Goal: Task Accomplishment & Management: Manage account settings

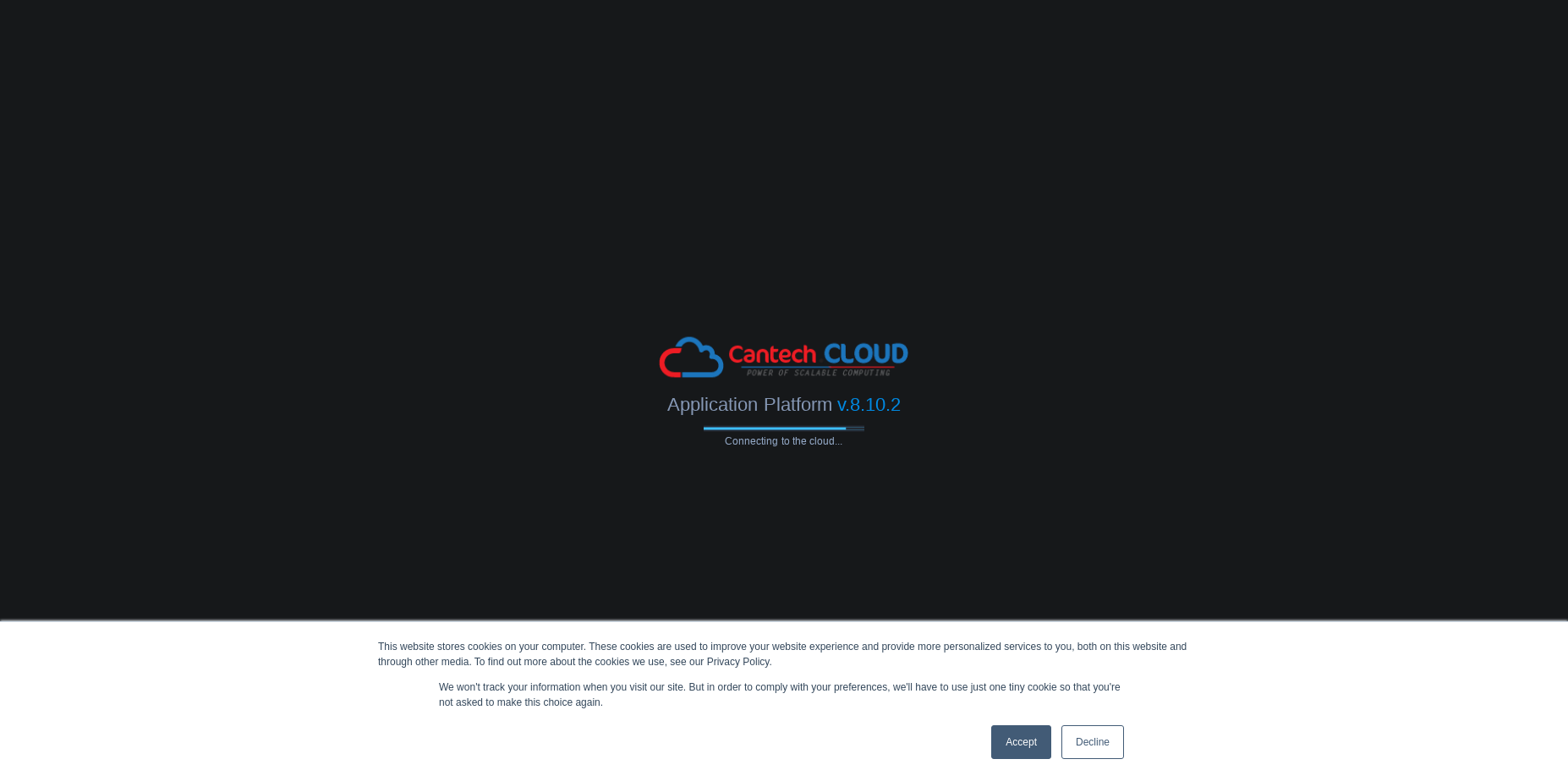
click at [997, 745] on link "Accept" at bounding box center [1021, 742] width 60 height 33
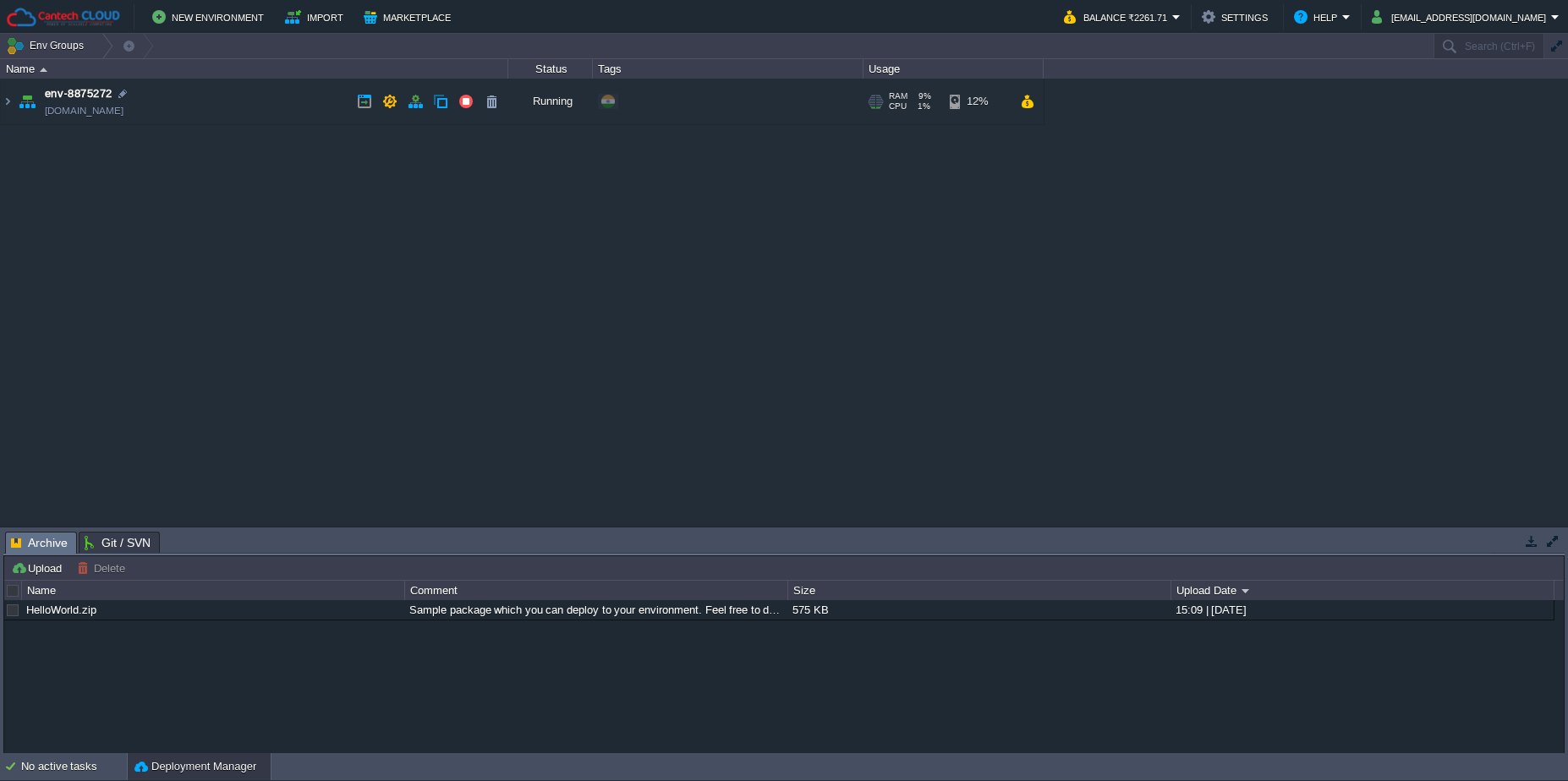
click at [329, 100] on td "env-8875272 [DOMAIN_NAME]" at bounding box center [255, 101] width 507 height 47
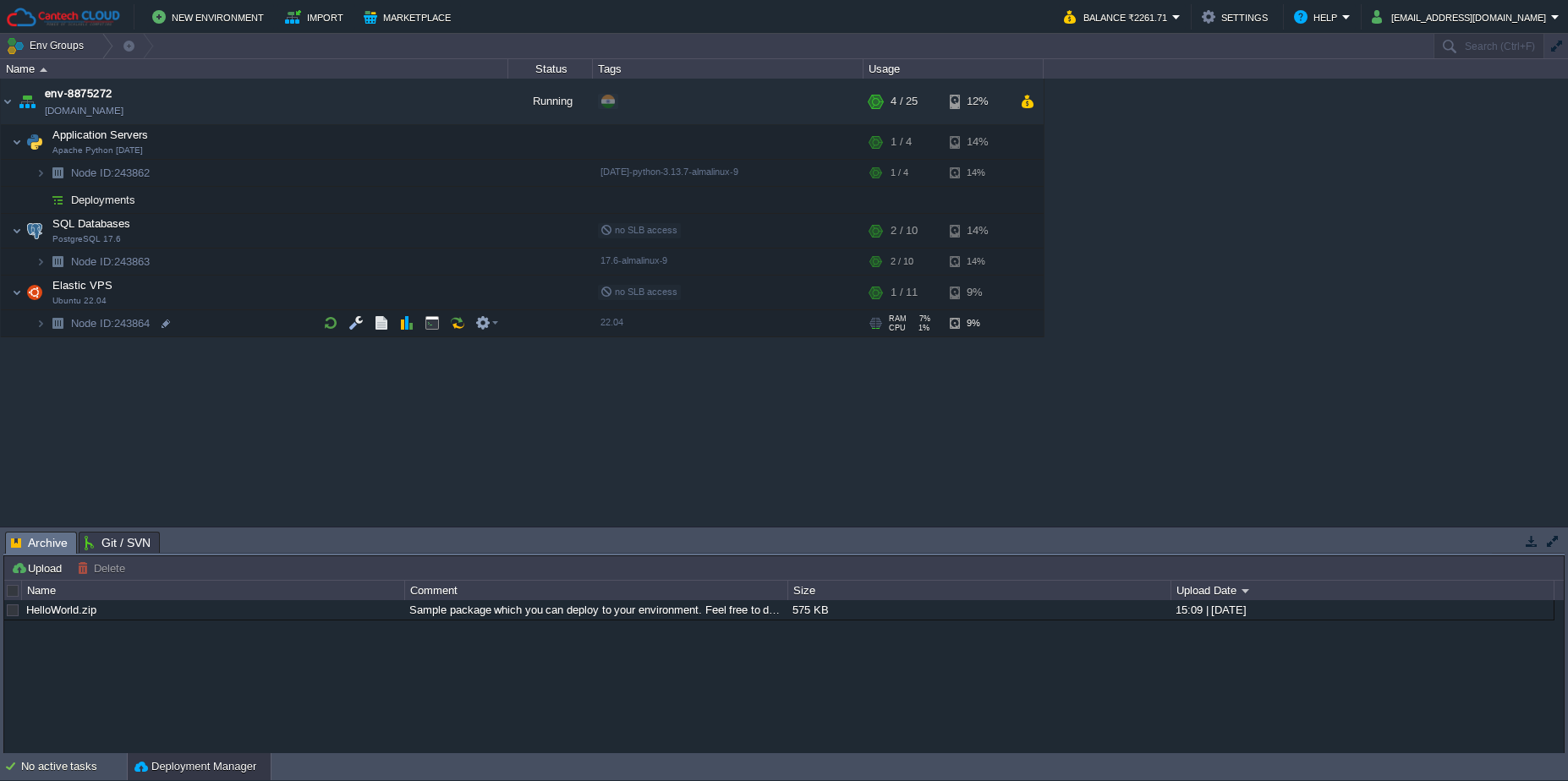
click at [253, 323] on td "Node ID: 243864" at bounding box center [255, 324] width 507 height 27
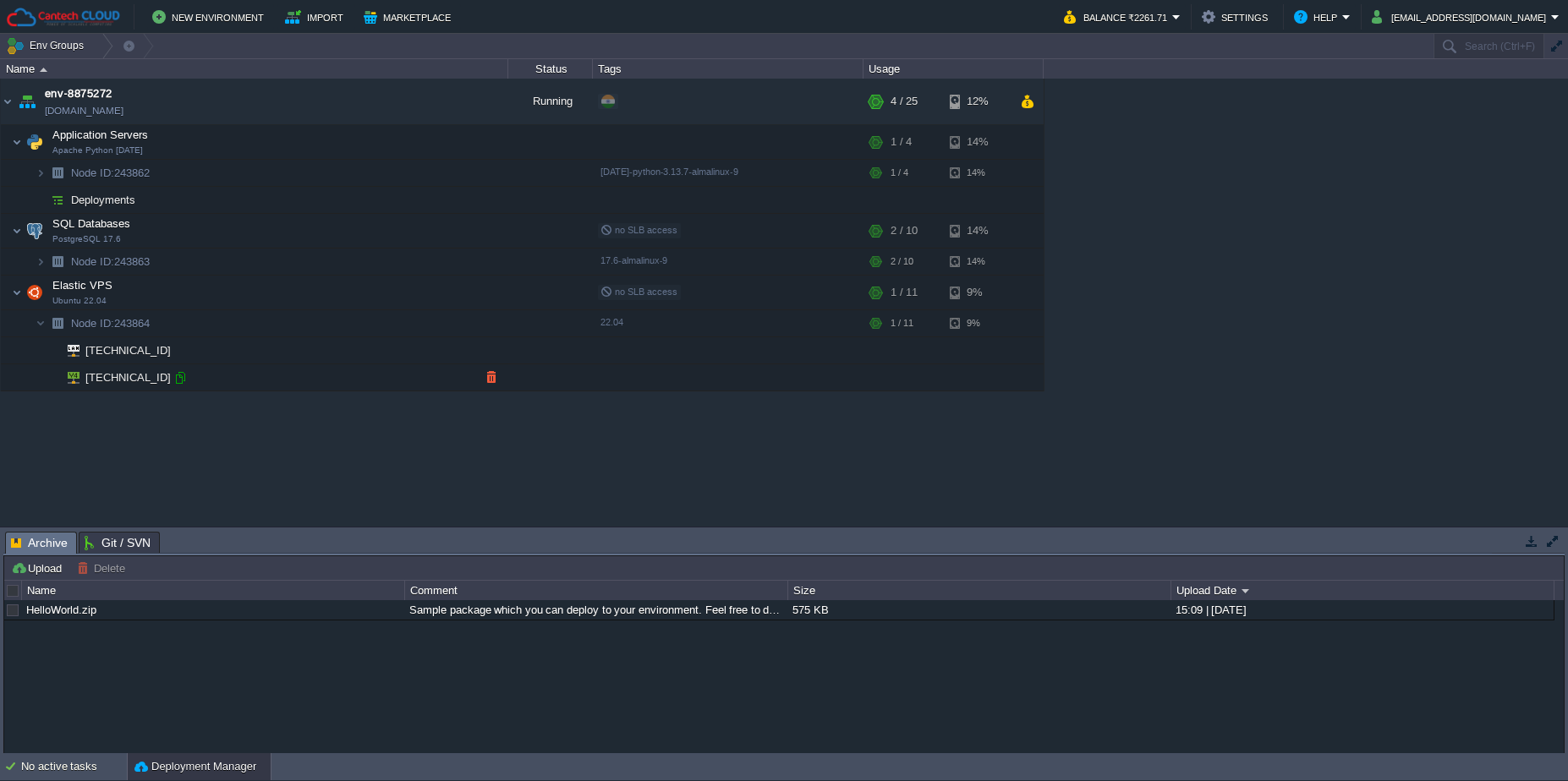
click at [182, 377] on div at bounding box center [180, 378] width 15 height 15
click at [443, 440] on div "env-8875272 [DOMAIN_NAME] Running + Add to Env Group RAM 9% CPU 1% 4 / 25 12% A…" at bounding box center [784, 302] width 1568 height 448
click at [176, 368] on td "[TECHNICAL_ID]" at bounding box center [255, 378] width 507 height 27
click at [181, 382] on div at bounding box center [180, 378] width 15 height 15
click at [515, 454] on div "env-8875272 [DOMAIN_NAME] Running + Add to Env Group RAM 10% CPU 1% 2 / 25 12% …" at bounding box center [784, 302] width 1568 height 448
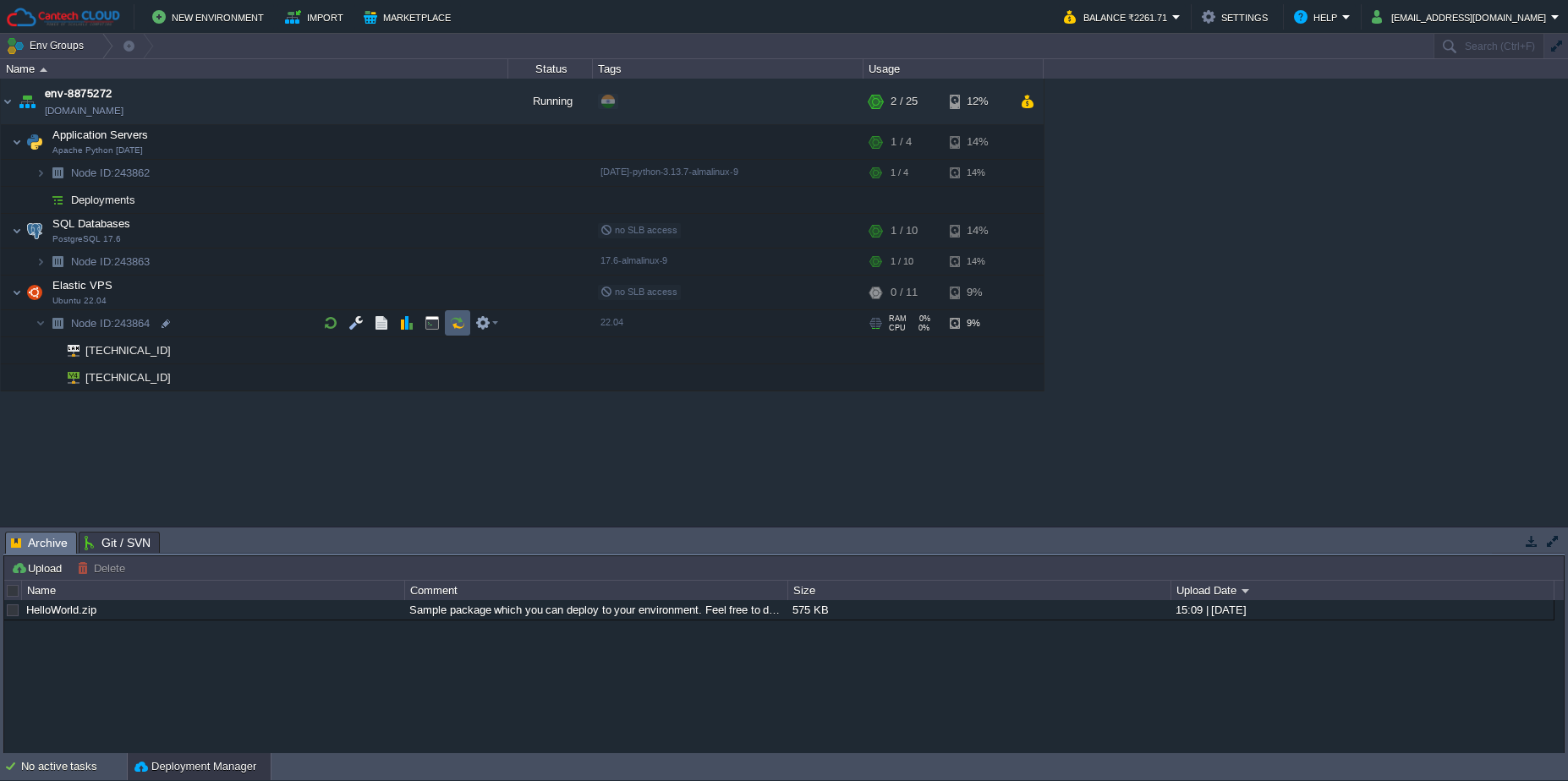
click at [467, 324] on td at bounding box center [458, 323] width 26 height 26
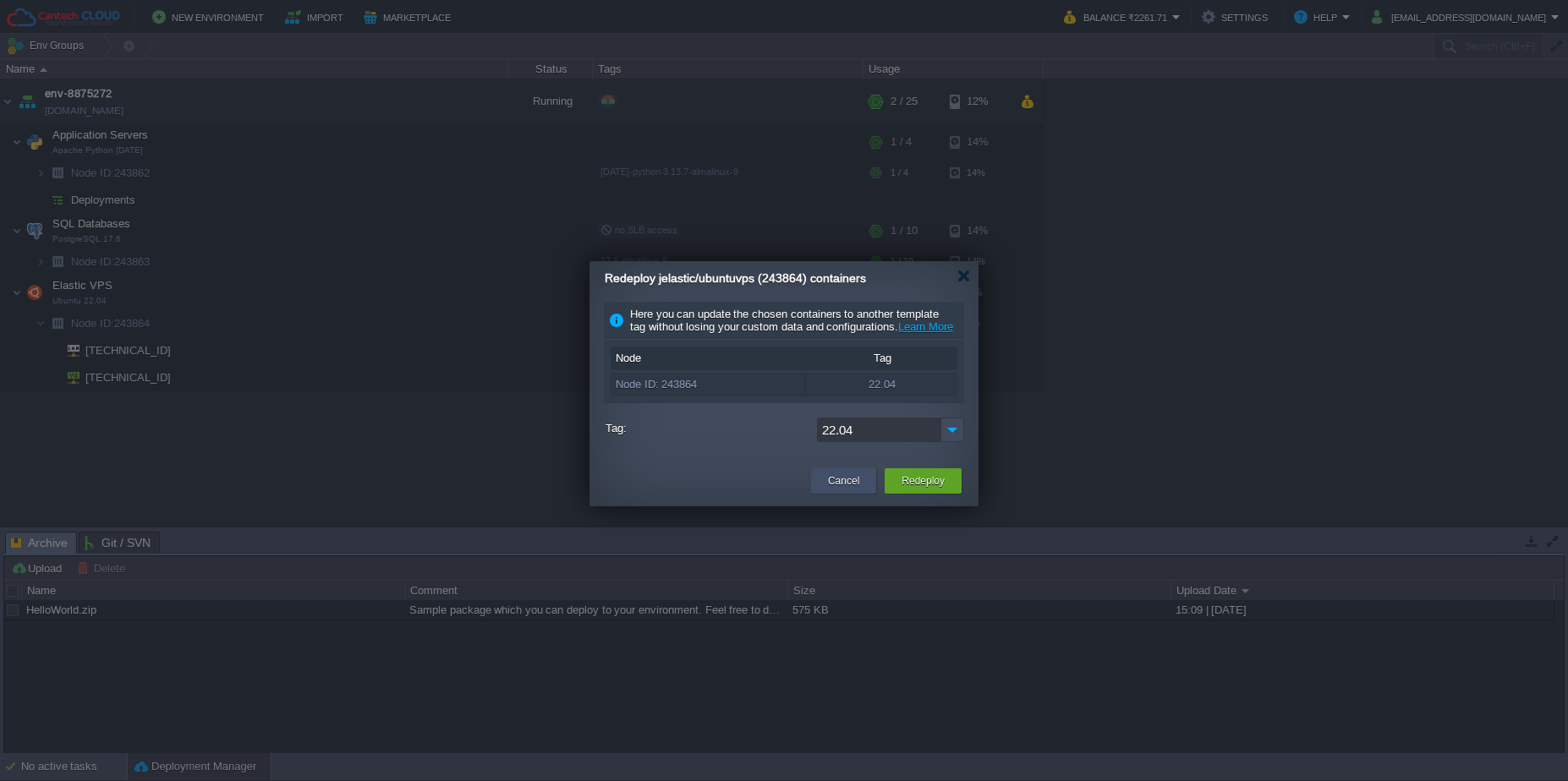
click at [828, 490] on button "Cancel" at bounding box center [843, 481] width 32 height 17
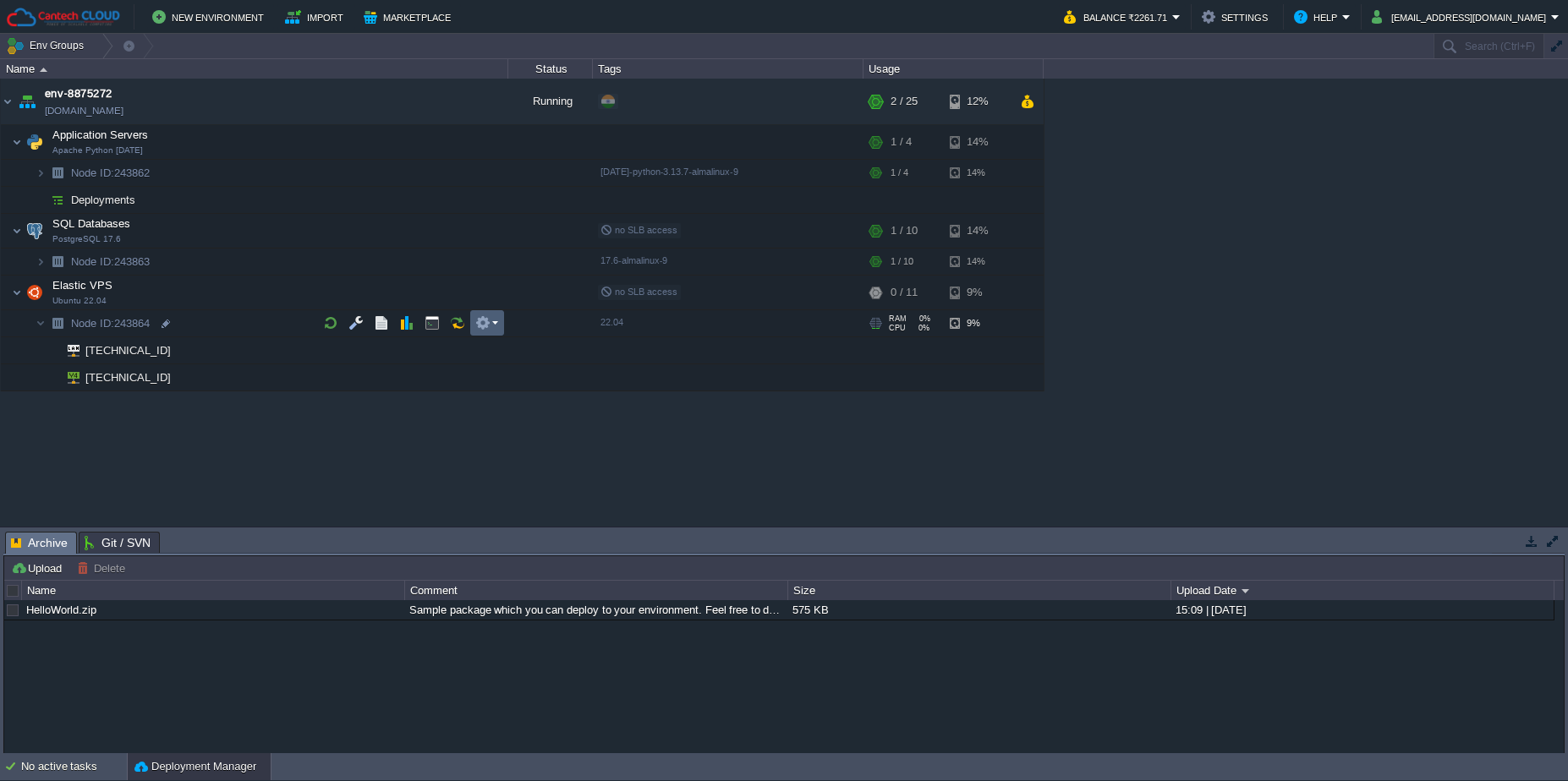
click at [487, 324] on button "button" at bounding box center [483, 324] width 15 height 15
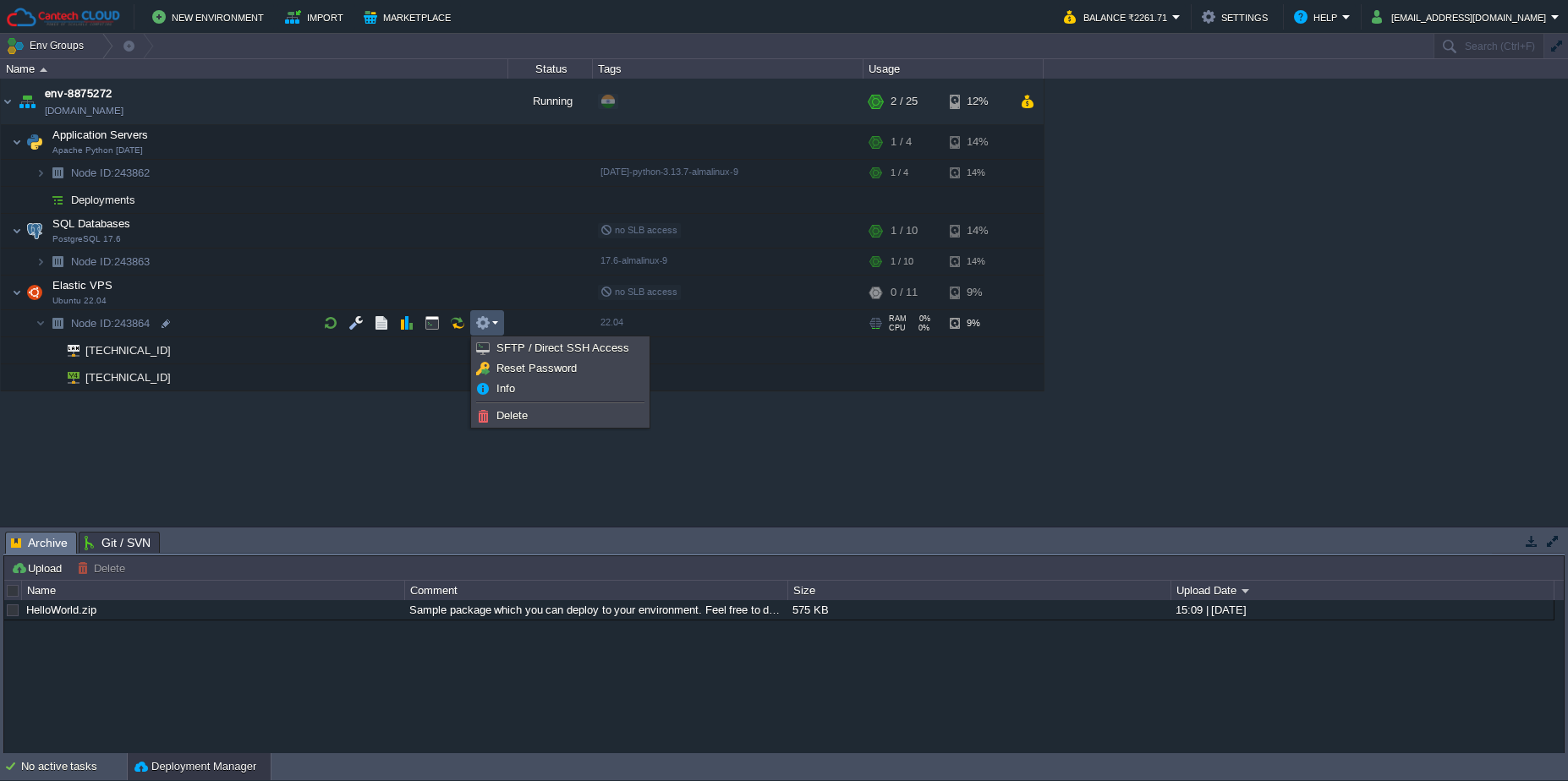
click at [325, 440] on div "env-8875272 [DOMAIN_NAME] Running + Add to Env Group RAM 10% CPU 1% 2 / 25 12% …" at bounding box center [784, 302] width 1568 height 448
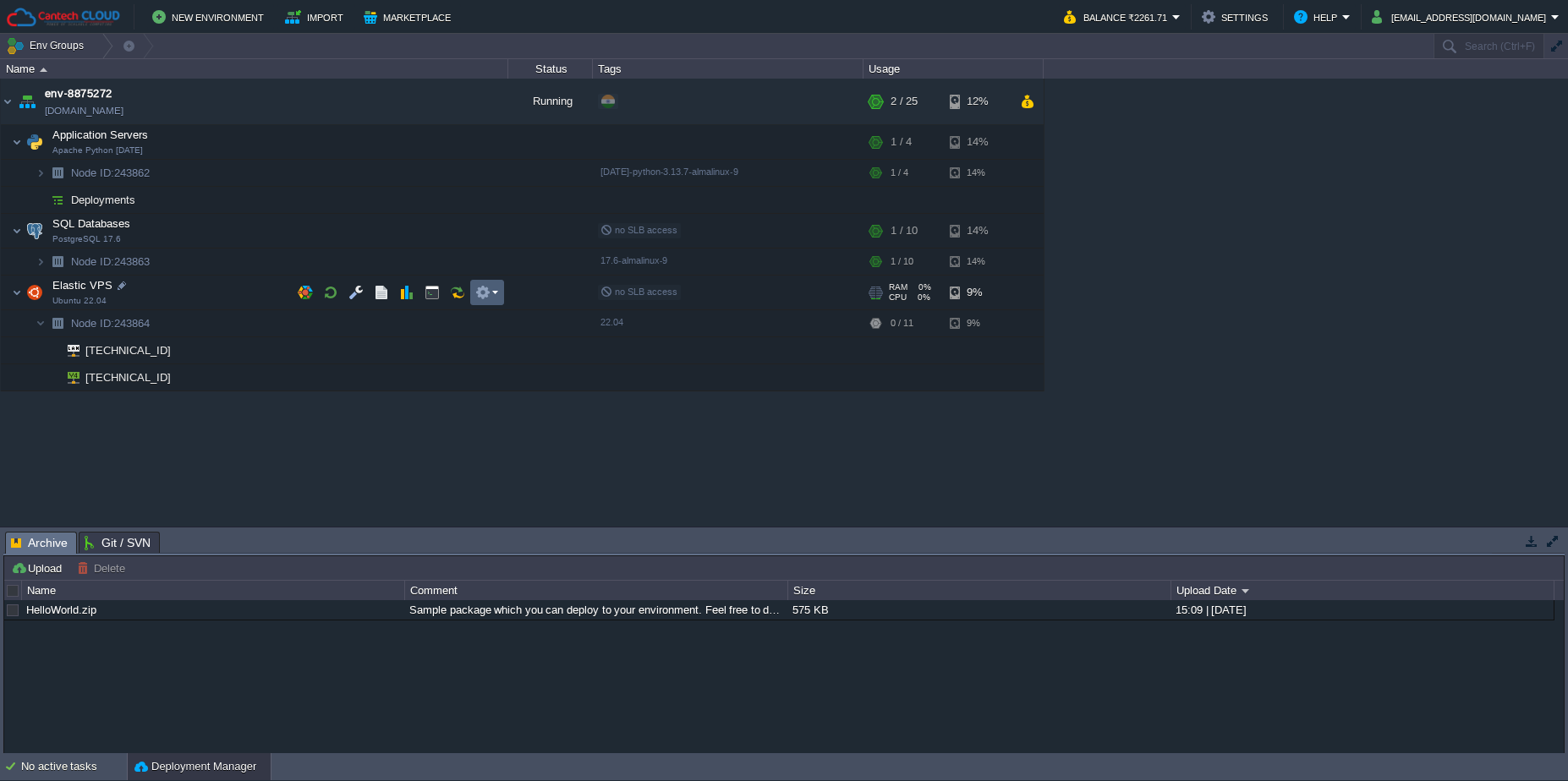
click at [498, 293] on td at bounding box center [486, 292] width 34 height 26
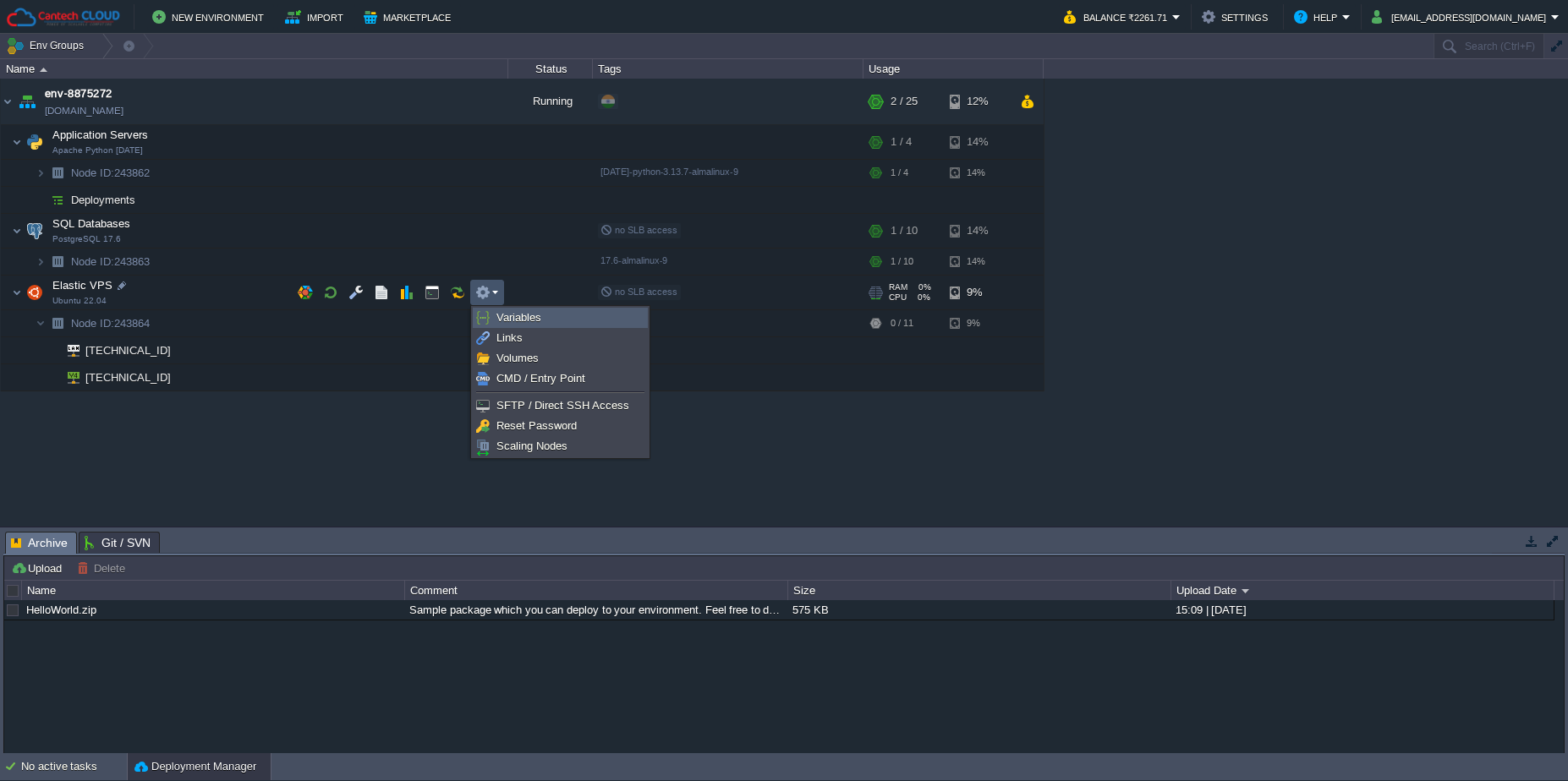
click at [526, 324] on link "Variables" at bounding box center [560, 318] width 173 height 18
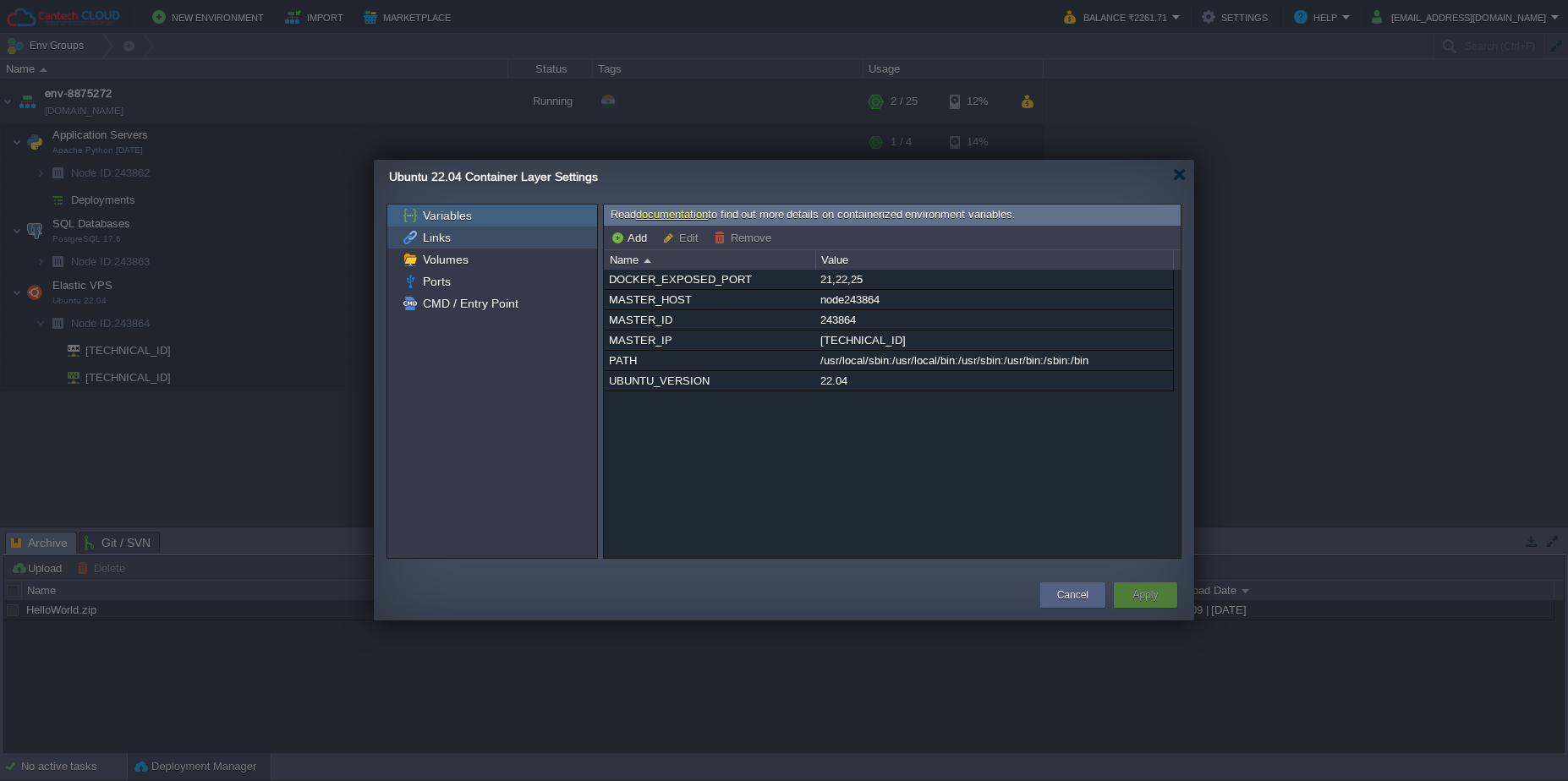
click at [454, 234] on div "Links" at bounding box center [492, 237] width 210 height 22
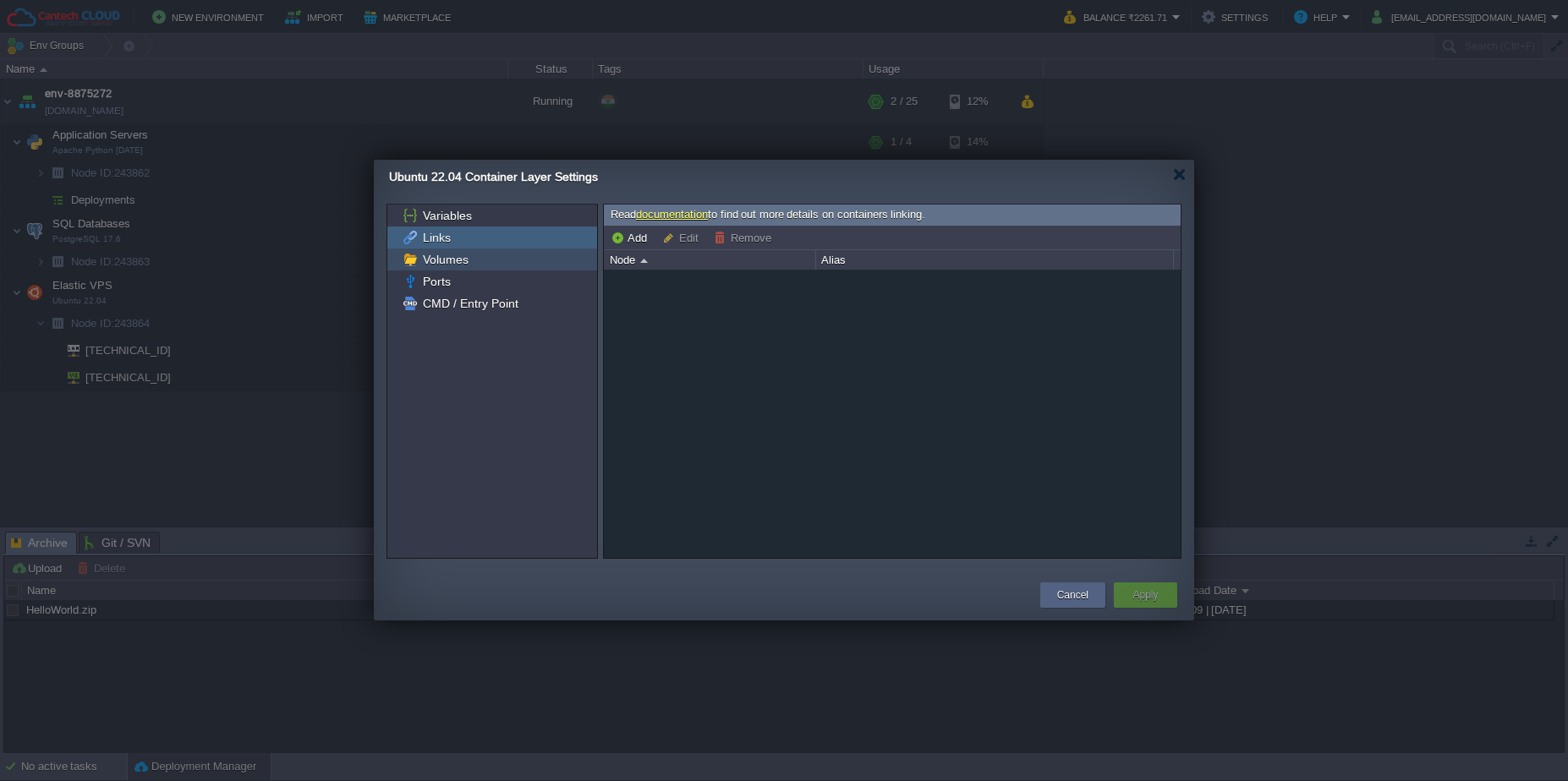
click at [461, 257] on span "Volumes" at bounding box center [445, 259] width 52 height 15
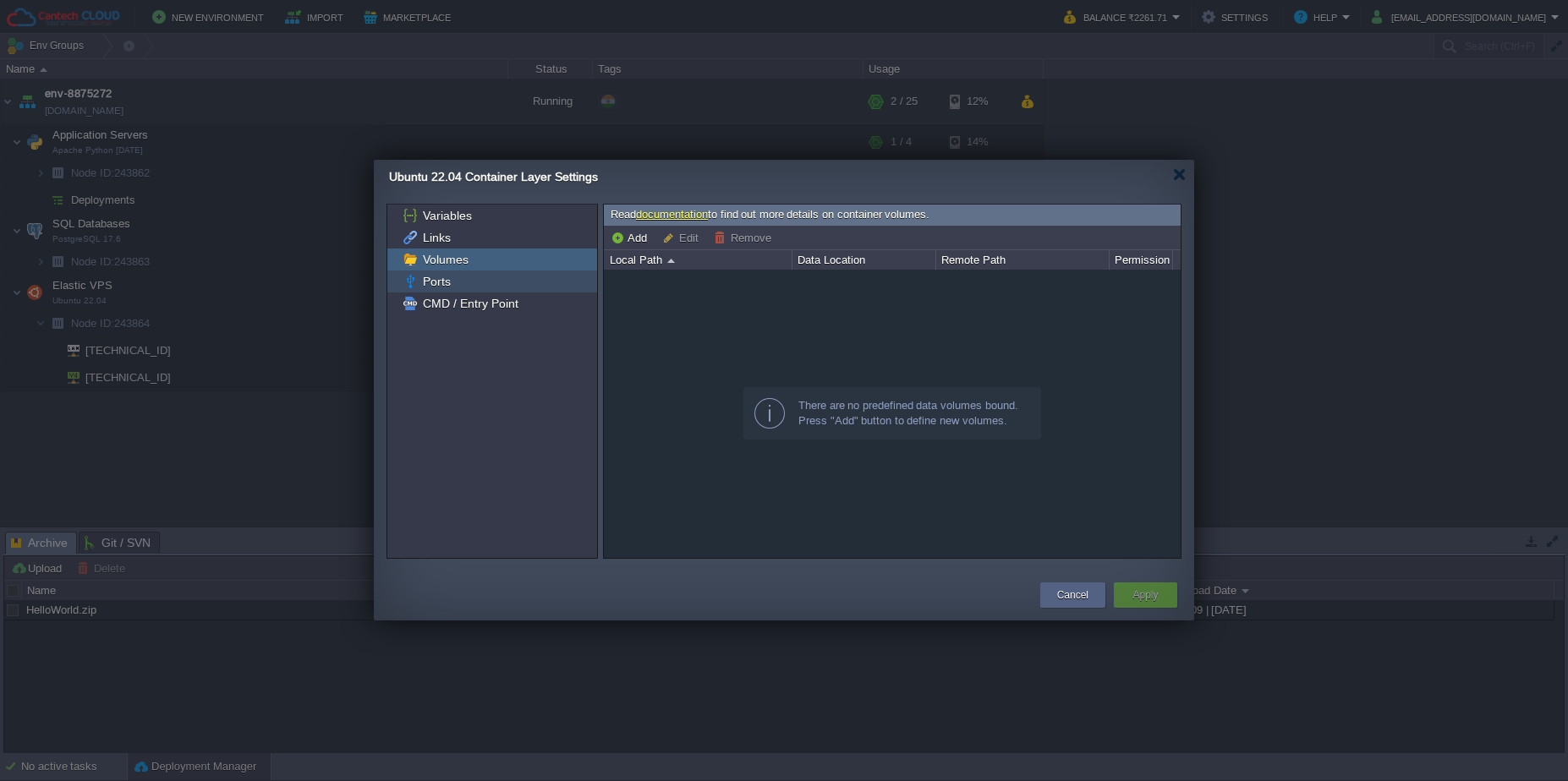
click at [456, 284] on div "Ports" at bounding box center [492, 281] width 210 height 22
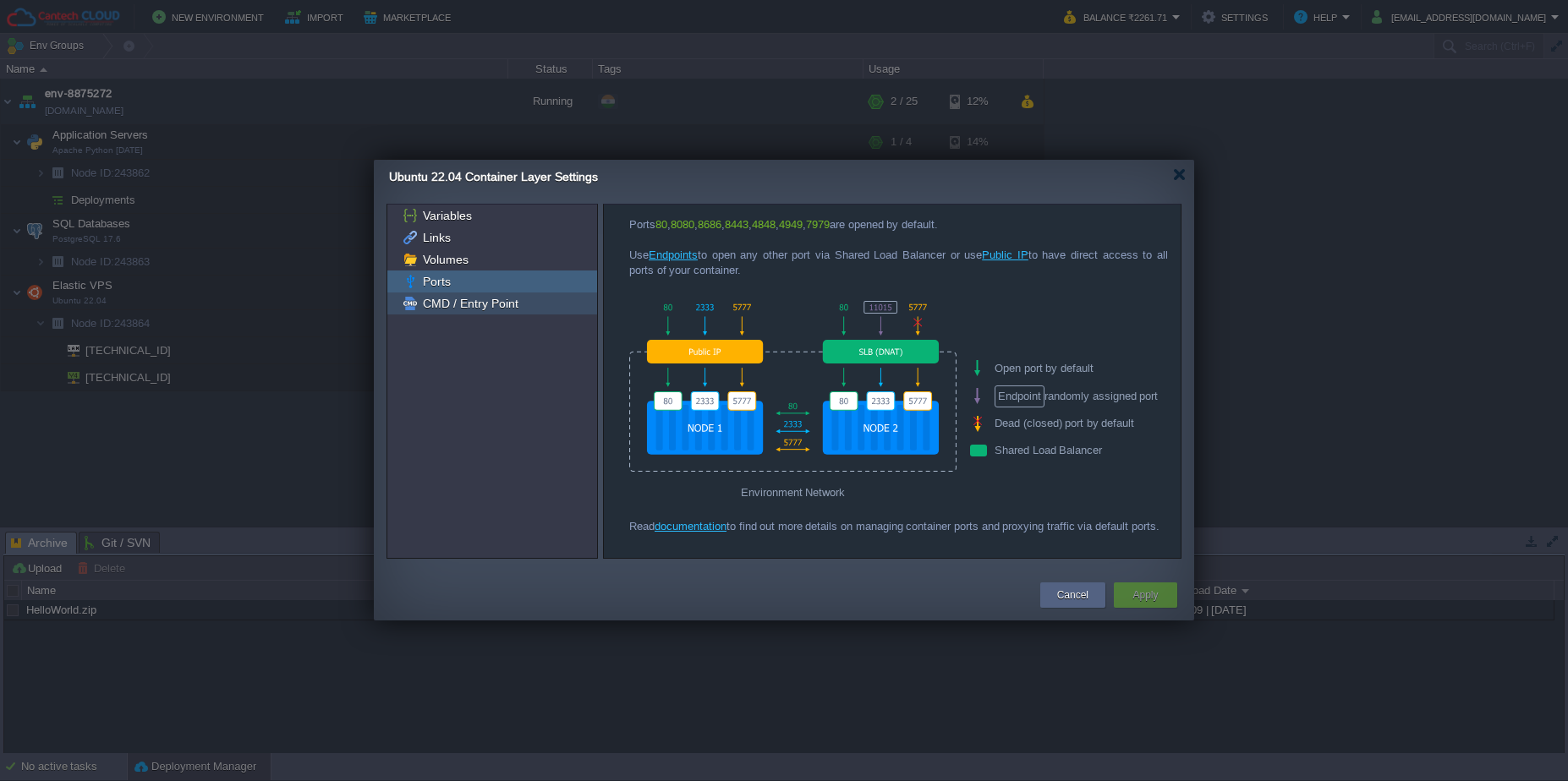
click at [463, 301] on span "CMD / Entry Point" at bounding box center [470, 303] width 101 height 15
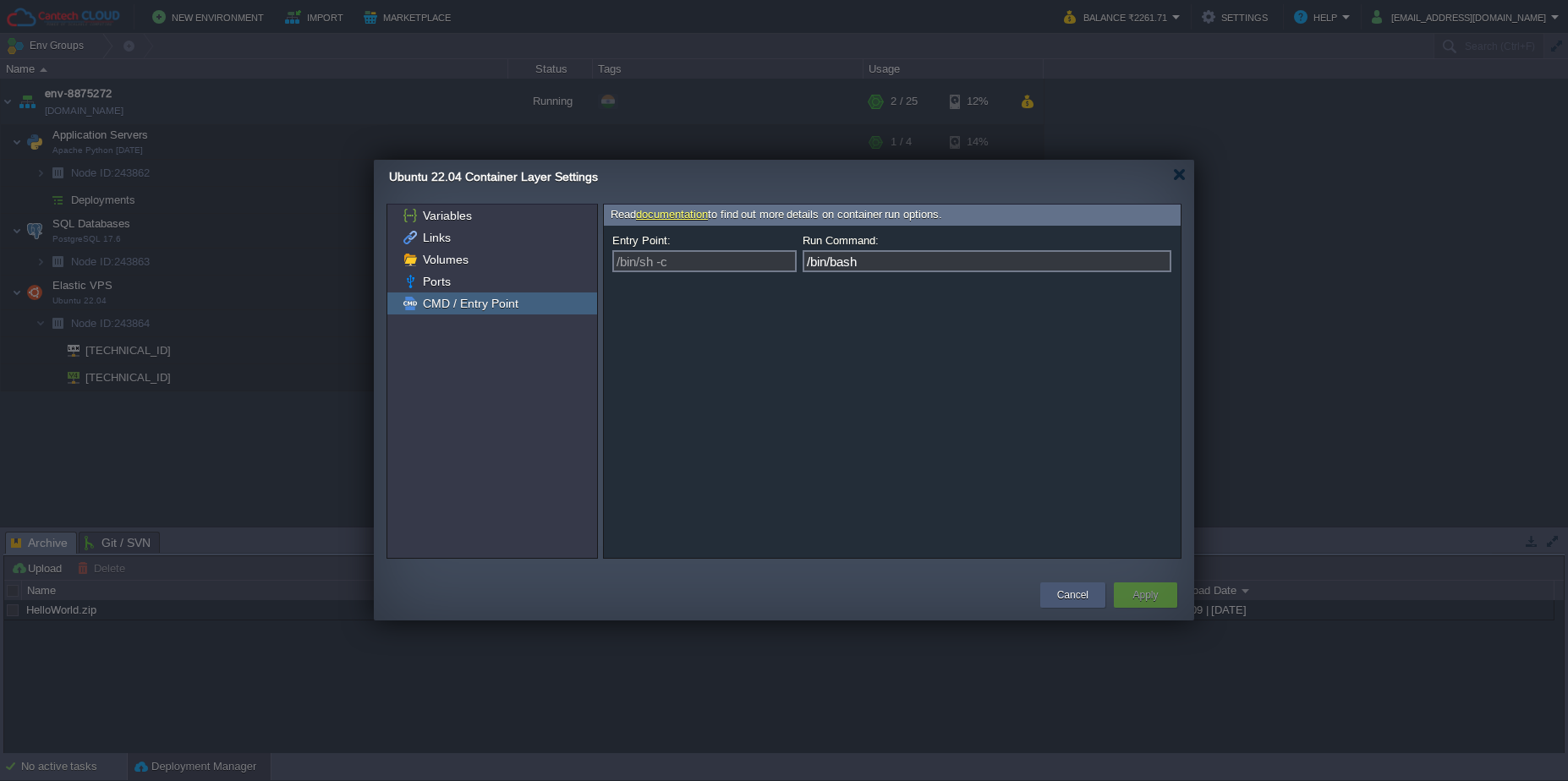
click at [1056, 597] on div "Cancel" at bounding box center [1073, 595] width 40 height 26
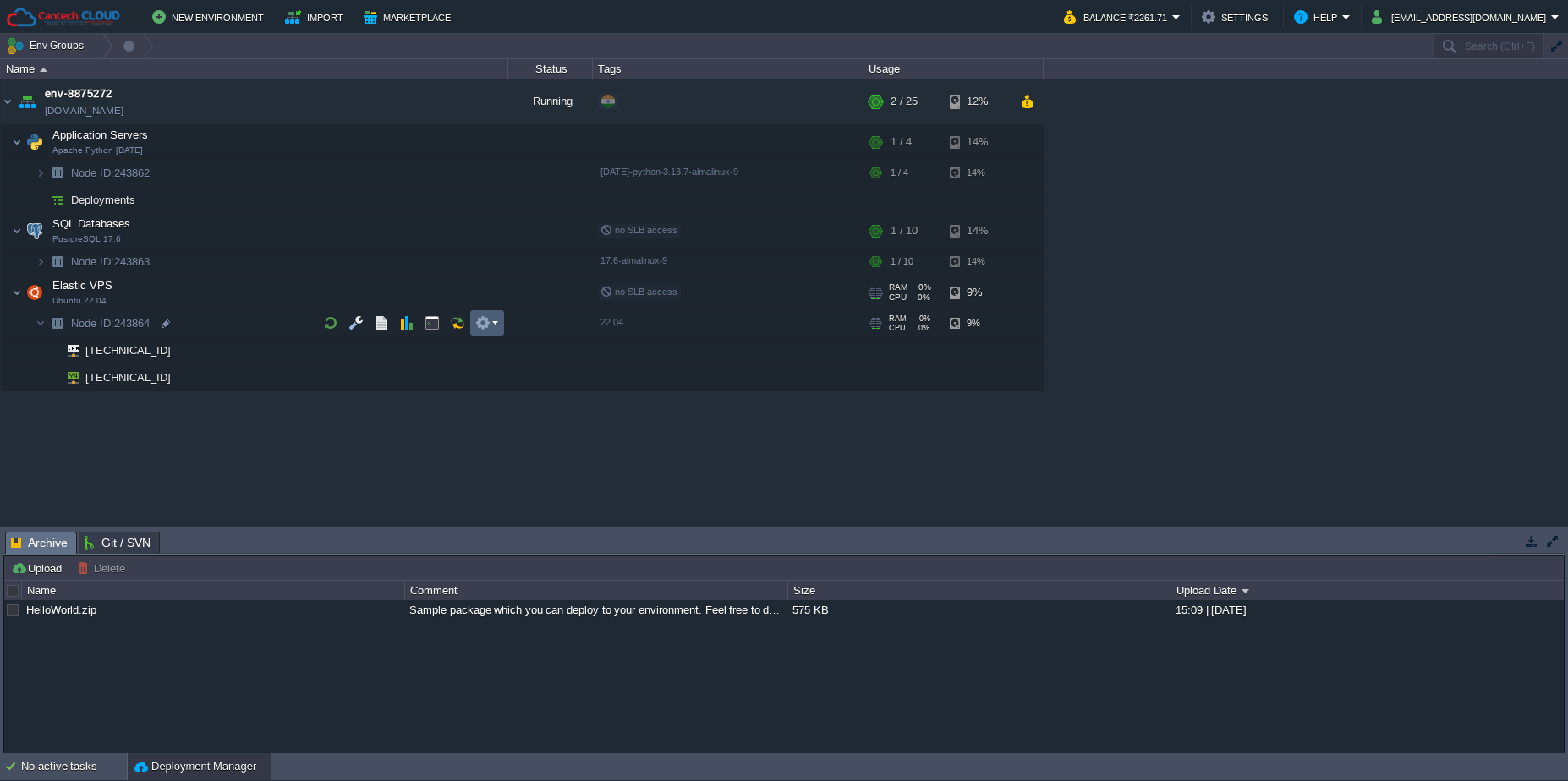
click at [491, 323] on em at bounding box center [487, 324] width 23 height 15
click at [453, 323] on button "button" at bounding box center [458, 324] width 15 height 15
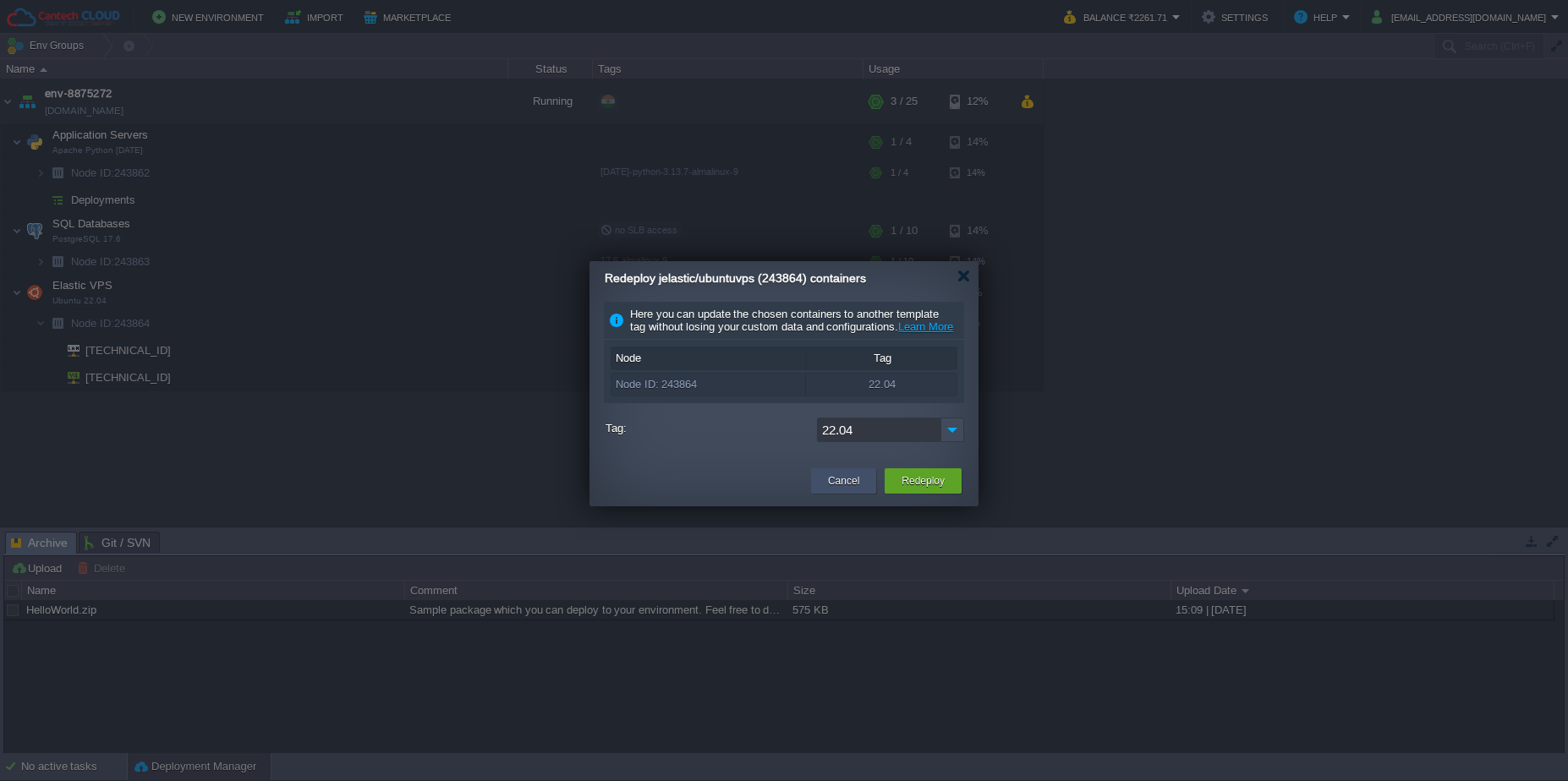
click at [828, 490] on button "Cancel" at bounding box center [843, 481] width 32 height 17
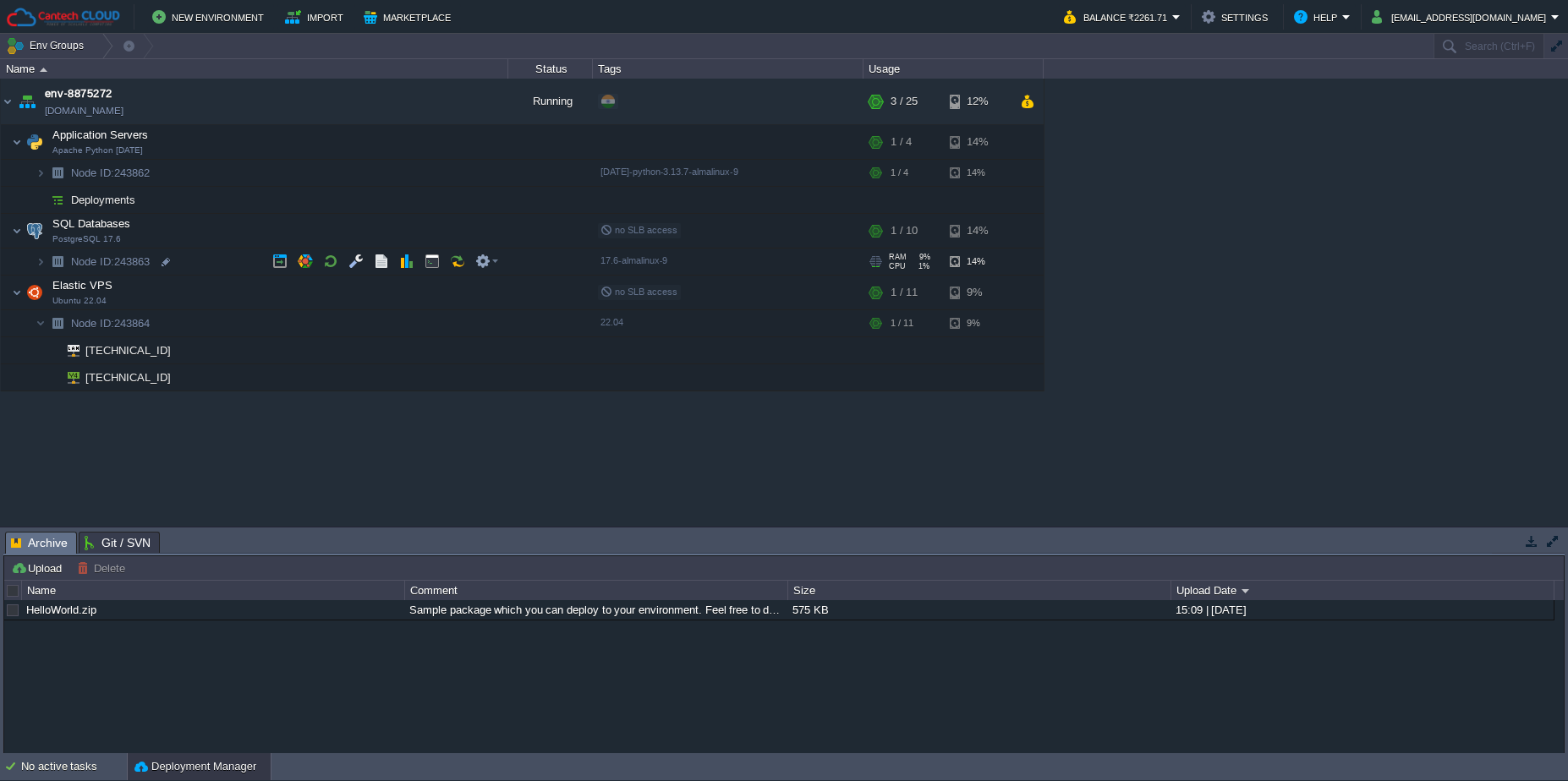
click at [214, 260] on td "Node ID: 243863" at bounding box center [255, 262] width 507 height 27
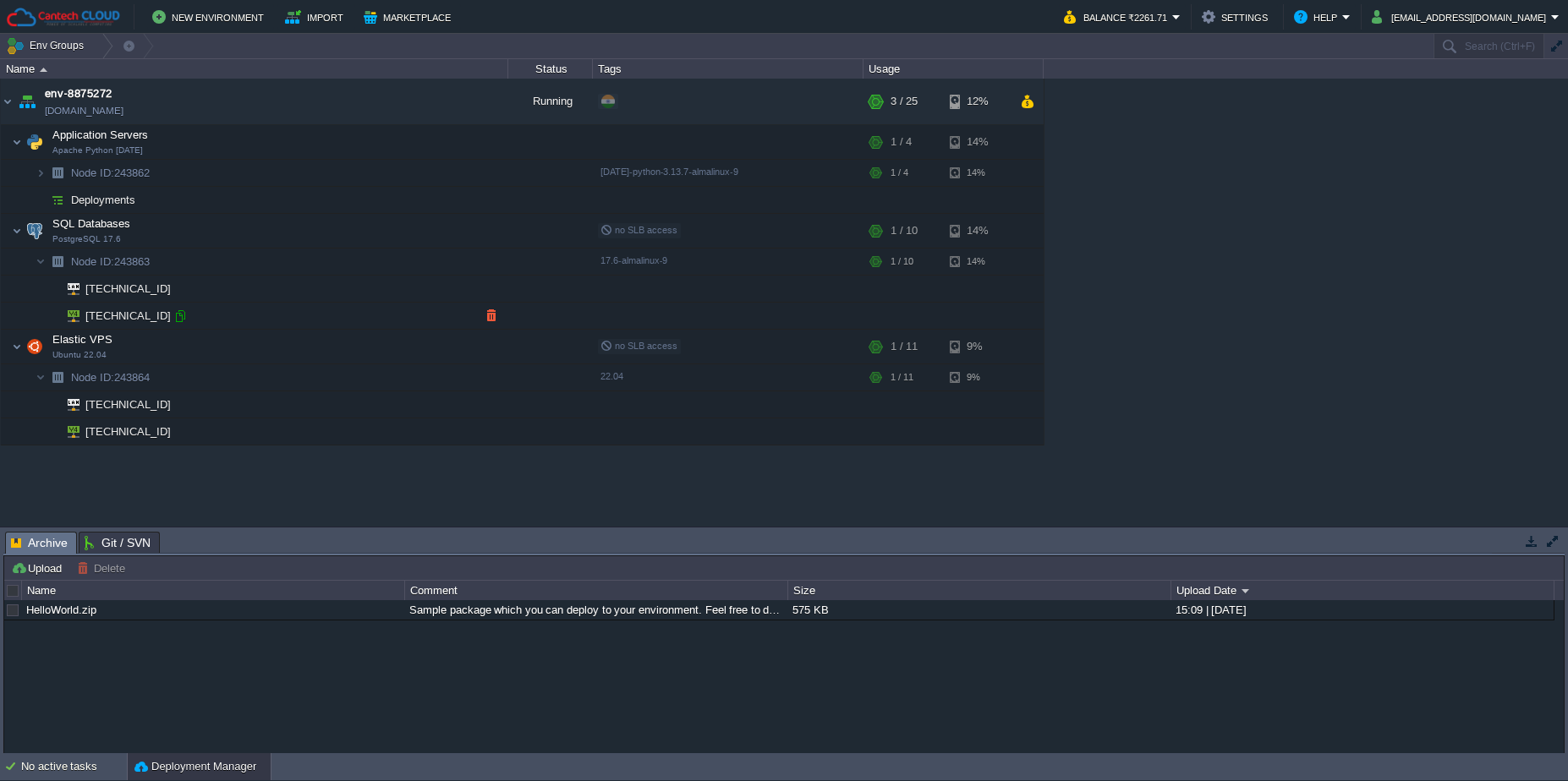
click at [178, 316] on div at bounding box center [180, 317] width 15 height 15
click at [570, 476] on div "env-8875272 [DOMAIN_NAME] Running + Add to Env Group RAM 9% CPU 1% 3 / 25 12% A…" at bounding box center [784, 302] width 1568 height 448
click at [208, 173] on td "Node ID: 243862" at bounding box center [255, 173] width 507 height 27
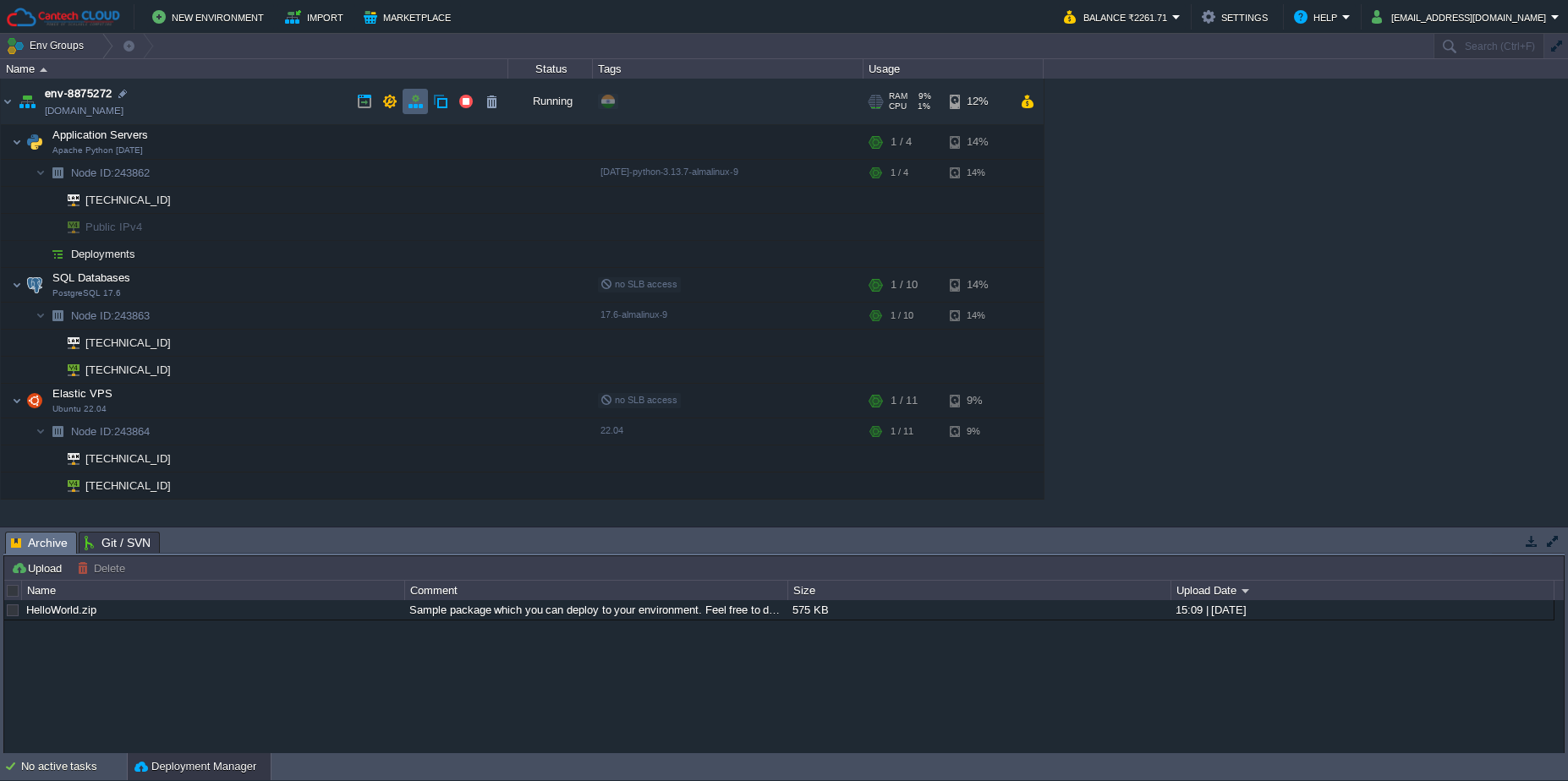
click at [422, 91] on td at bounding box center [415, 101] width 26 height 26
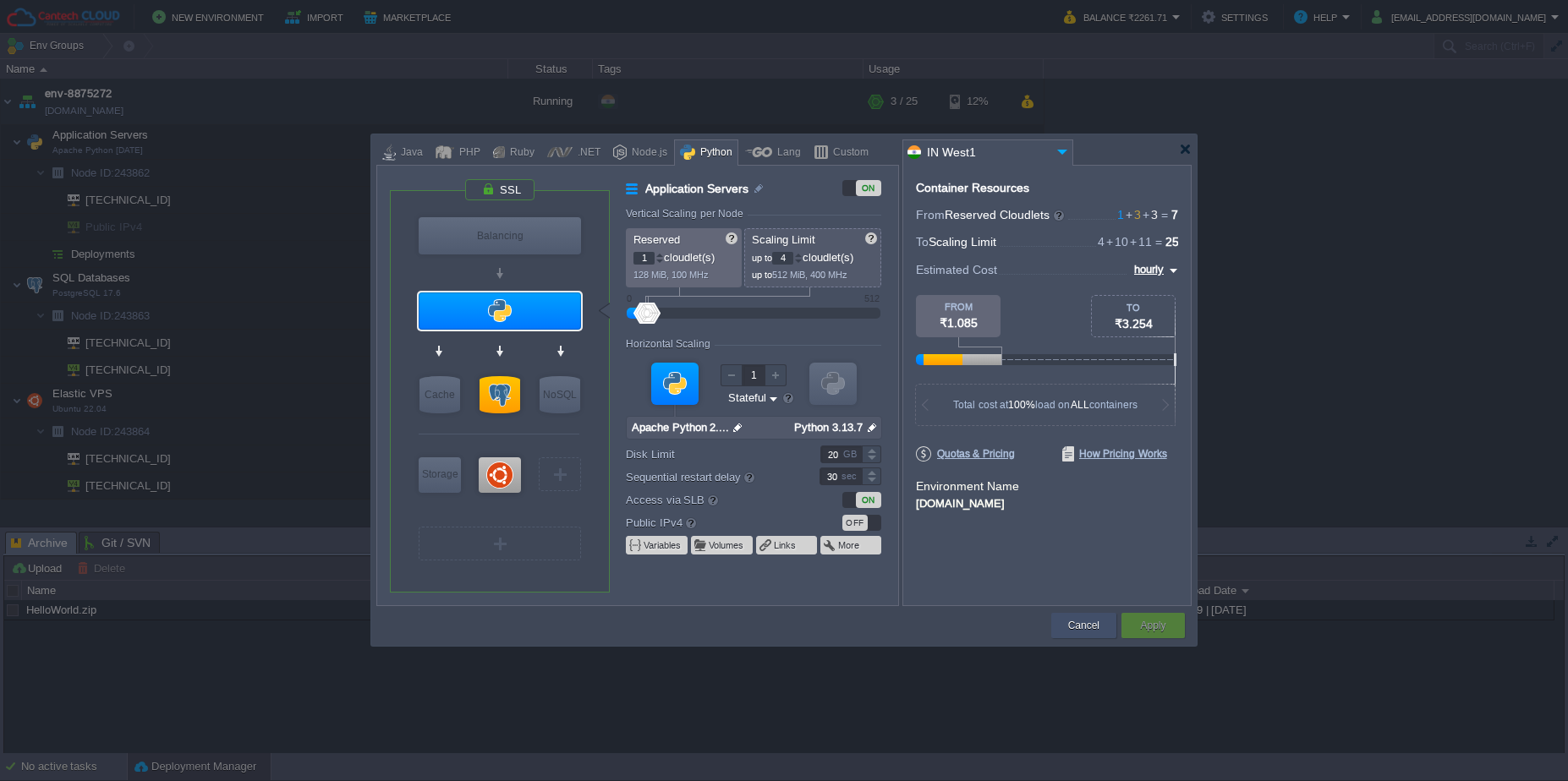
click at [1094, 632] on button "Cancel" at bounding box center [1084, 626] width 32 height 17
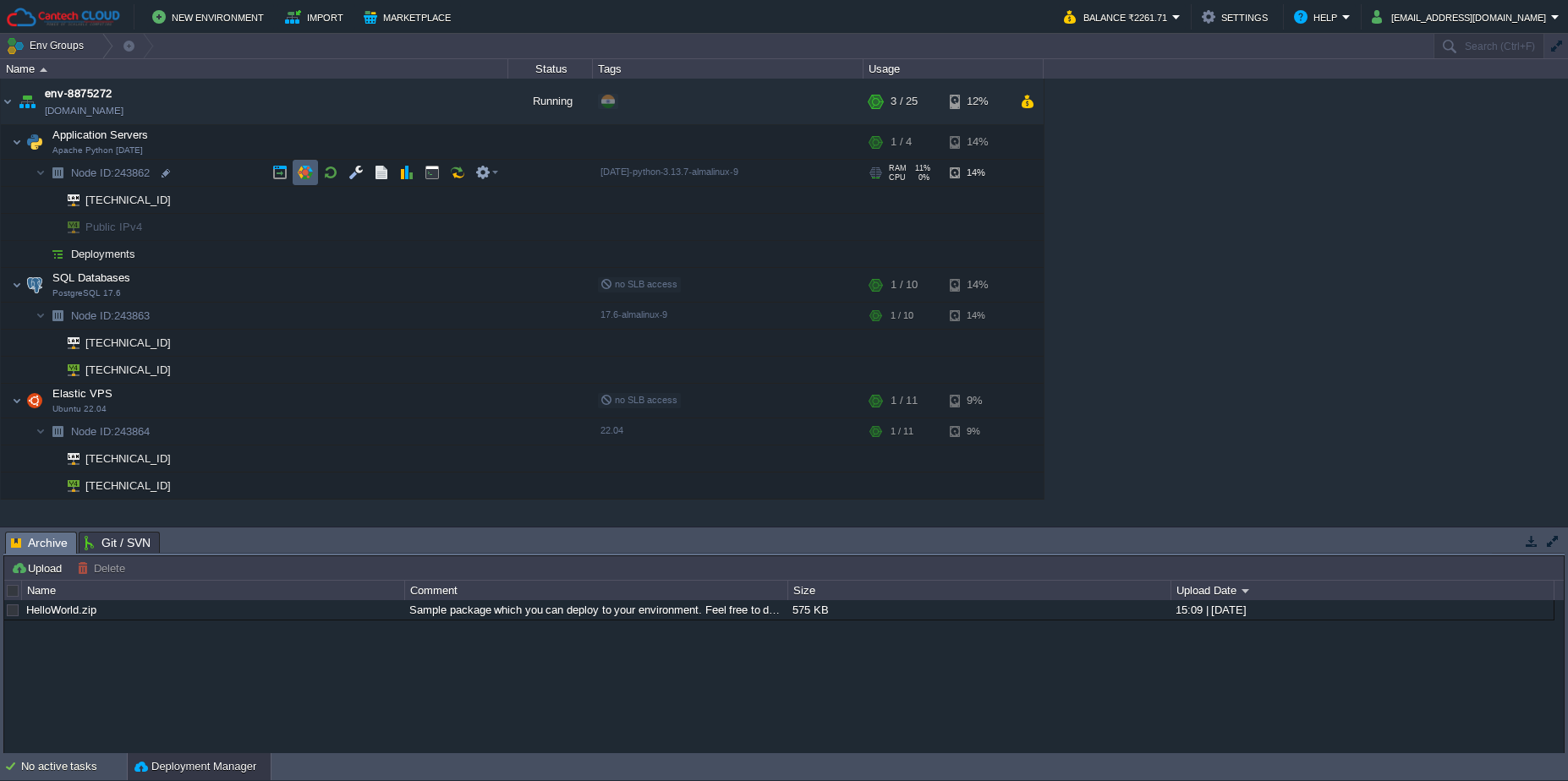
click at [309, 162] on td at bounding box center [305, 172] width 26 height 26
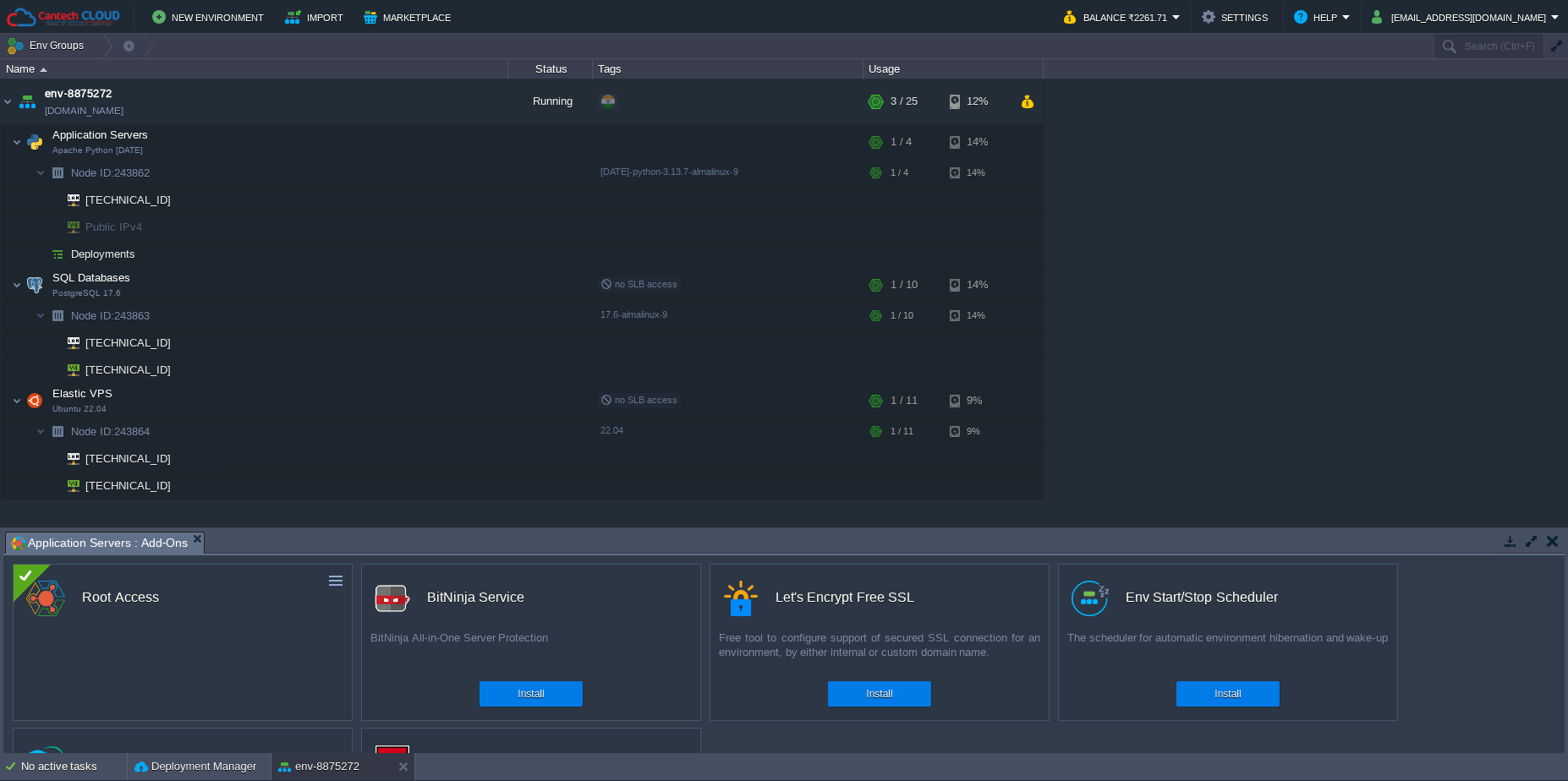
click at [1556, 541] on button "button" at bounding box center [1553, 542] width 11 height 15
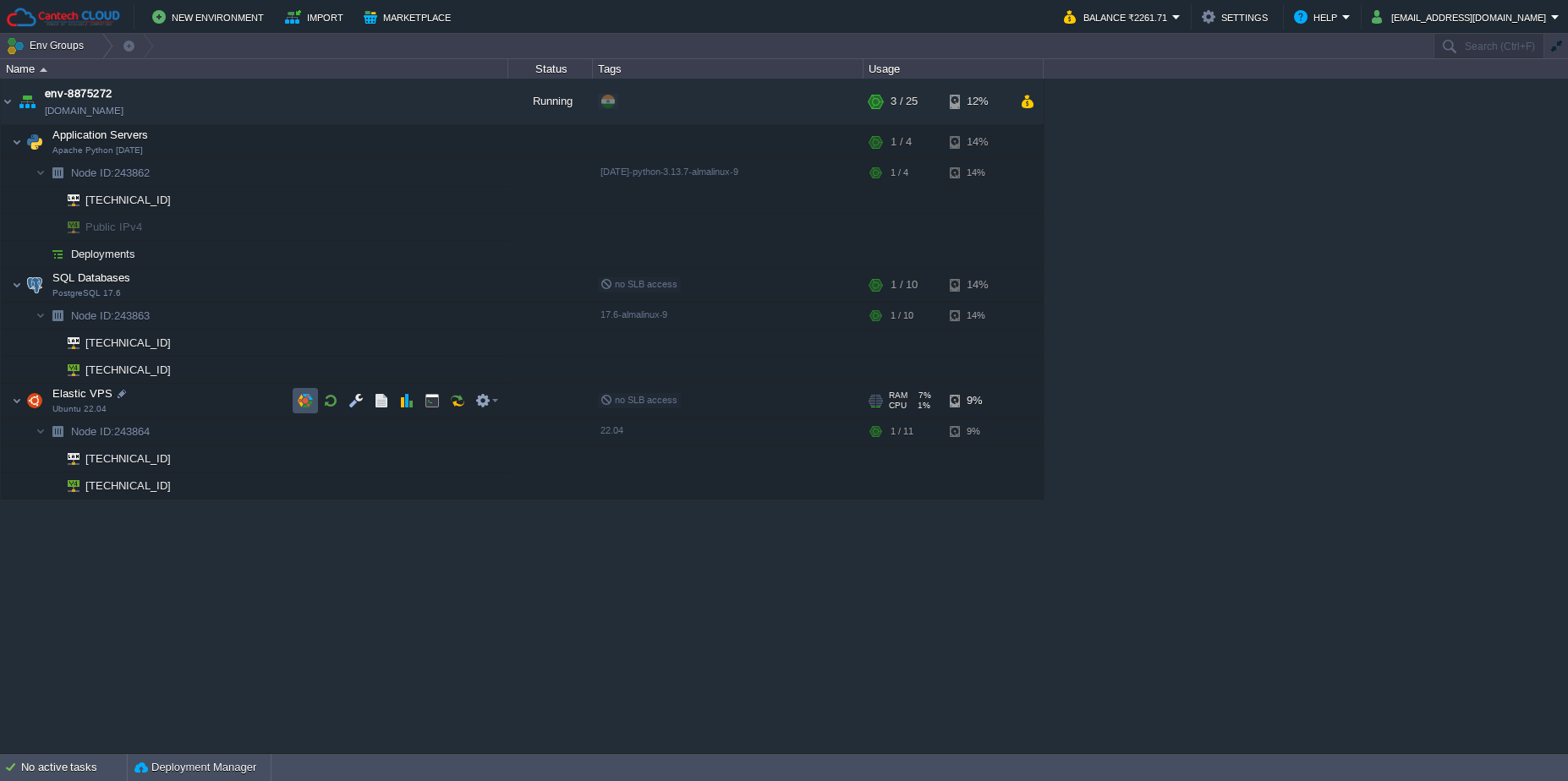
click at [302, 401] on button "button" at bounding box center [305, 401] width 15 height 15
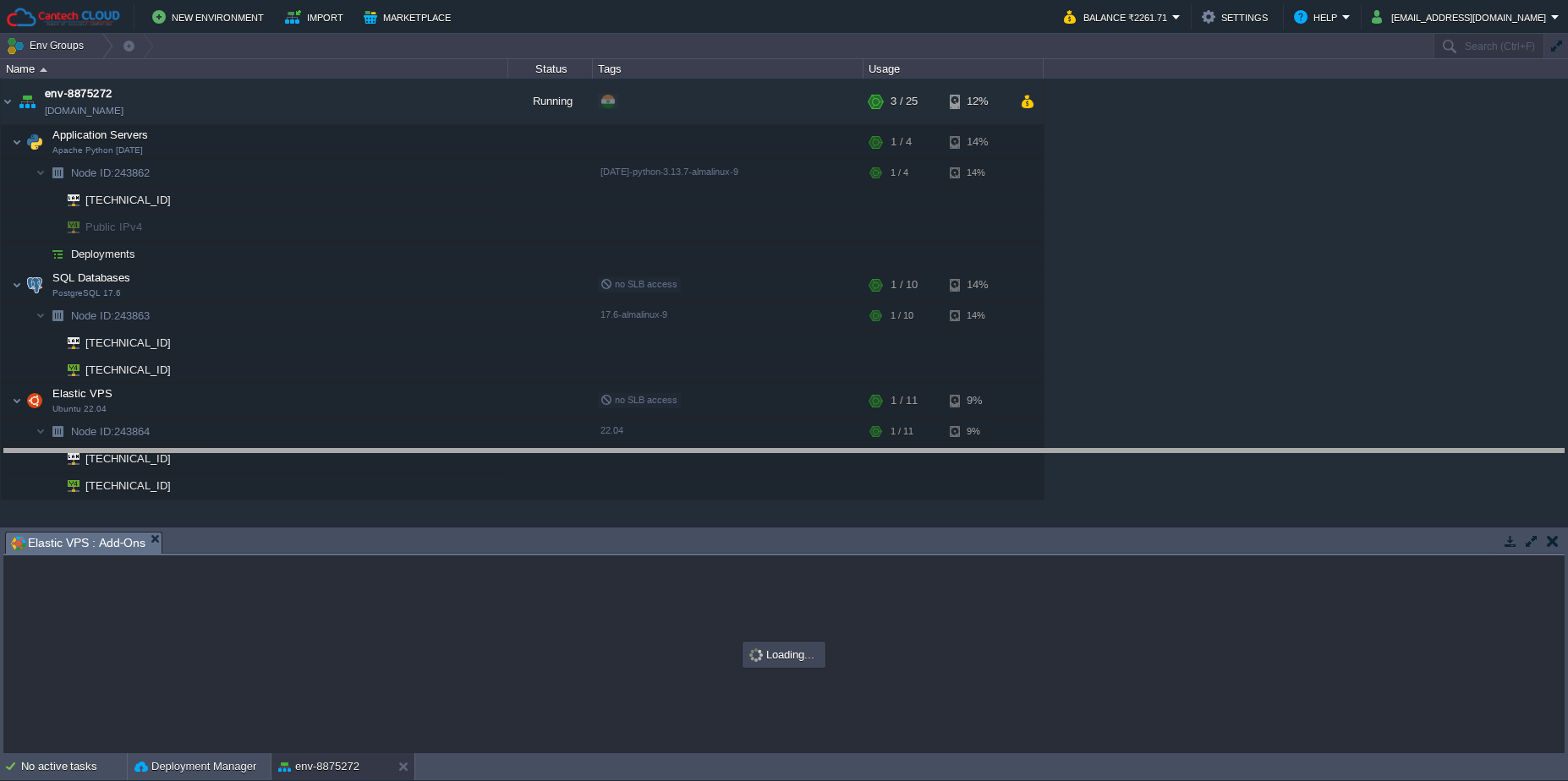
drag, startPoint x: 526, startPoint y: 545, endPoint x: 520, endPoint y: 461, distance: 84.2
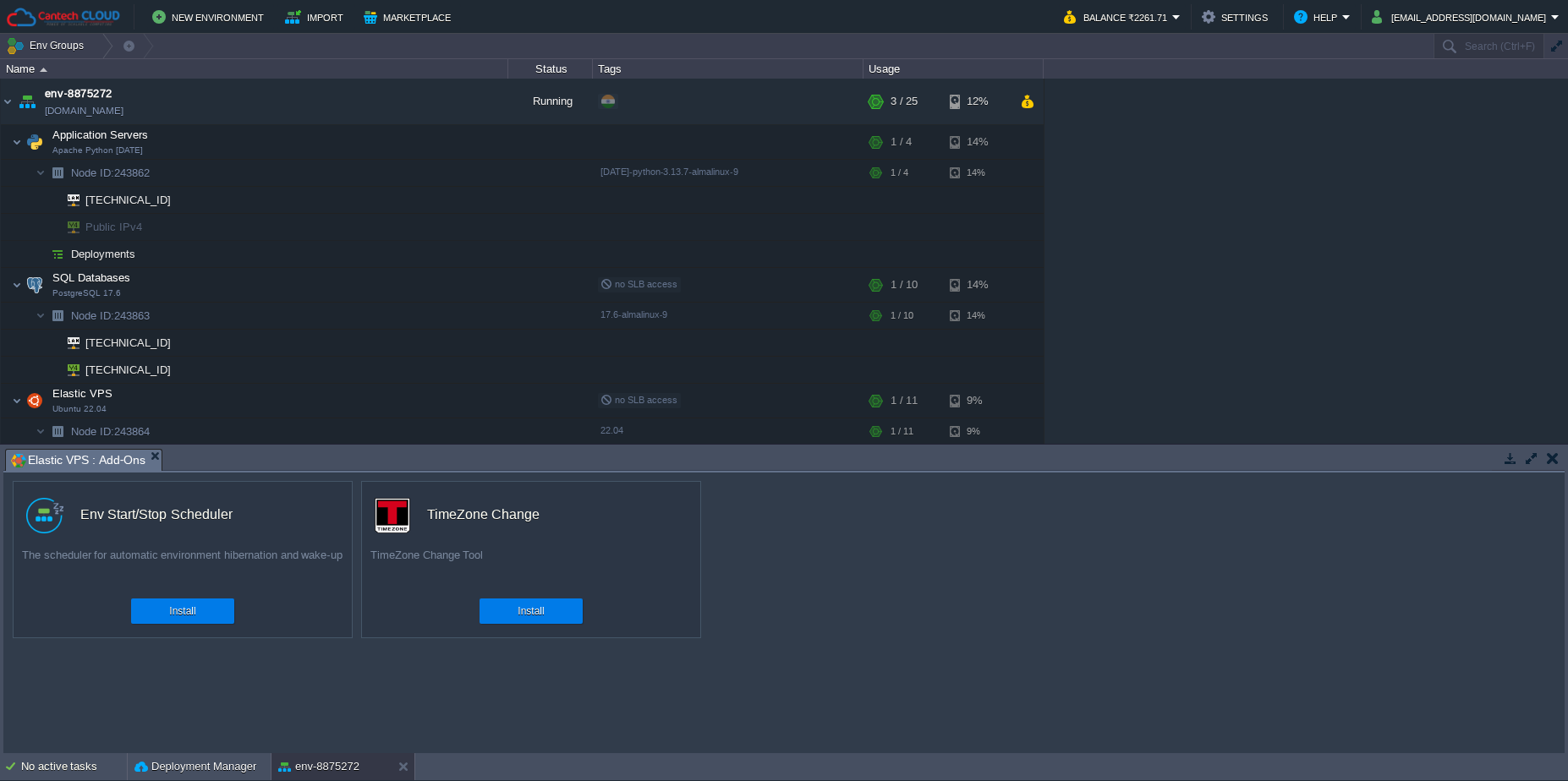
click at [1557, 454] on button "button" at bounding box center [1553, 458] width 11 height 15
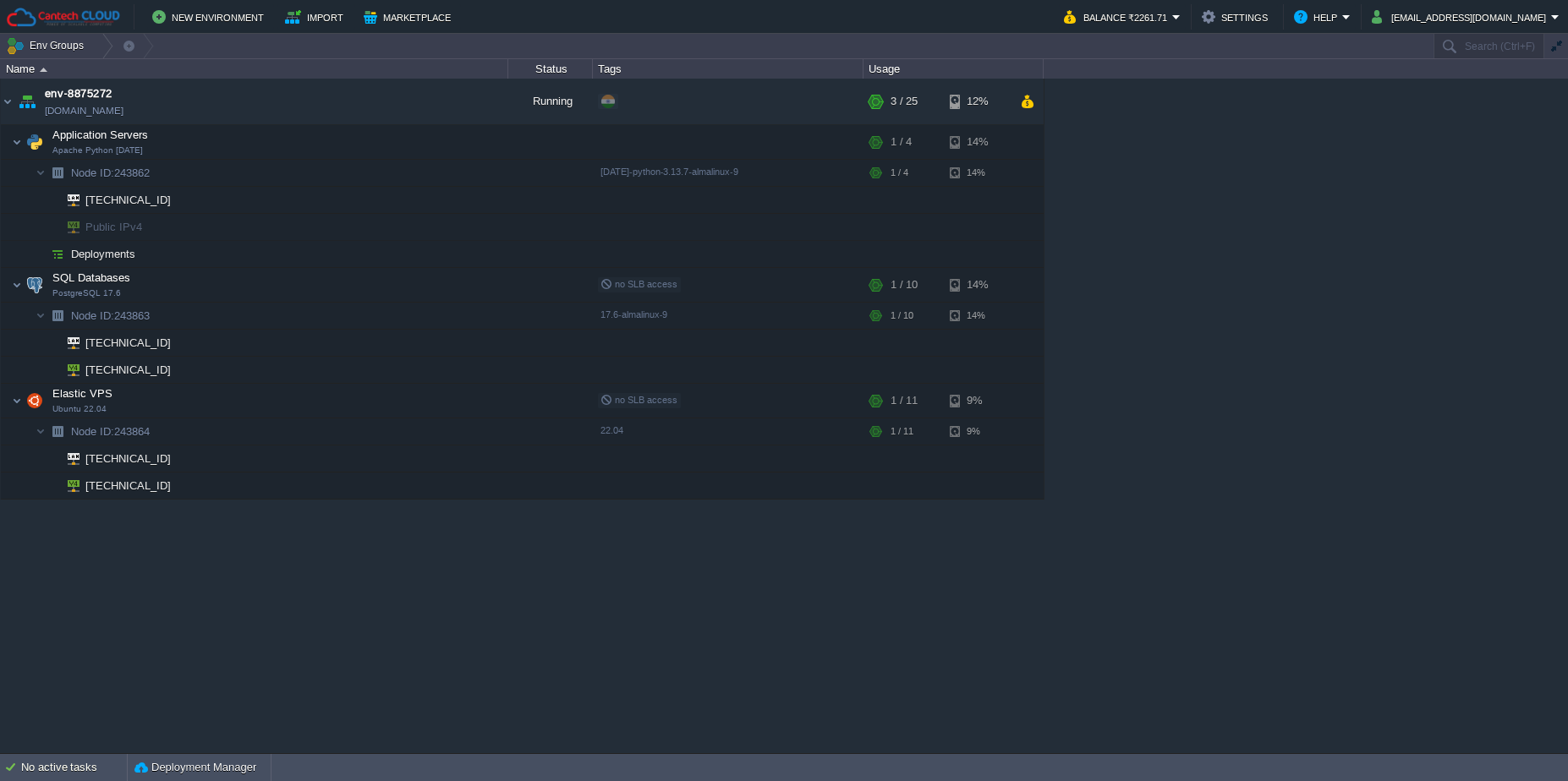
click at [392, 555] on div "env-8875272 [DOMAIN_NAME] Running + Add to Env Group RAM 9% CPU 1% 3 / 25 12% A…" at bounding box center [784, 415] width 1568 height 675
click at [184, 486] on div at bounding box center [180, 486] width 15 height 15
type input "[TECHNICAL_ID]"
click at [461, 395] on button "button" at bounding box center [458, 401] width 15 height 15
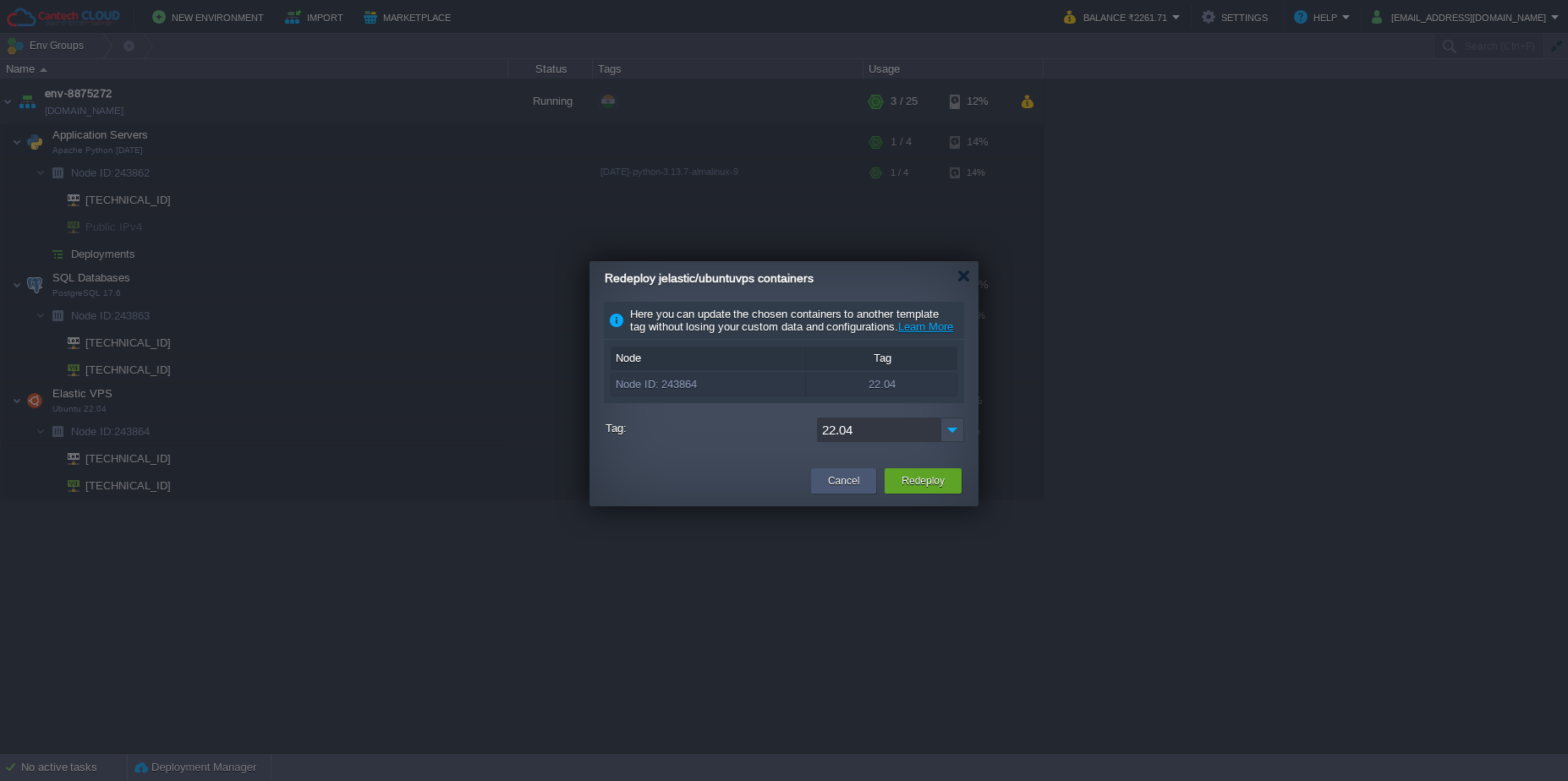
click at [818, 494] on div "Cancel" at bounding box center [843, 481] width 65 height 26
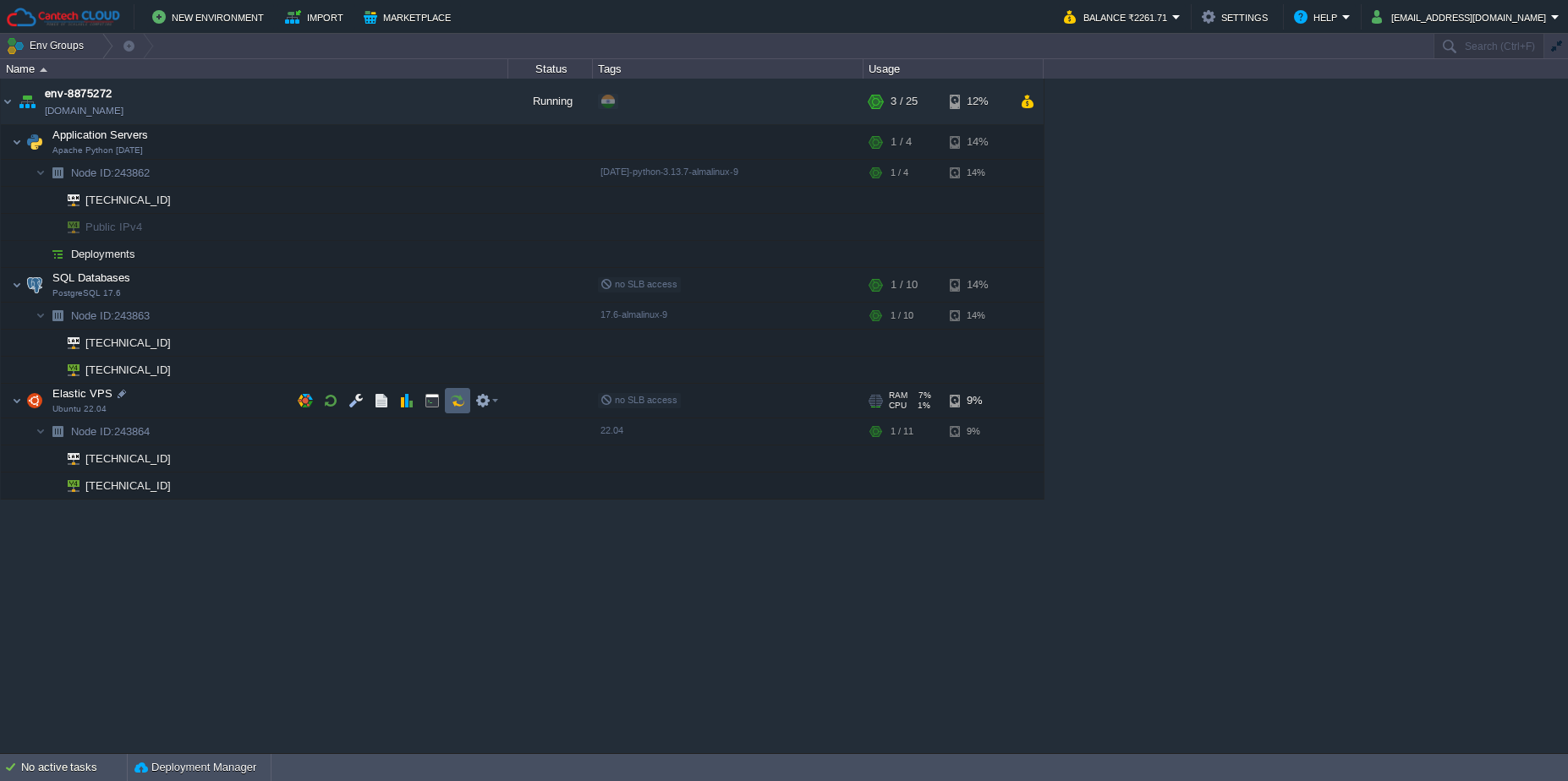
click at [462, 394] on button "button" at bounding box center [458, 401] width 15 height 15
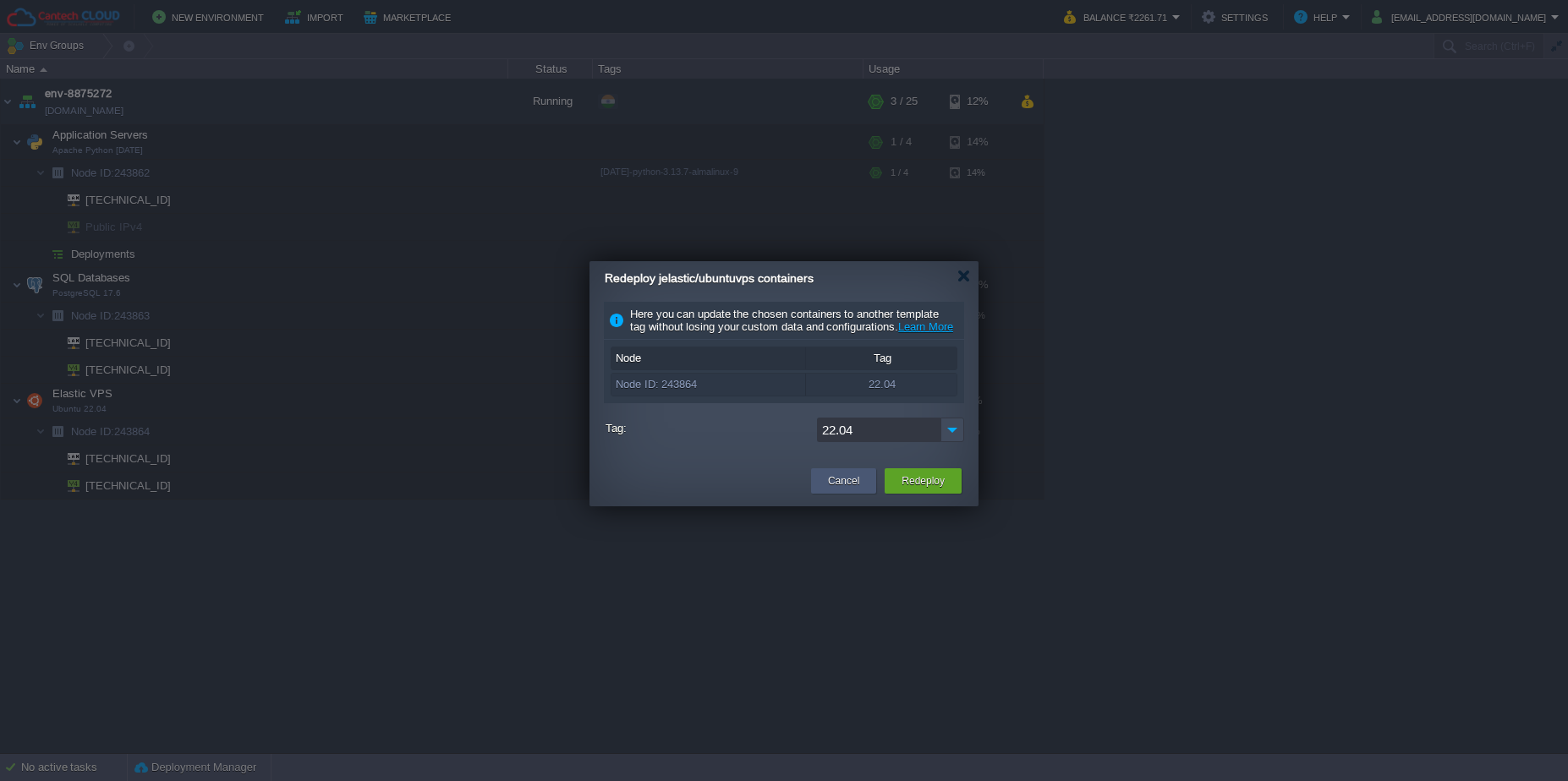
click at [846, 489] on button "Cancel" at bounding box center [843, 481] width 32 height 17
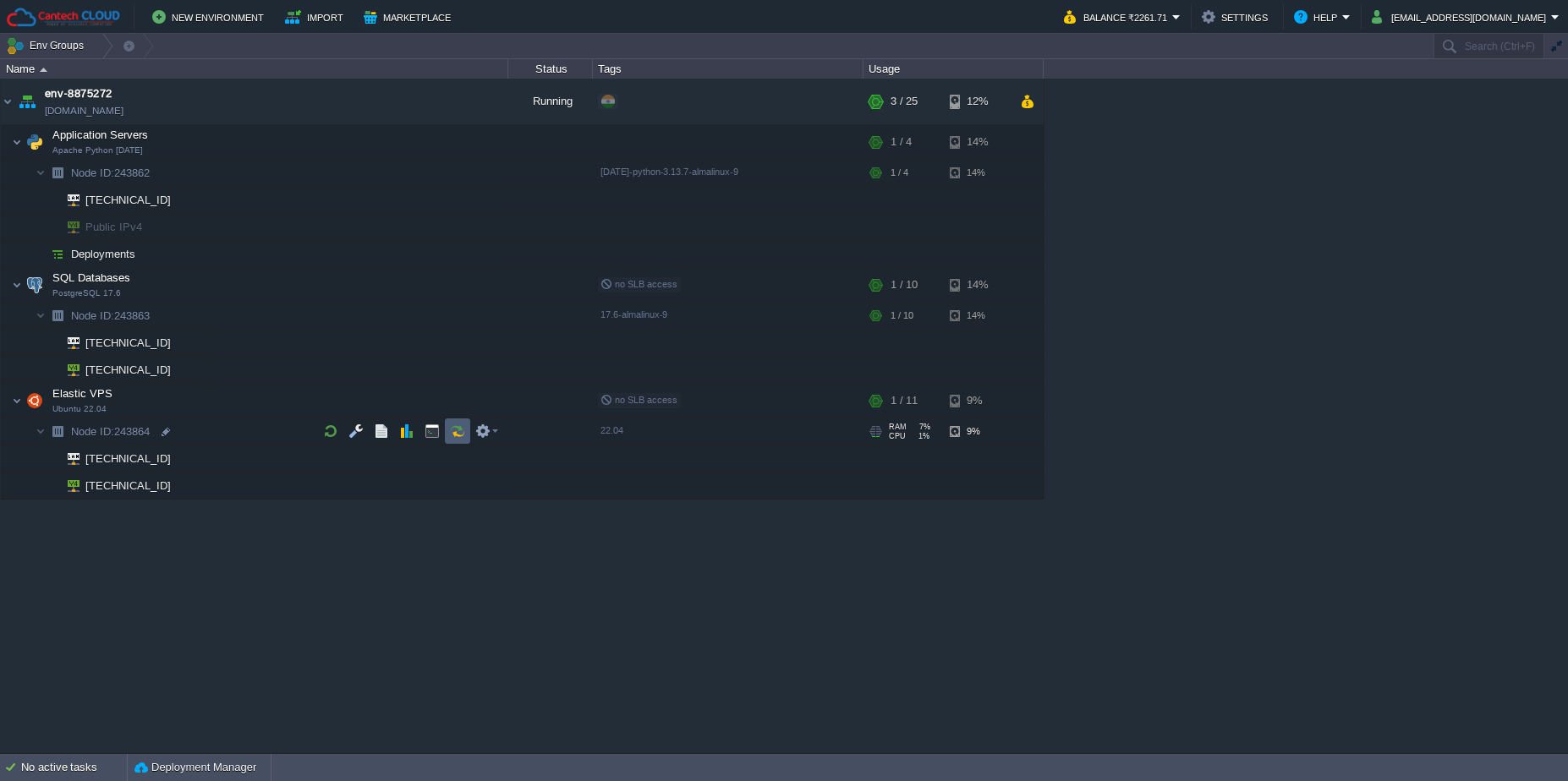
click at [447, 436] on td at bounding box center [458, 431] width 26 height 26
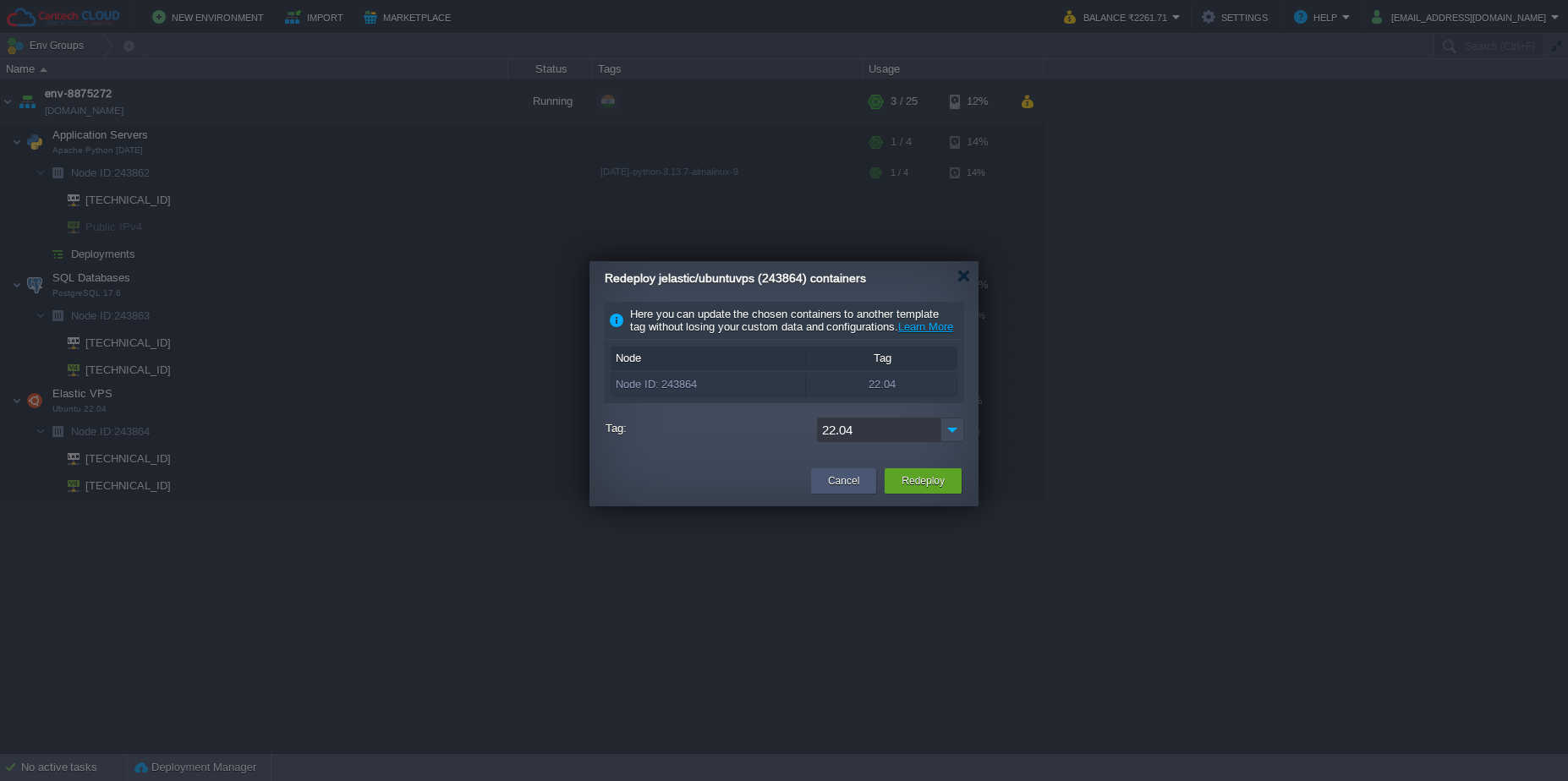
click at [843, 489] on button "Cancel" at bounding box center [843, 481] width 32 height 17
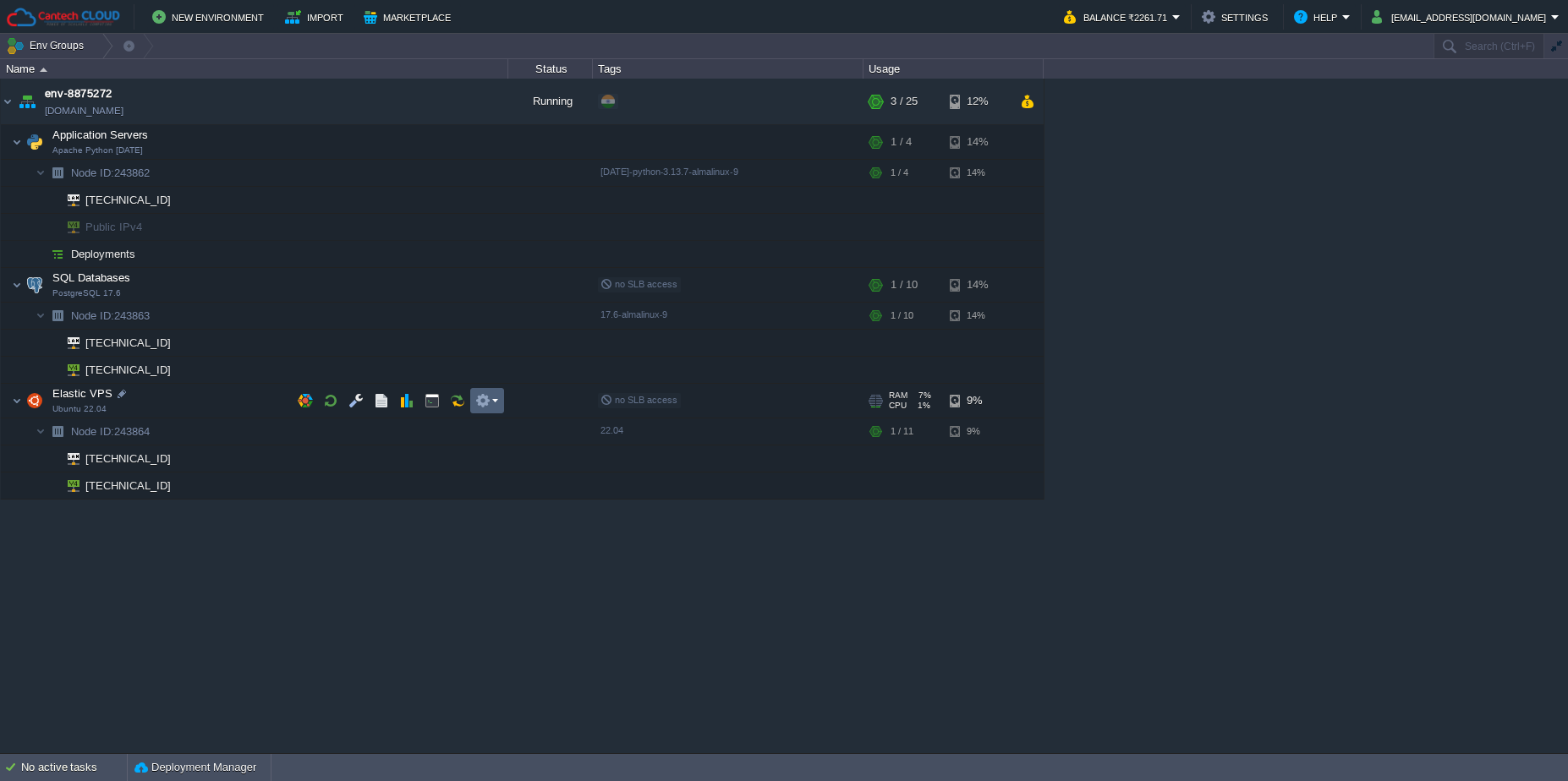
click at [502, 396] on td at bounding box center [486, 401] width 34 height 26
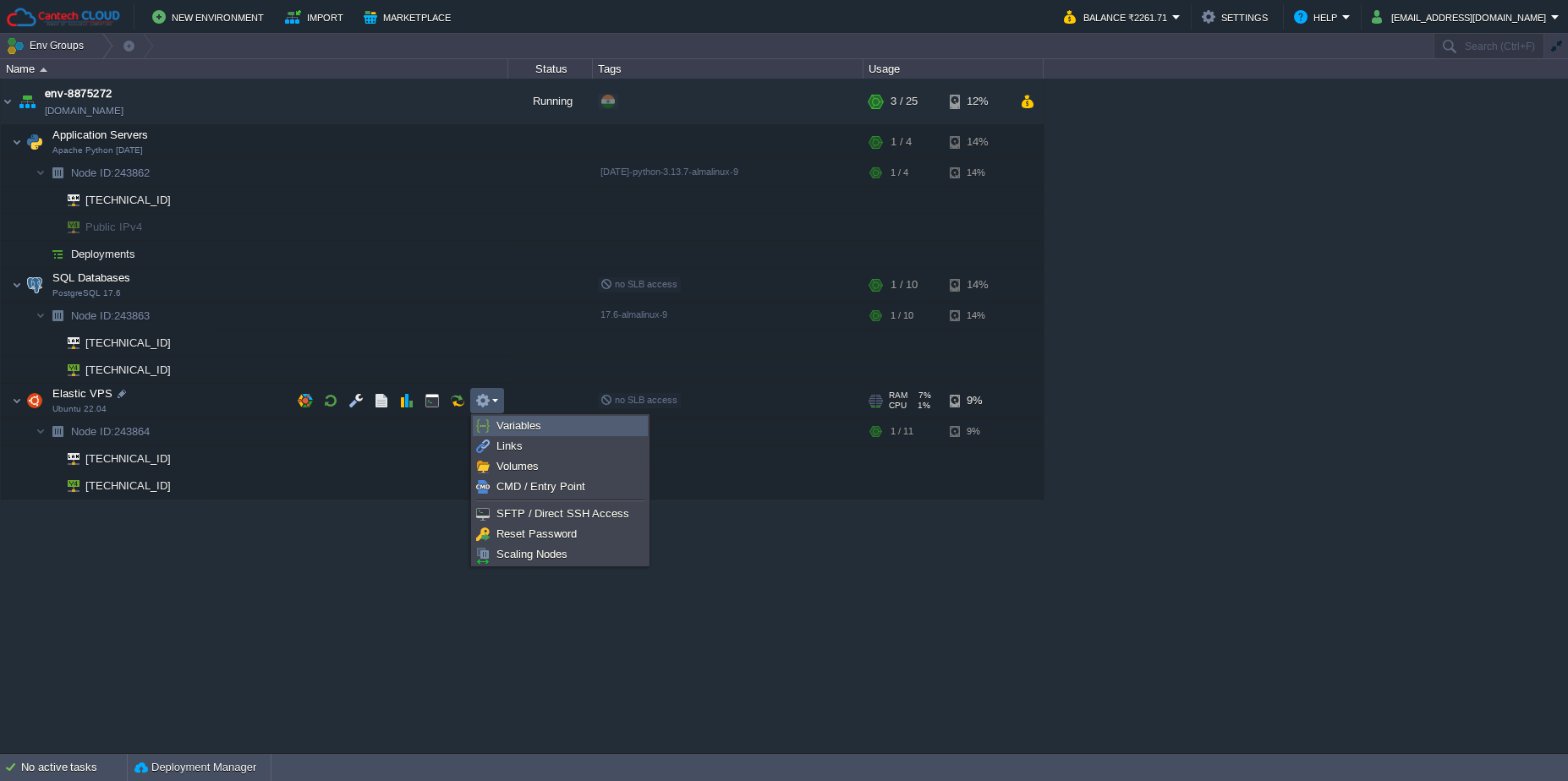
click at [514, 425] on span "Variables" at bounding box center [519, 425] width 45 height 12
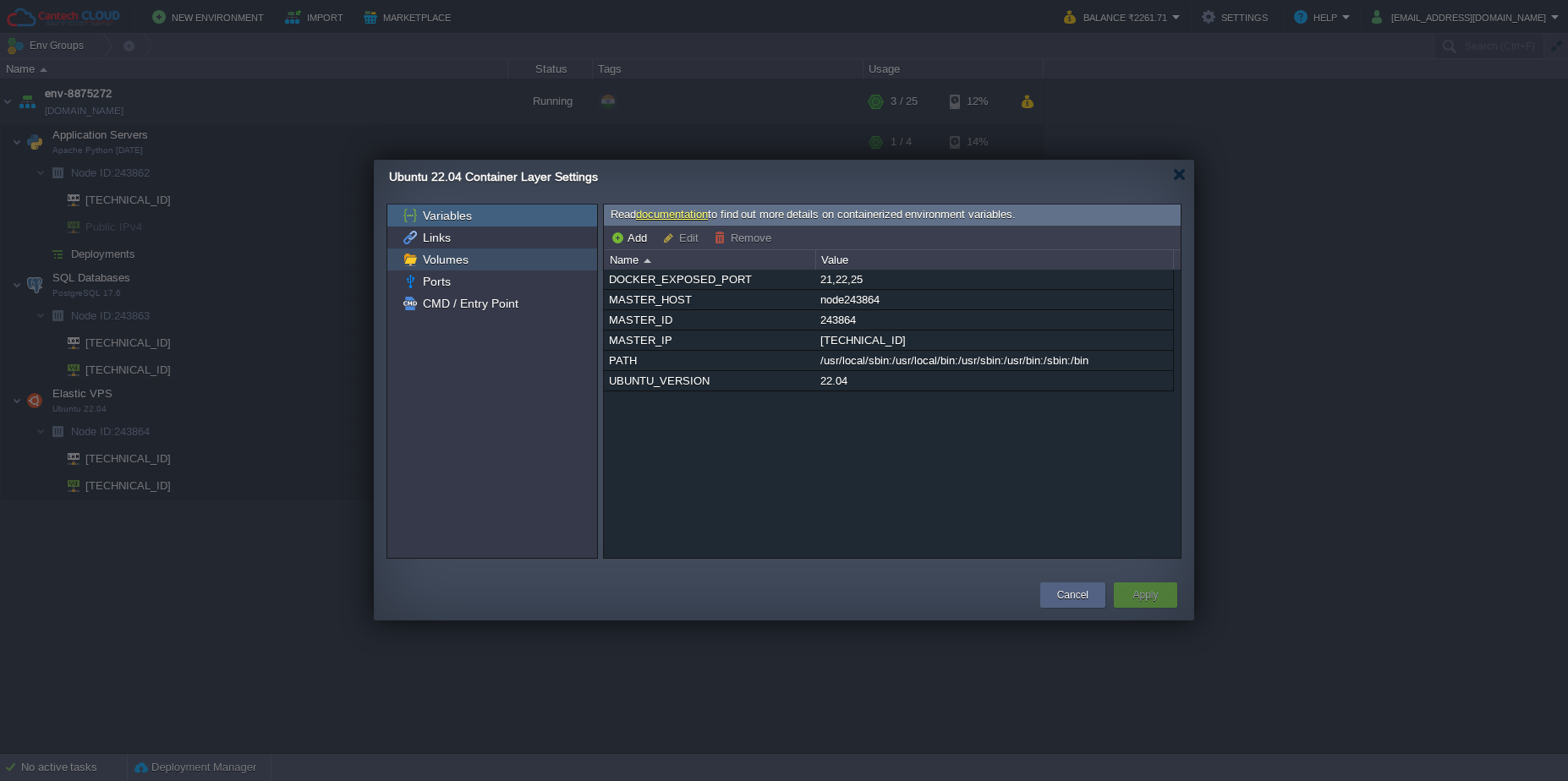
click at [439, 270] on div "Volumes" at bounding box center [492, 259] width 210 height 22
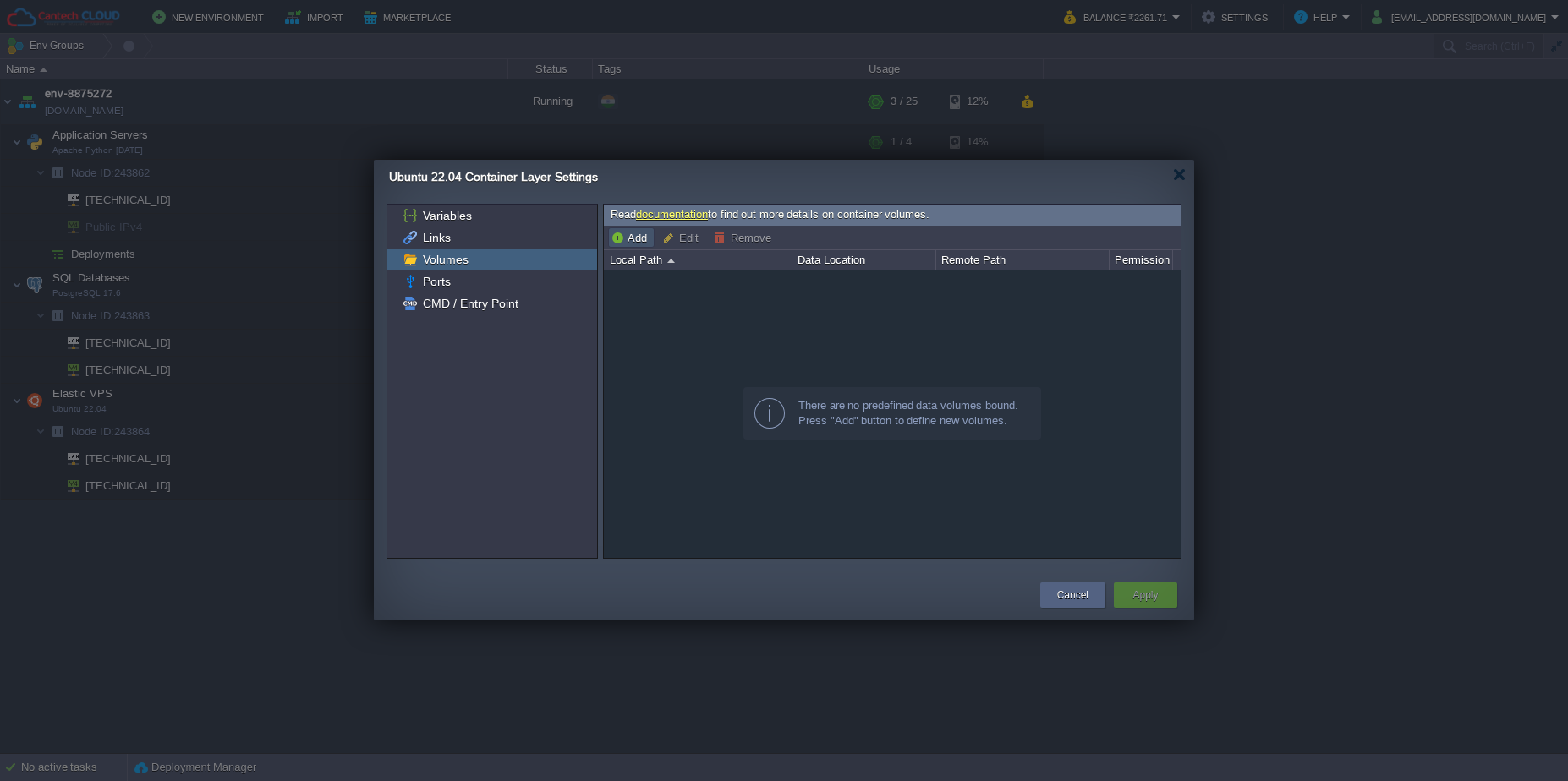
click at [640, 238] on button "Add" at bounding box center [631, 237] width 41 height 15
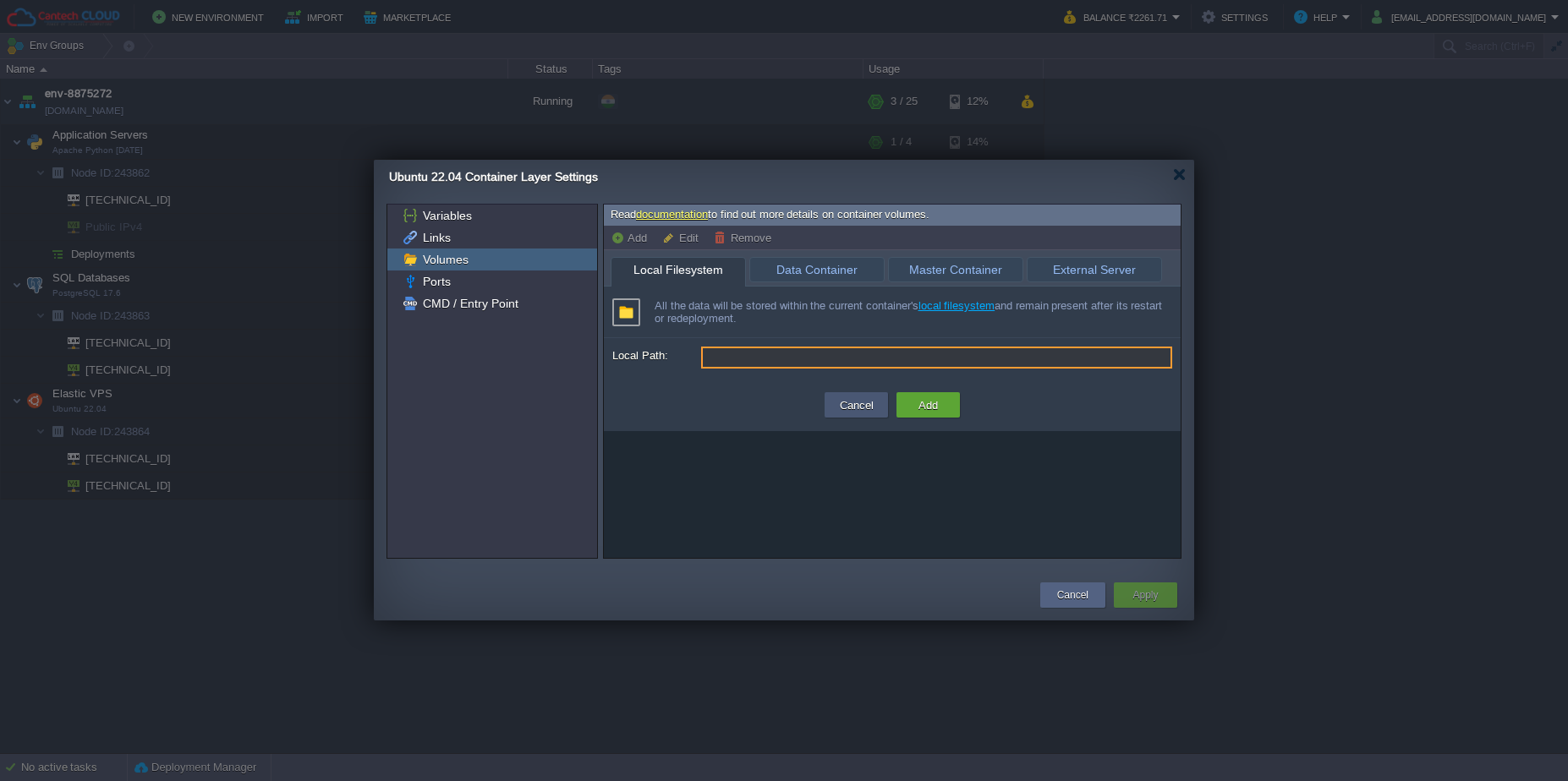
click at [832, 400] on td "Cancel" at bounding box center [857, 405] width 63 height 26
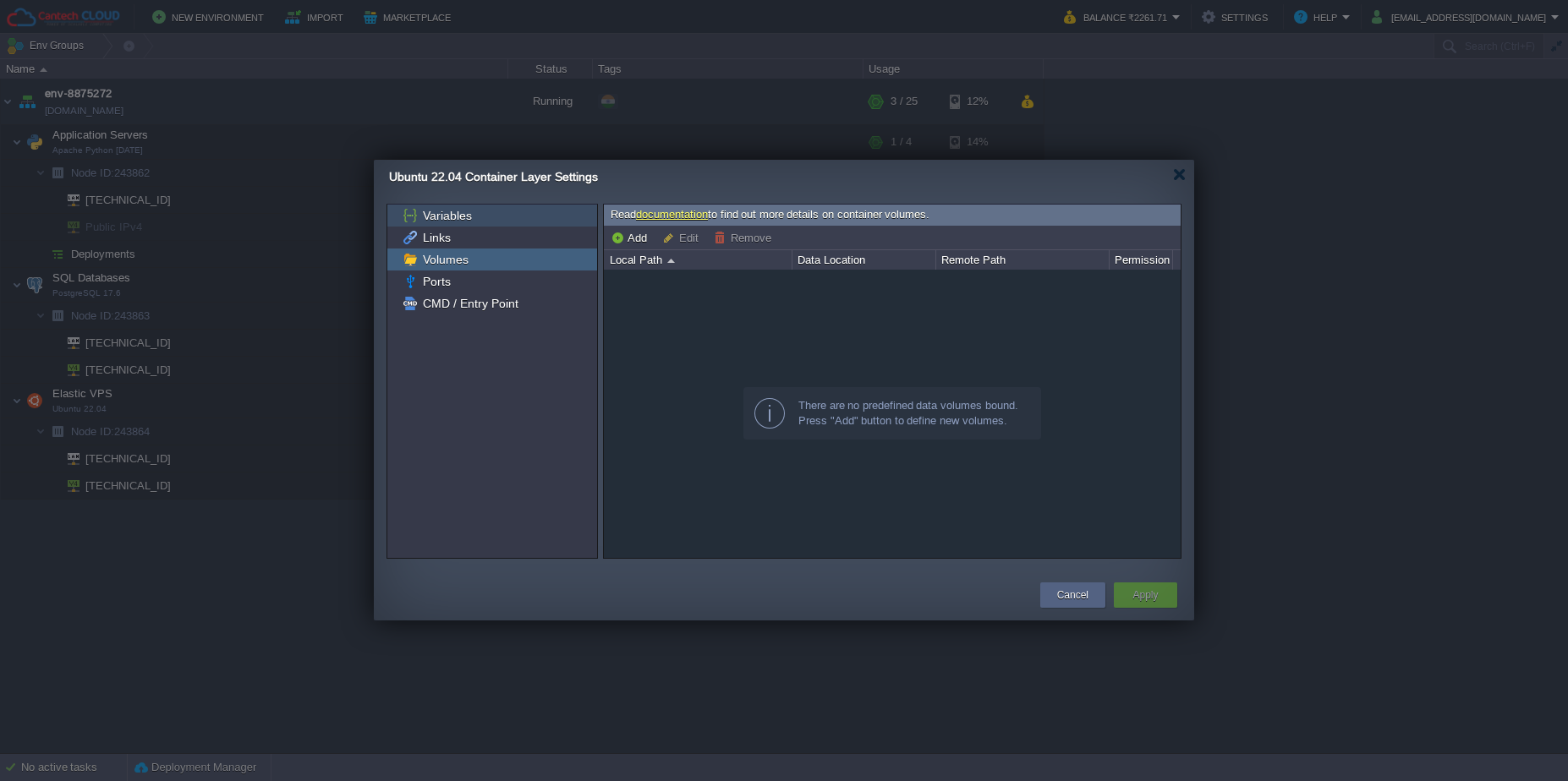
click at [427, 211] on span "Variables" at bounding box center [446, 215] width 55 height 15
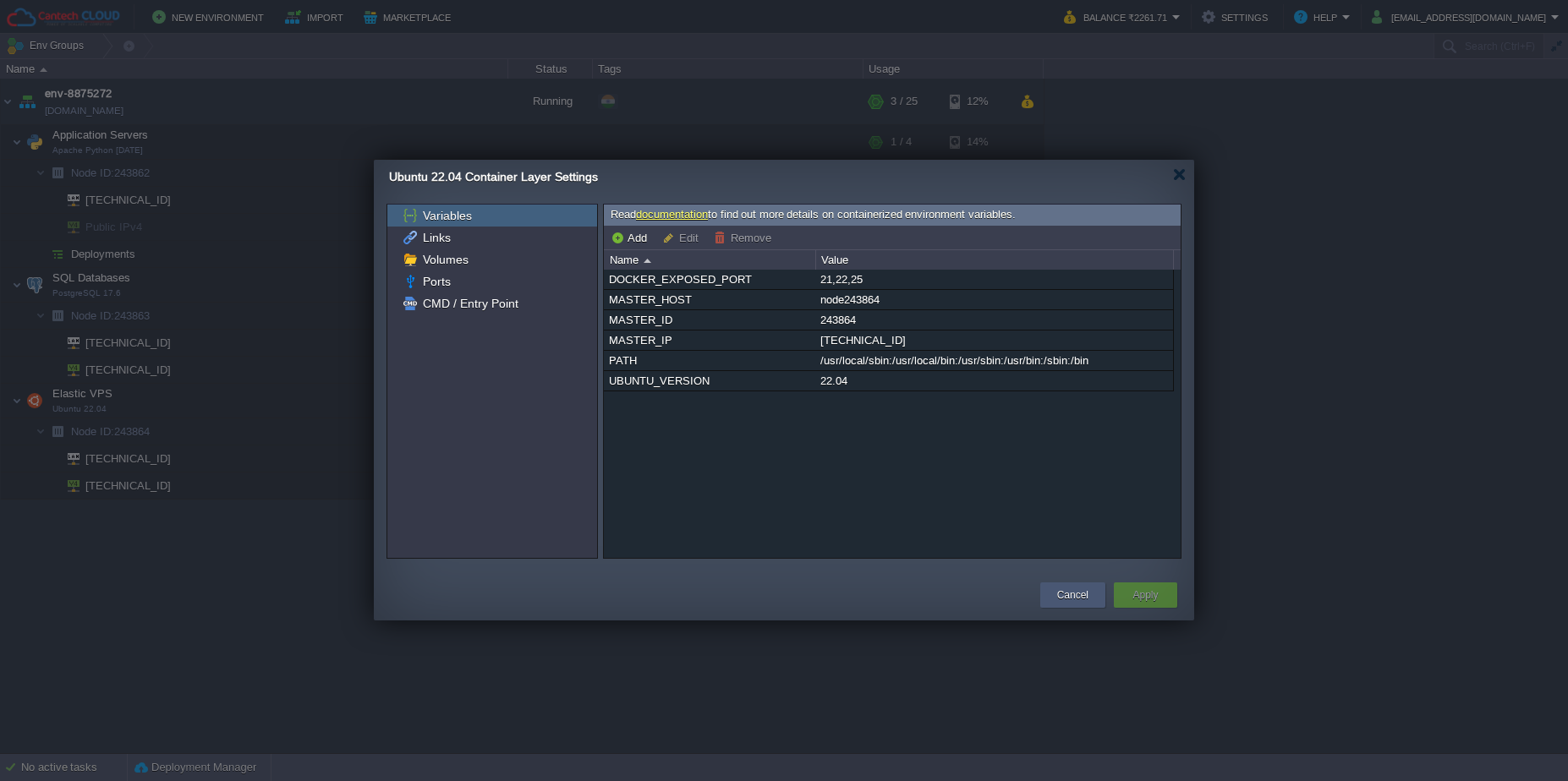
click at [1068, 599] on button "Cancel" at bounding box center [1073, 595] width 32 height 17
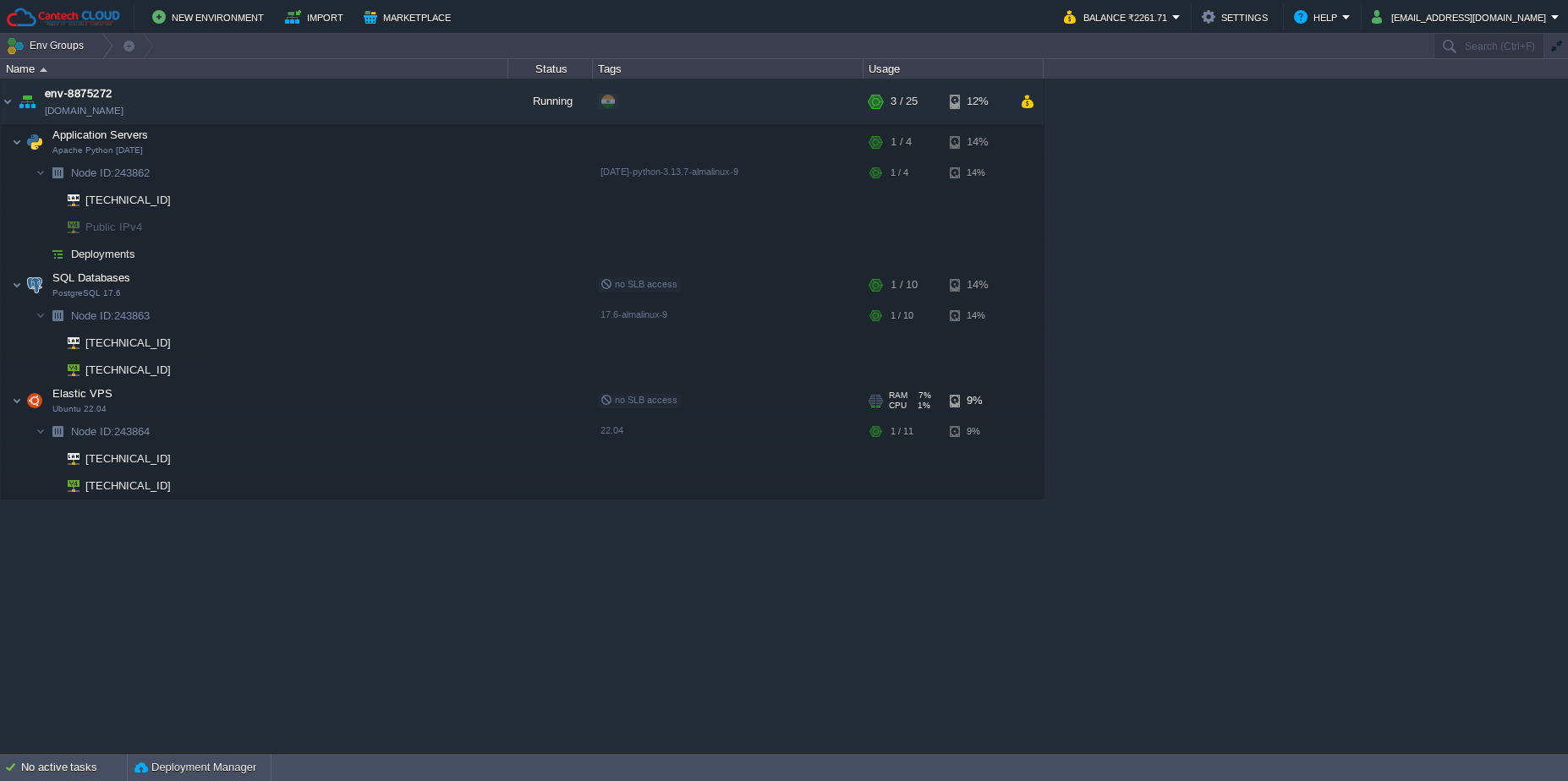
click at [710, 605] on div "env-8875272 [DOMAIN_NAME] Running + Add to Env Group RAM 9% CPU 1% 3 / 25 12% A…" at bounding box center [784, 415] width 1568 height 675
click at [434, 421] on td at bounding box center [432, 431] width 26 height 26
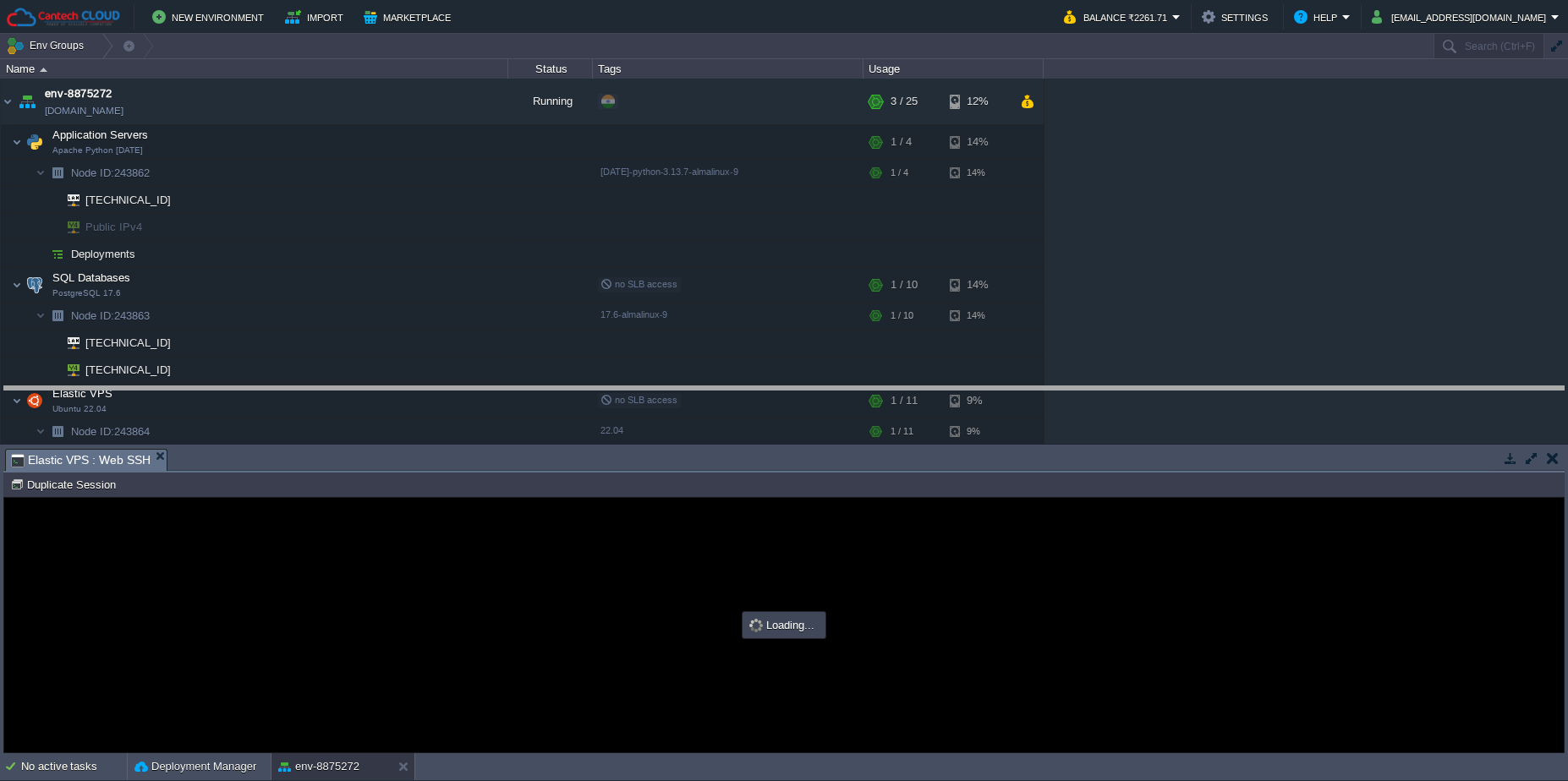
drag, startPoint x: 512, startPoint y: 454, endPoint x: 500, endPoint y: 385, distance: 70.0
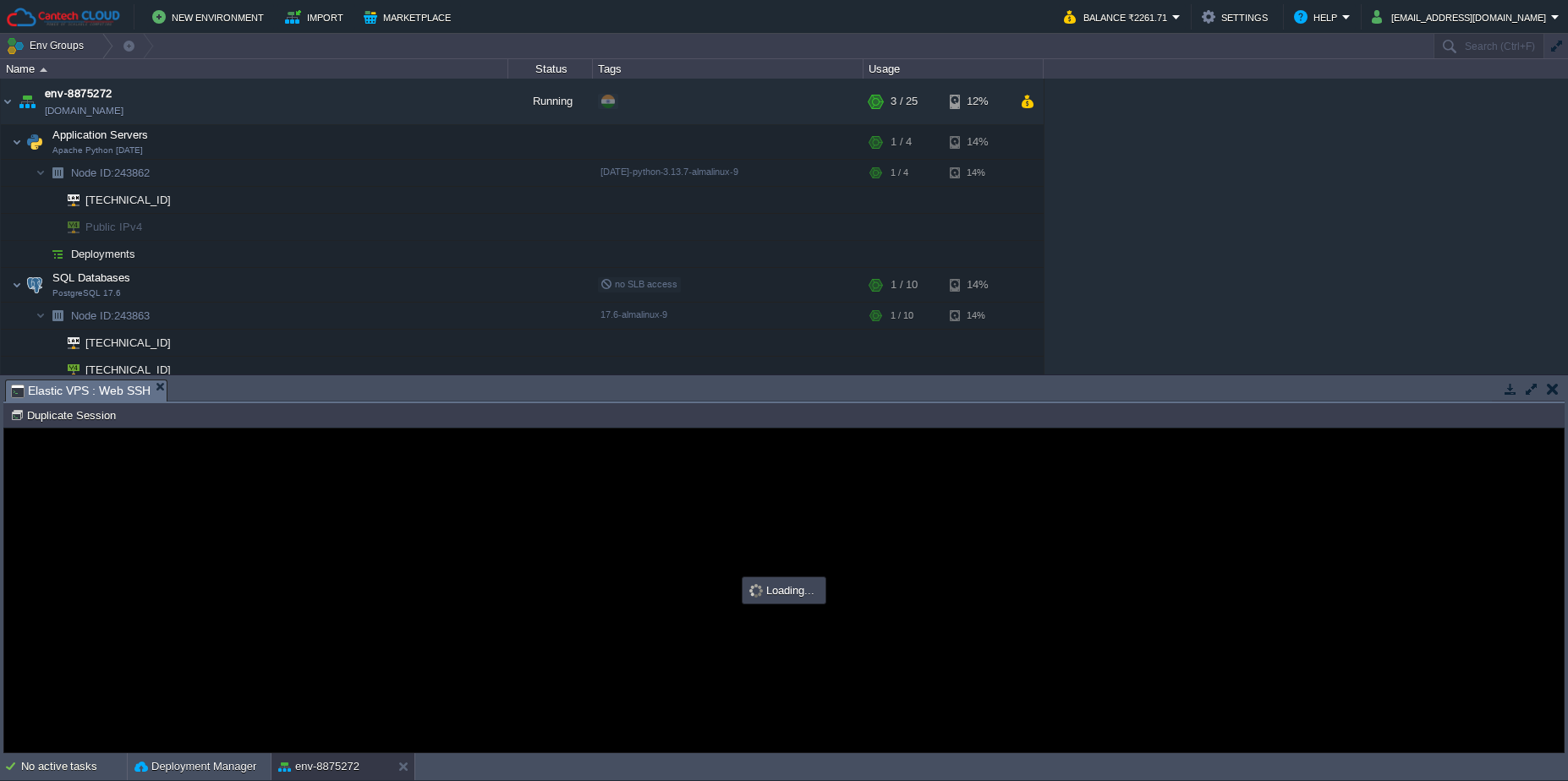
type input "#000000"
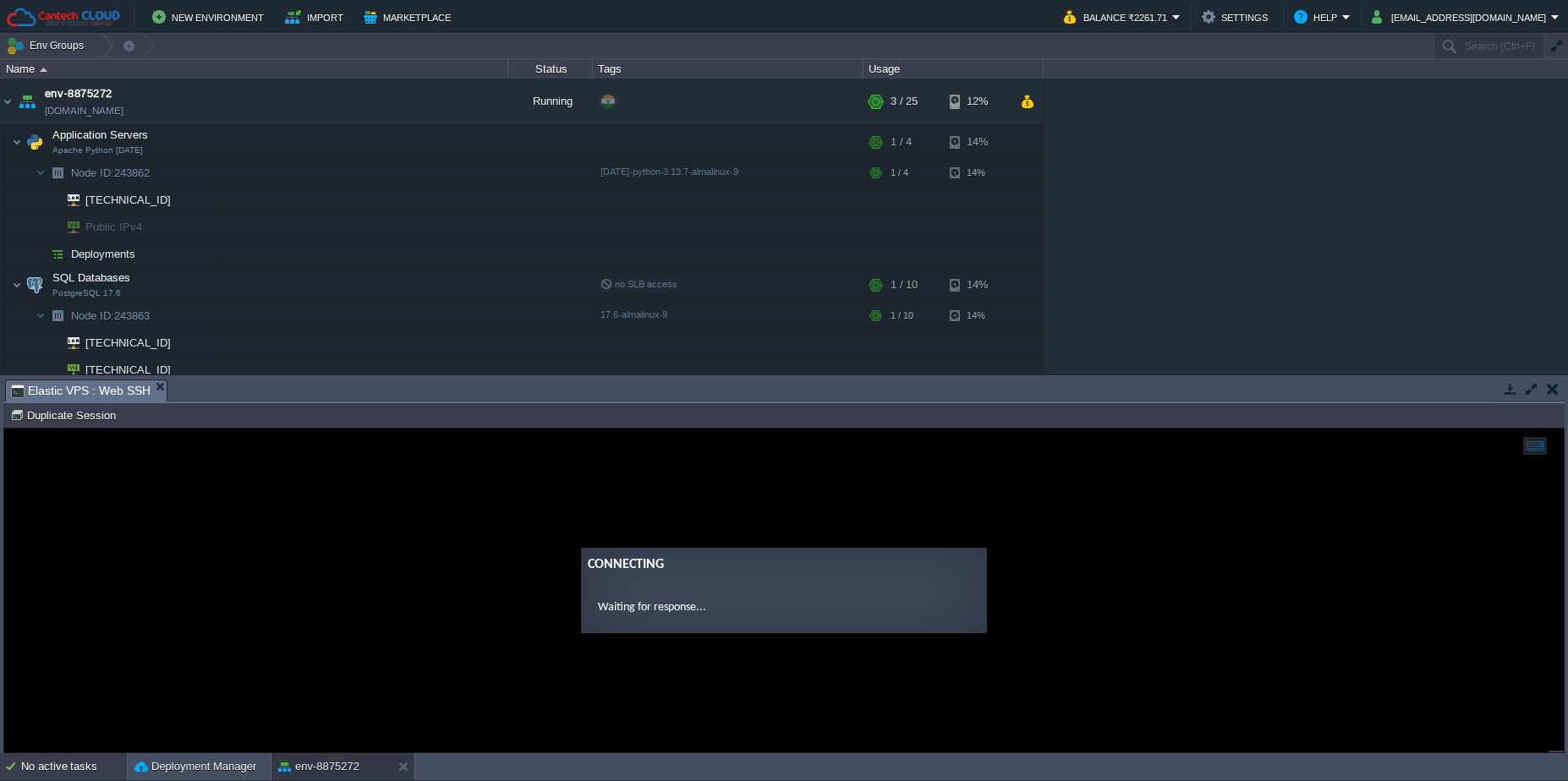
click at [27, 772] on div "No active tasks" at bounding box center [74, 767] width 105 height 27
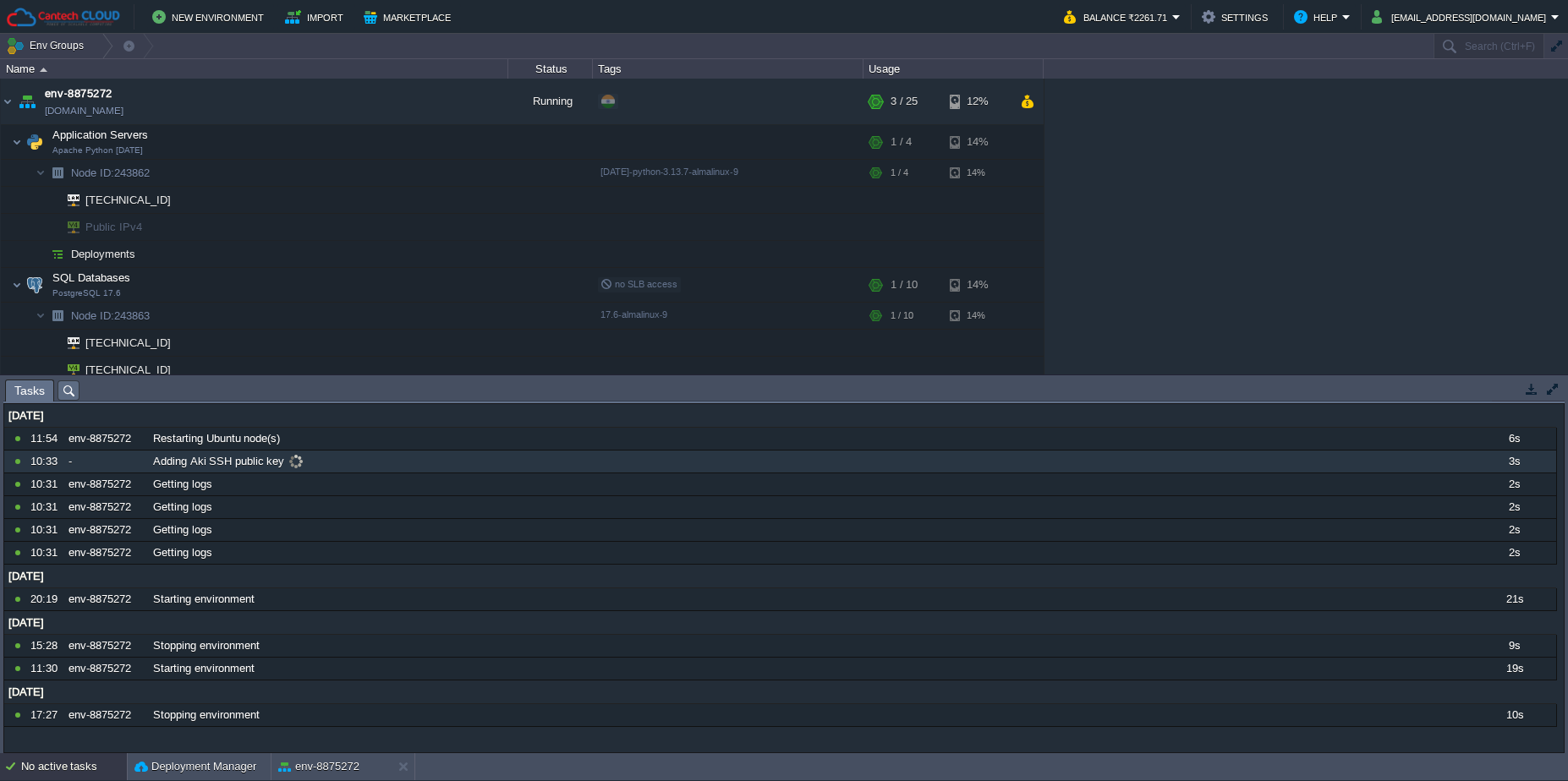
click at [375, 459] on div "Adding Aki SSH public key" at bounding box center [810, 461] width 1322 height 22
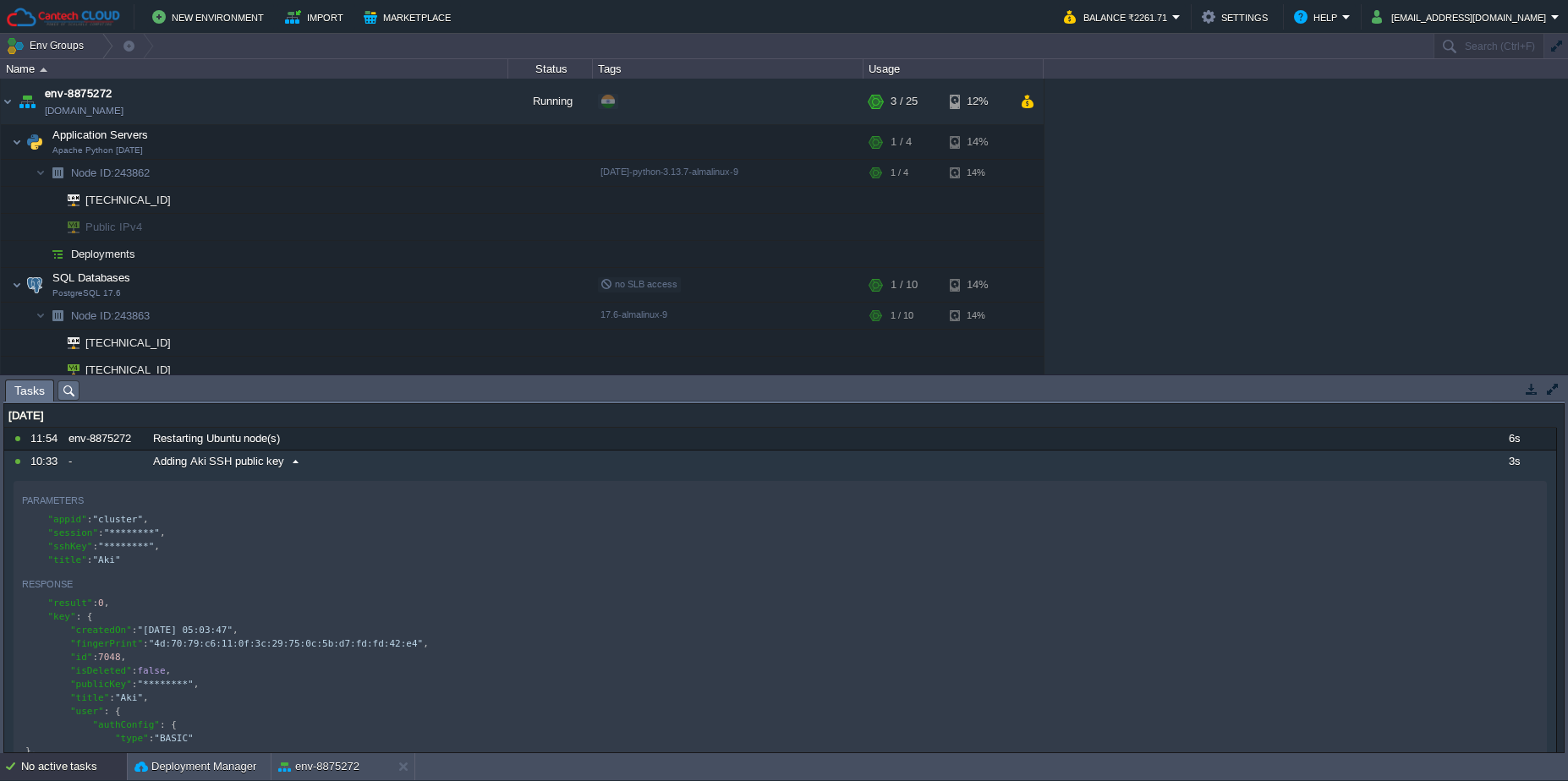
scroll to position [101, 0]
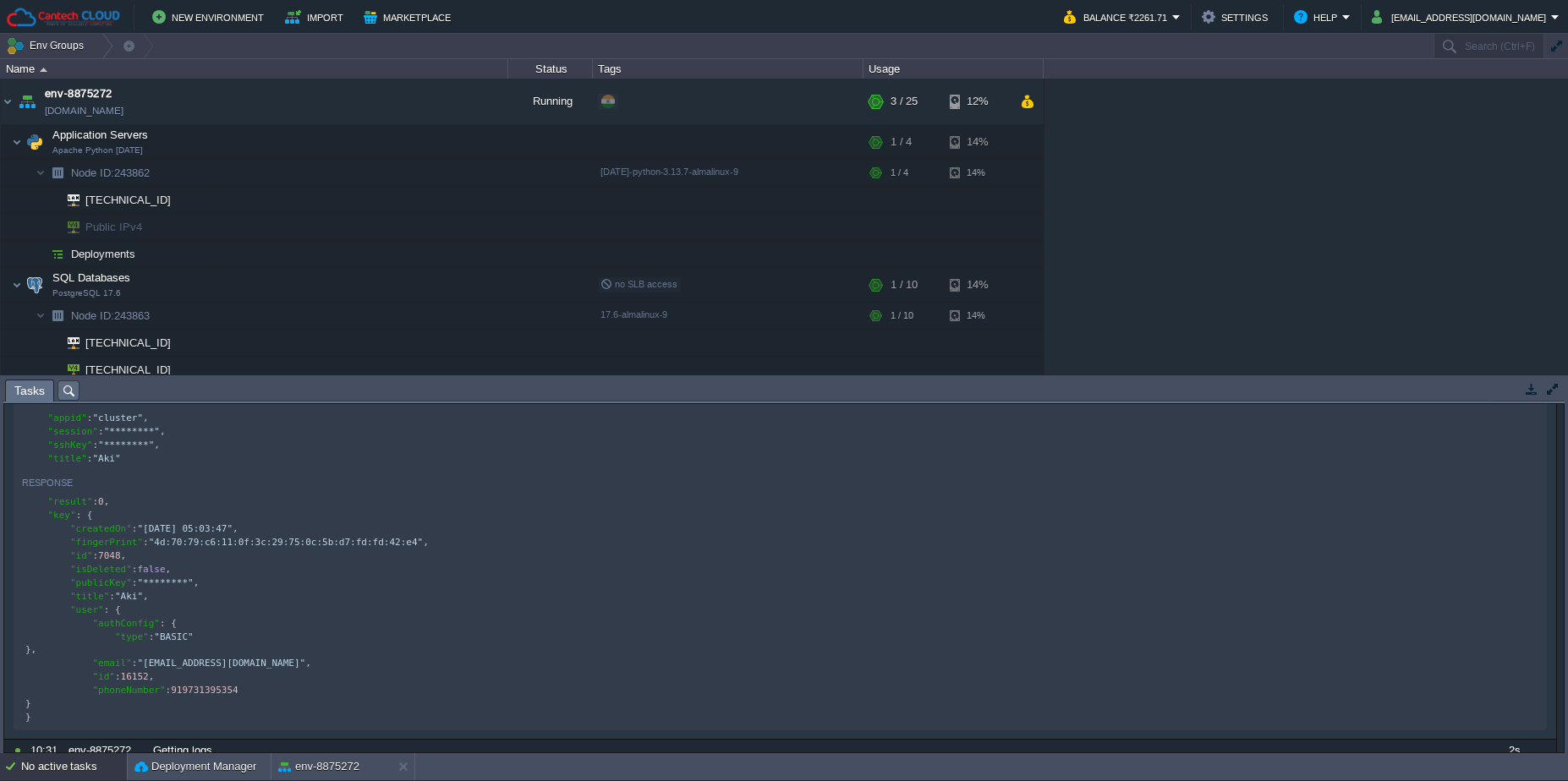
click at [1496, 384] on div at bounding box center [1528, 389] width 71 height 20
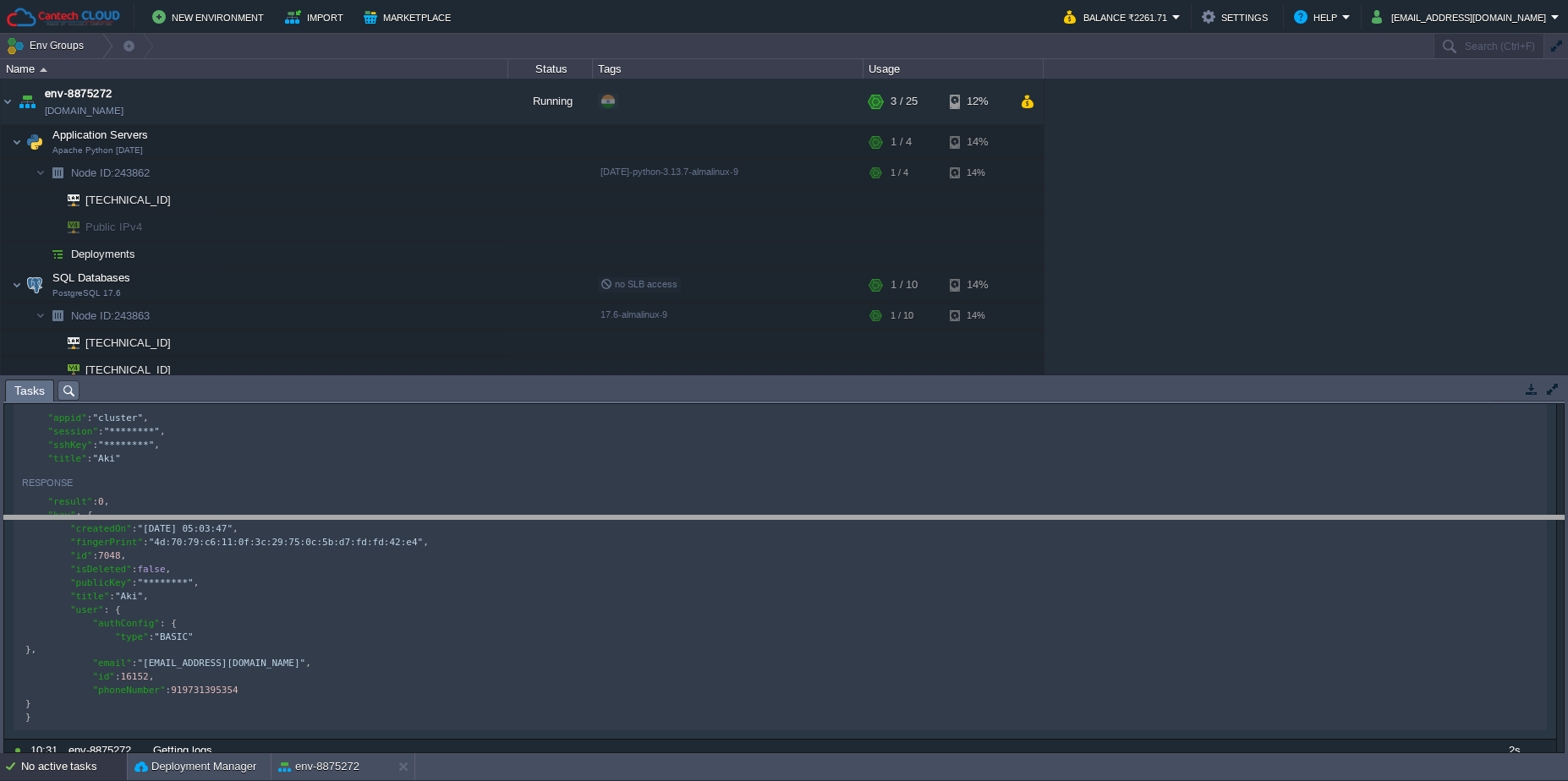
drag, startPoint x: 1496, startPoint y: 384, endPoint x: 1531, endPoint y: 562, distance: 181.4
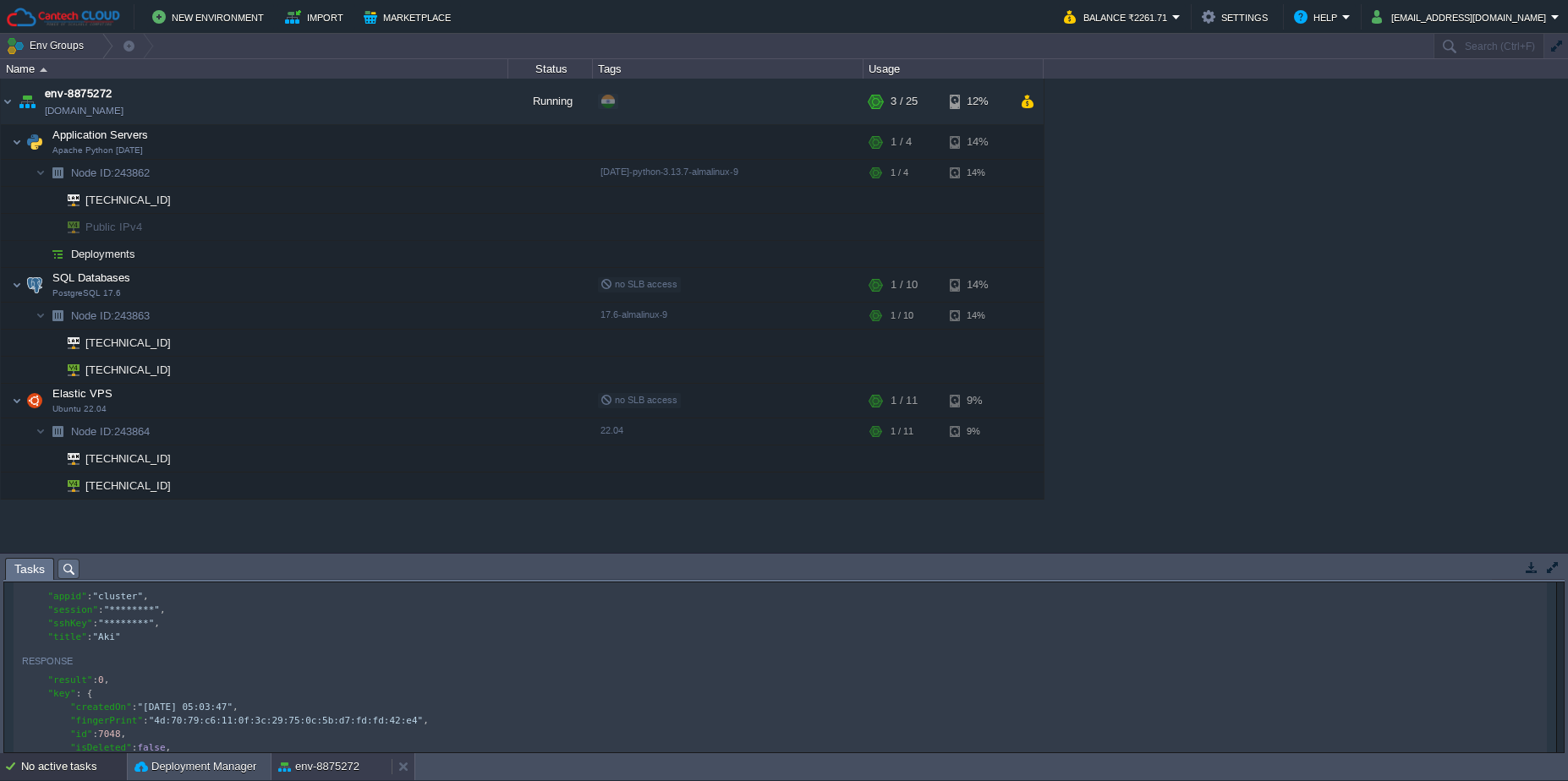
click at [317, 779] on div "env-8875272" at bounding box center [331, 767] width 120 height 27
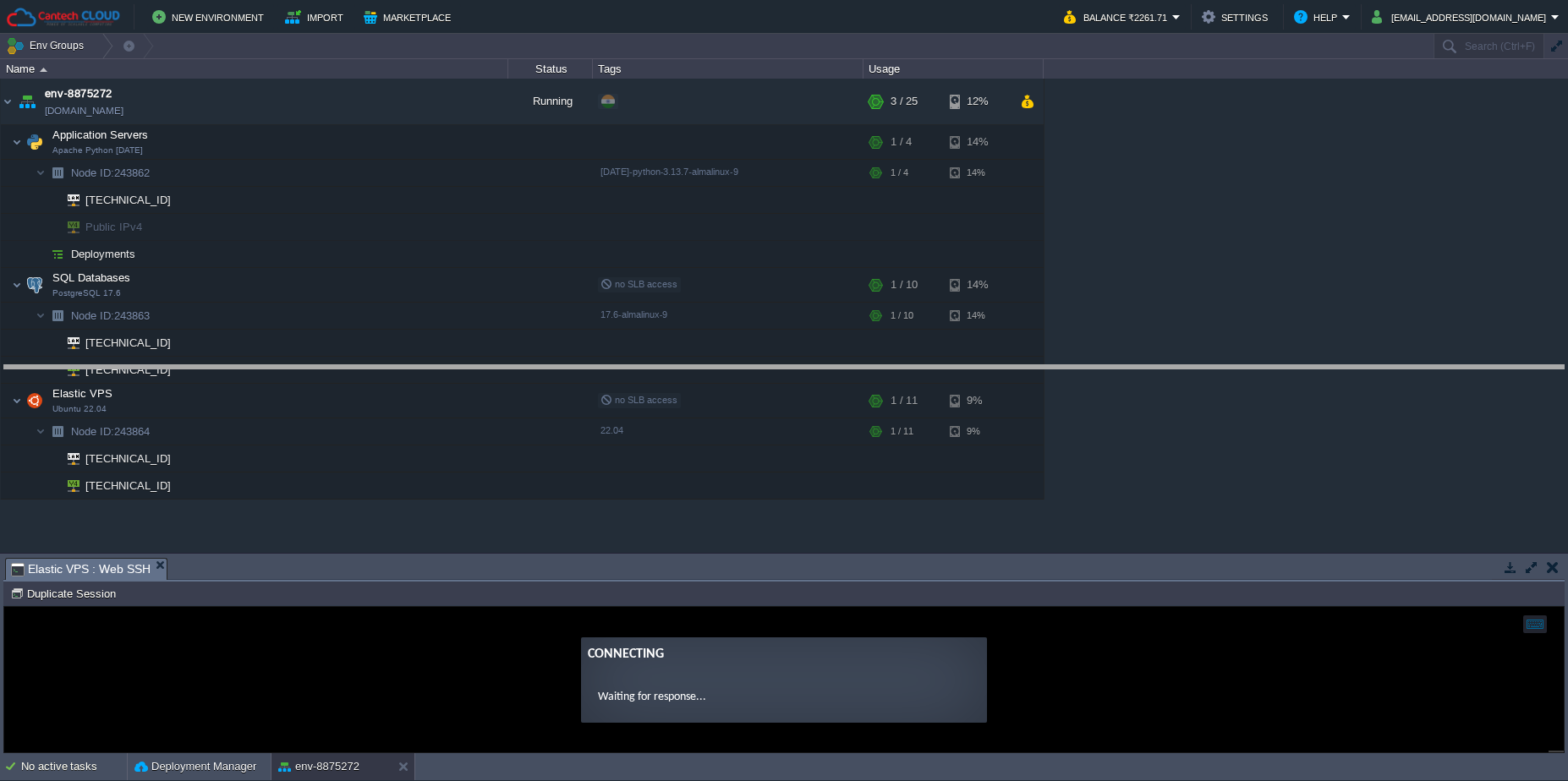
drag, startPoint x: 598, startPoint y: 556, endPoint x: 584, endPoint y: 360, distance: 196.5
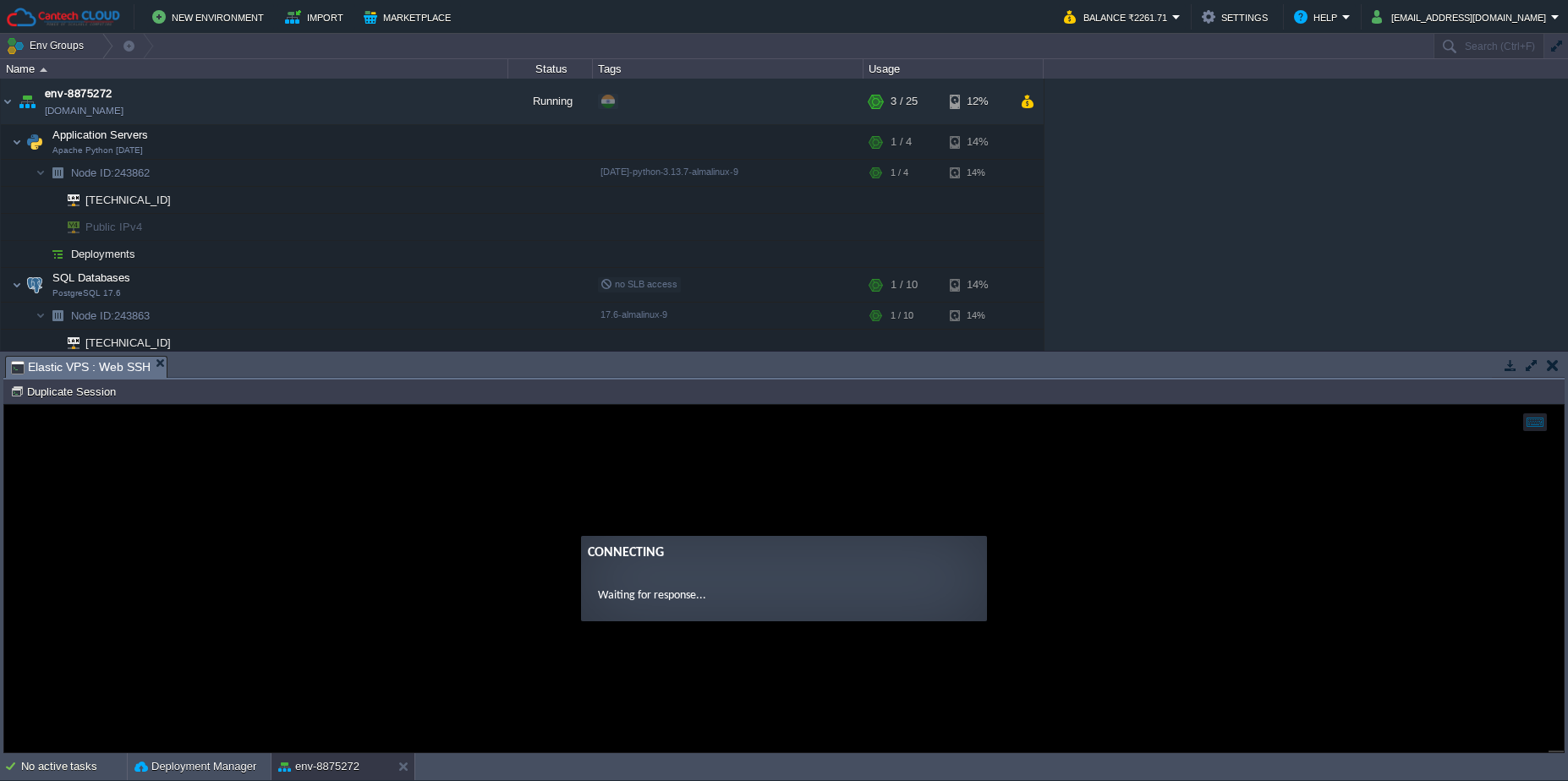
click at [1556, 357] on td at bounding box center [1553, 365] width 21 height 20
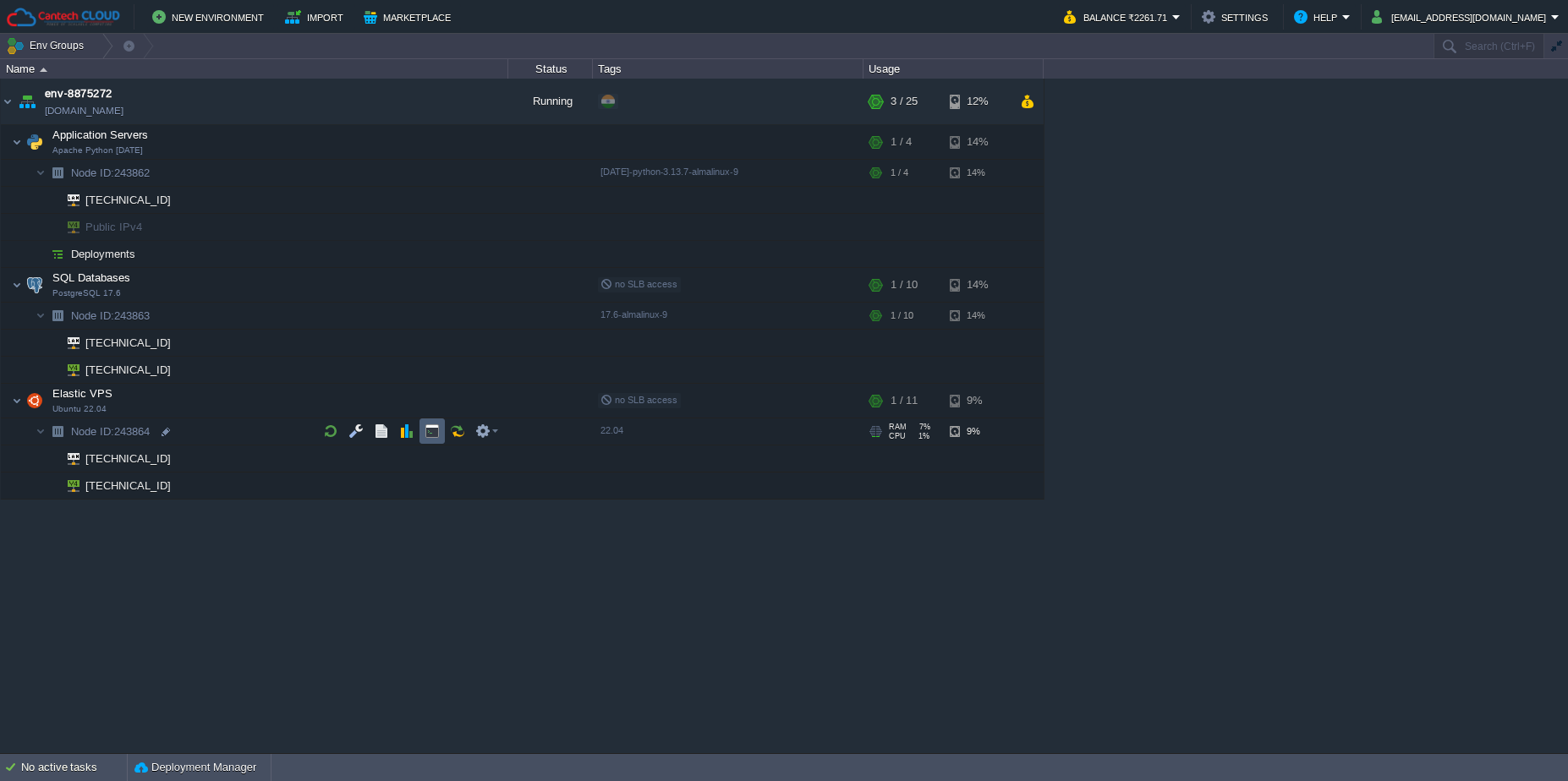
click at [424, 426] on td at bounding box center [432, 431] width 26 height 26
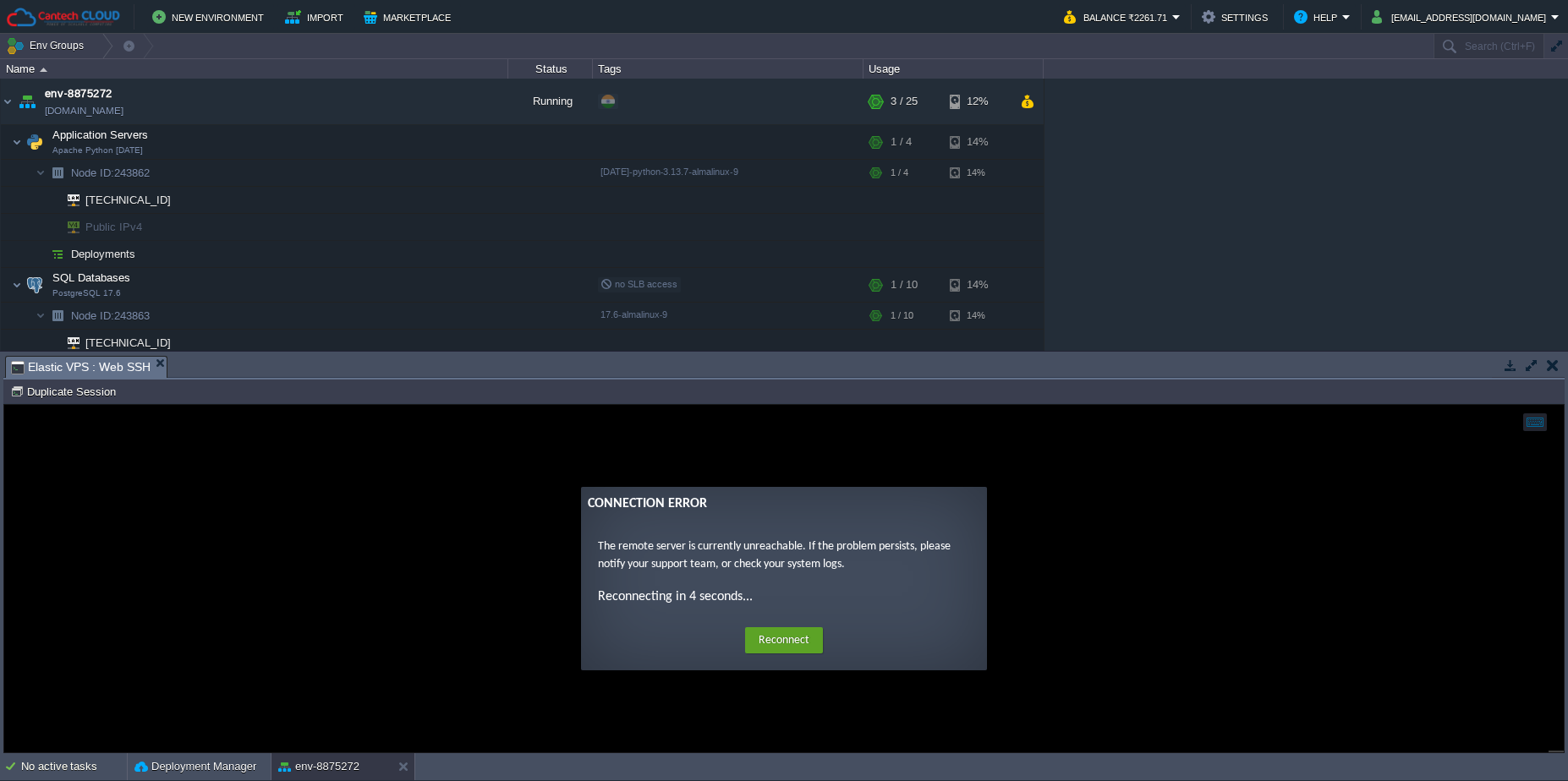
scroll to position [0, 0]
click at [1551, 369] on button "button" at bounding box center [1553, 366] width 11 height 15
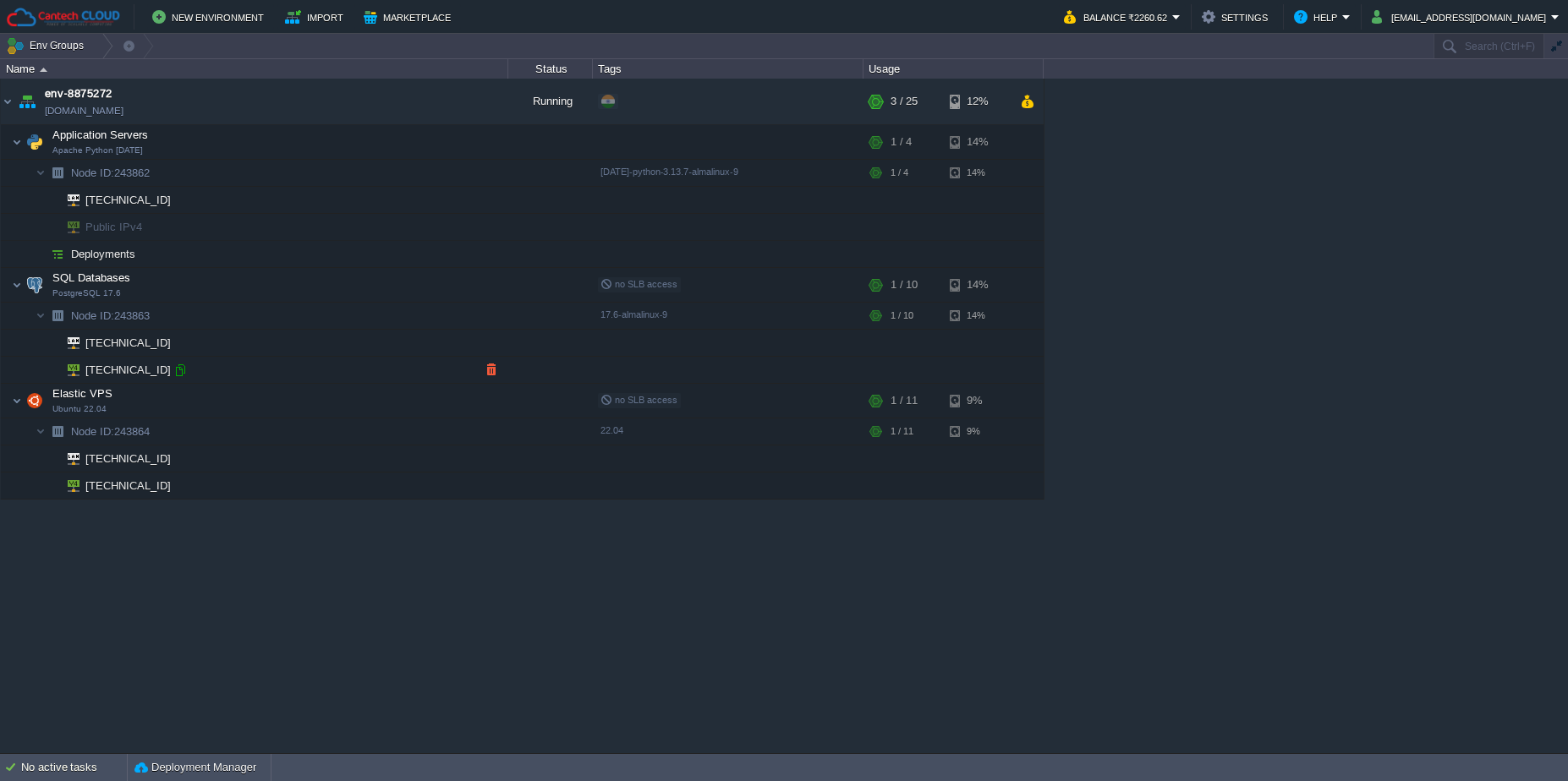
click at [177, 371] on div at bounding box center [180, 370] width 15 height 15
type input "[TECHNICAL_ID]"
click at [431, 425] on button "button" at bounding box center [433, 432] width 15 height 15
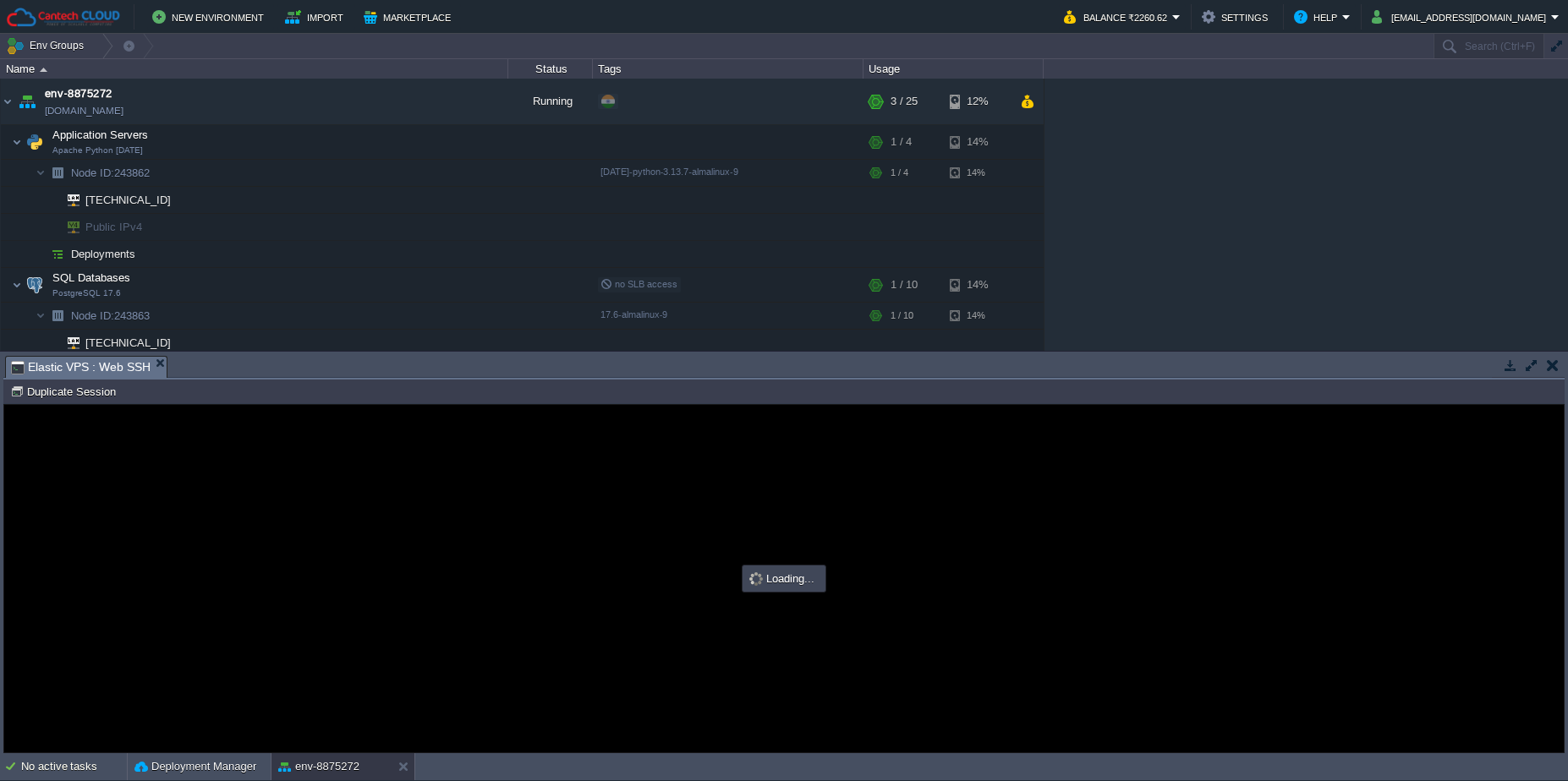
type input "#000000"
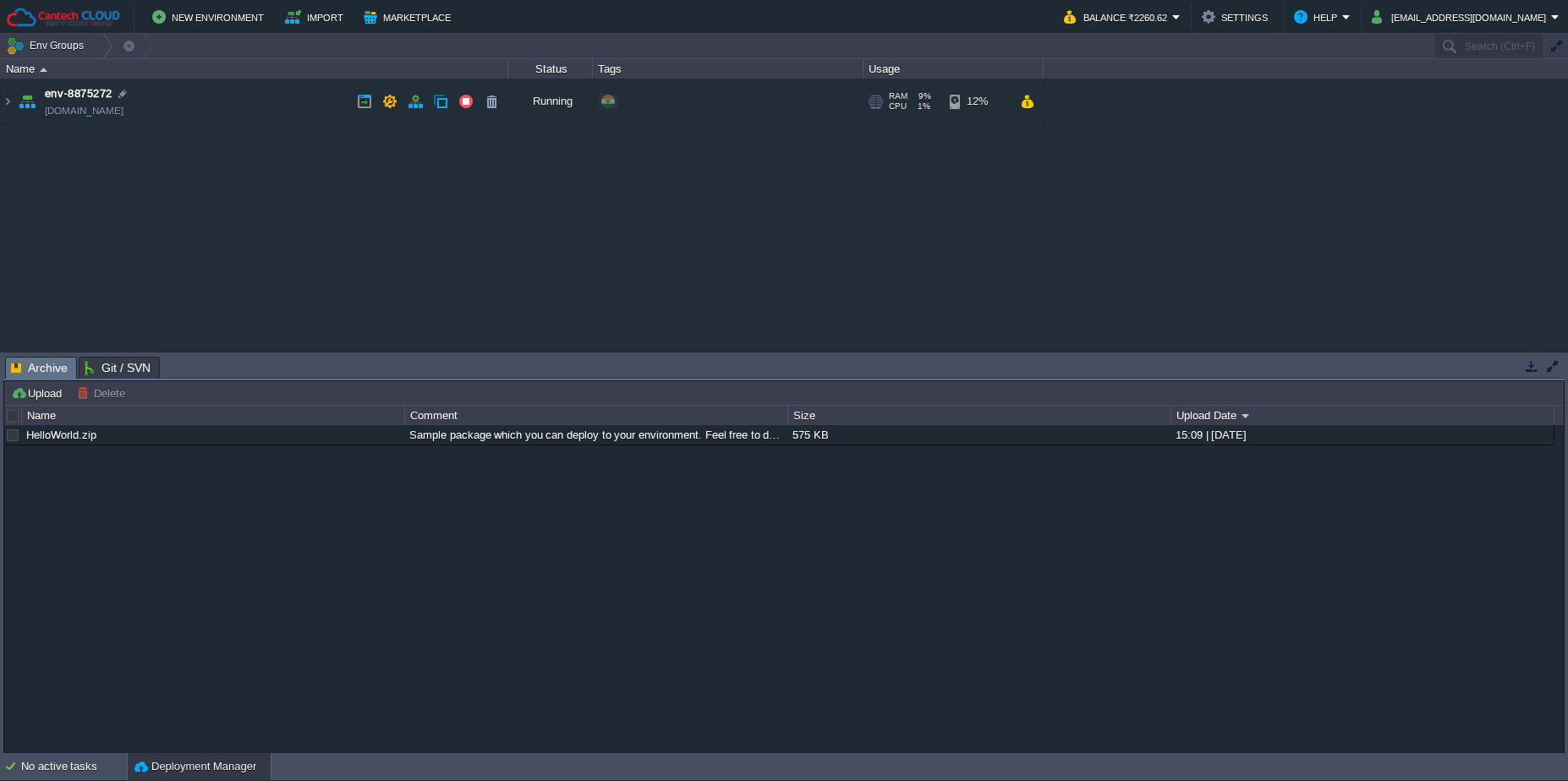
click at [286, 97] on td "env-8875272 [DOMAIN_NAME]" at bounding box center [255, 101] width 507 height 47
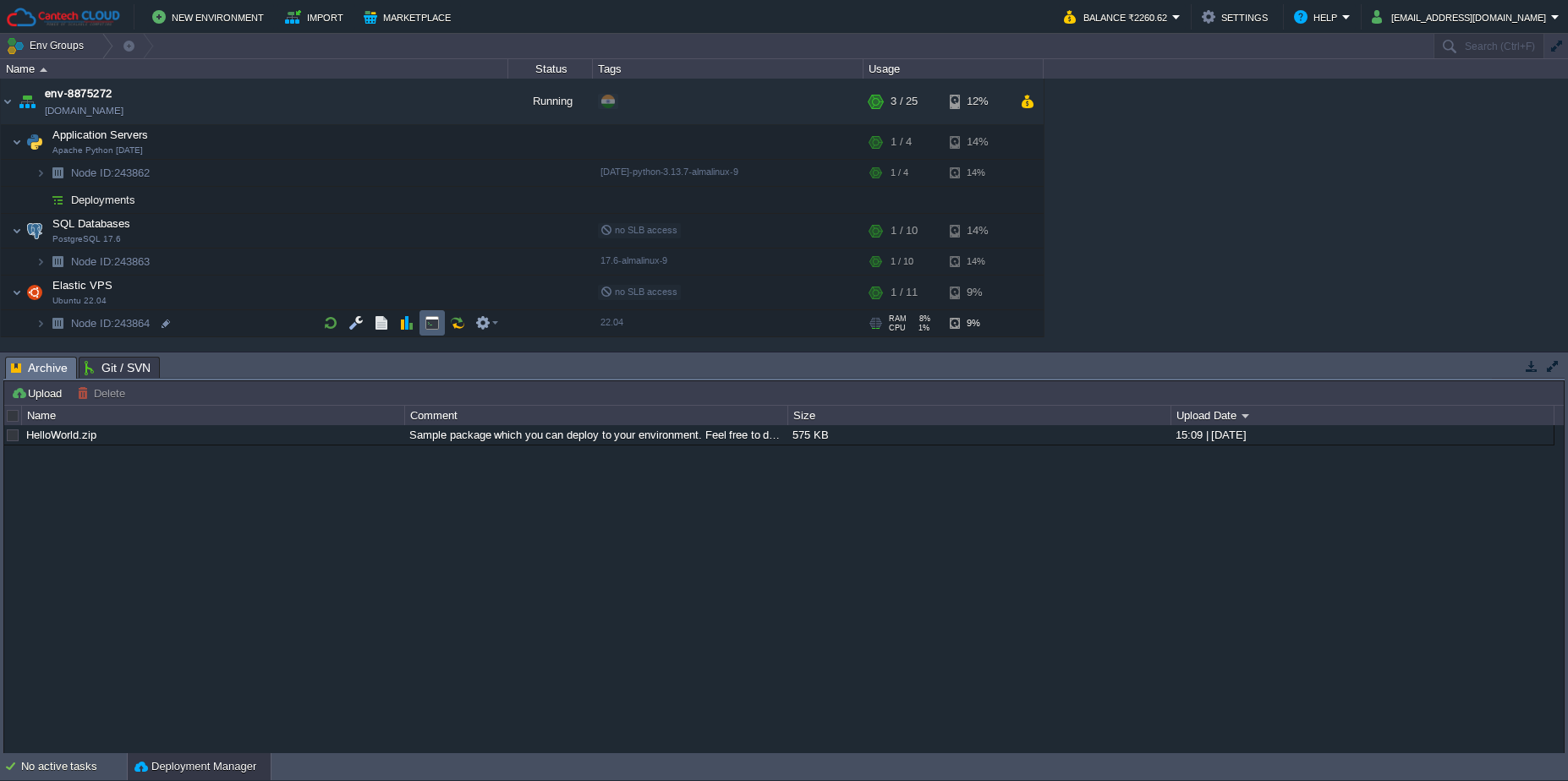
click at [433, 329] on button "button" at bounding box center [433, 324] width 15 height 15
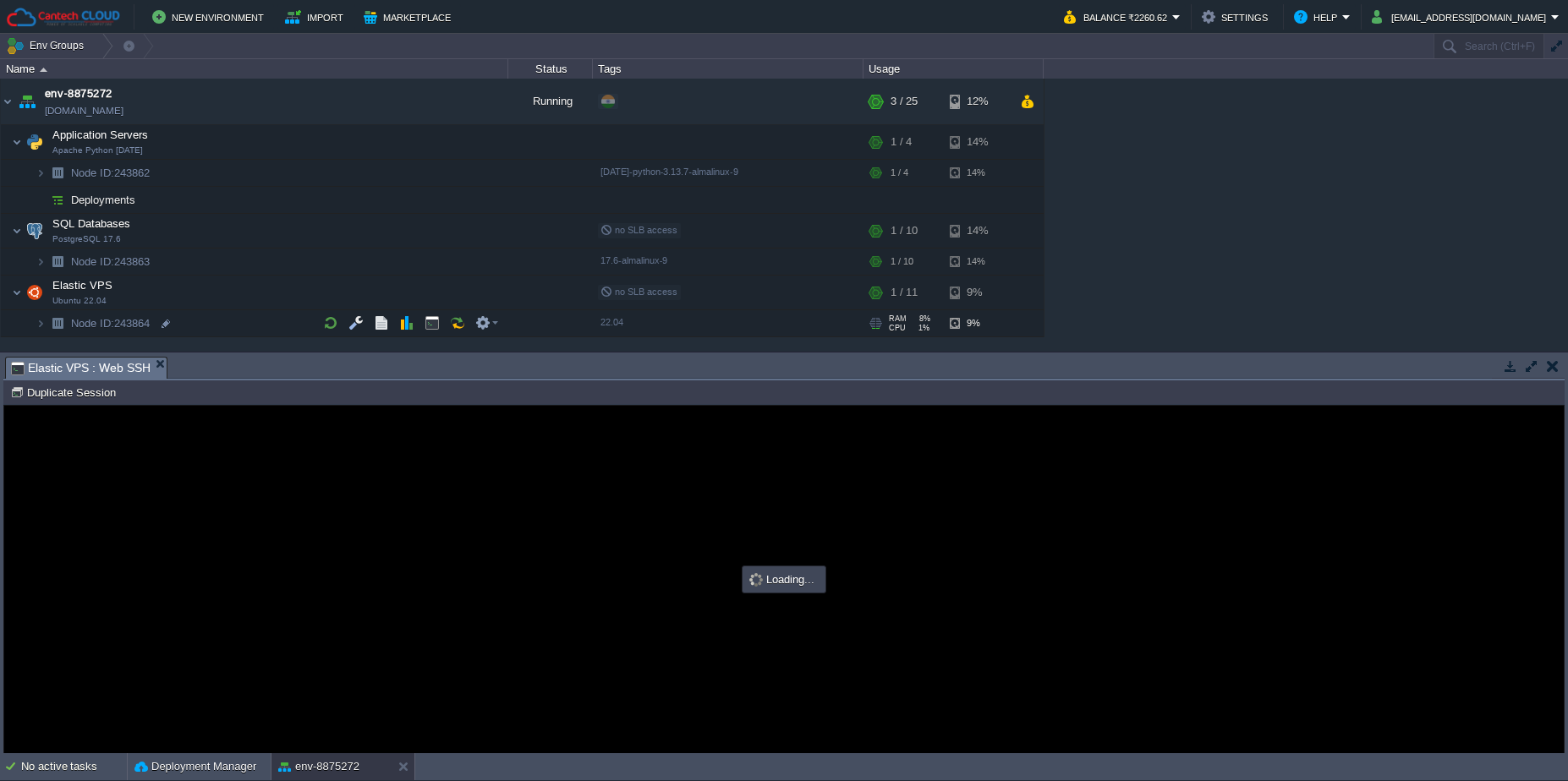
type input "#000000"
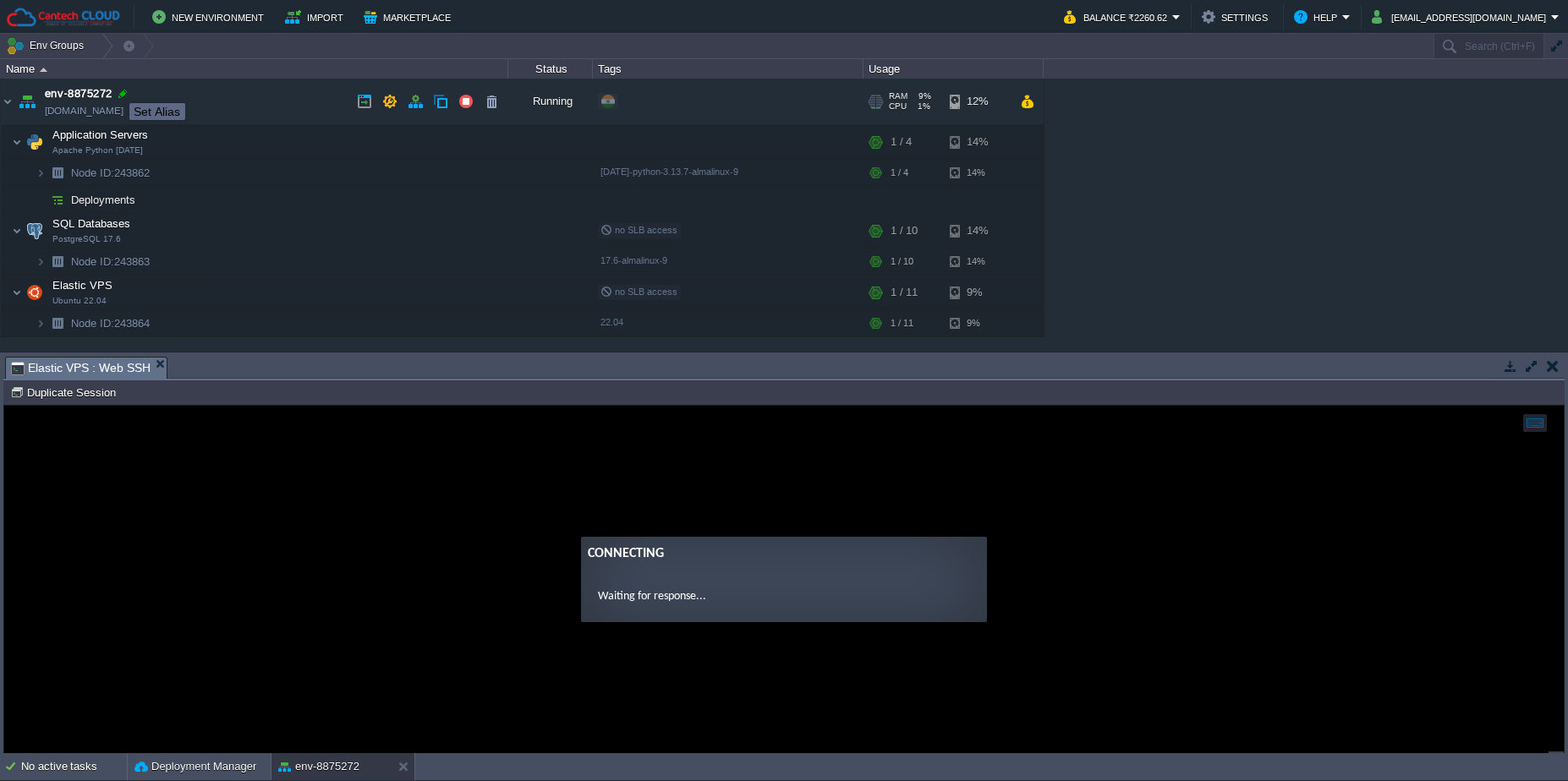
click at [117, 88] on div at bounding box center [123, 94] width 15 height 15
click at [1557, 368] on button "button" at bounding box center [1553, 367] width 11 height 15
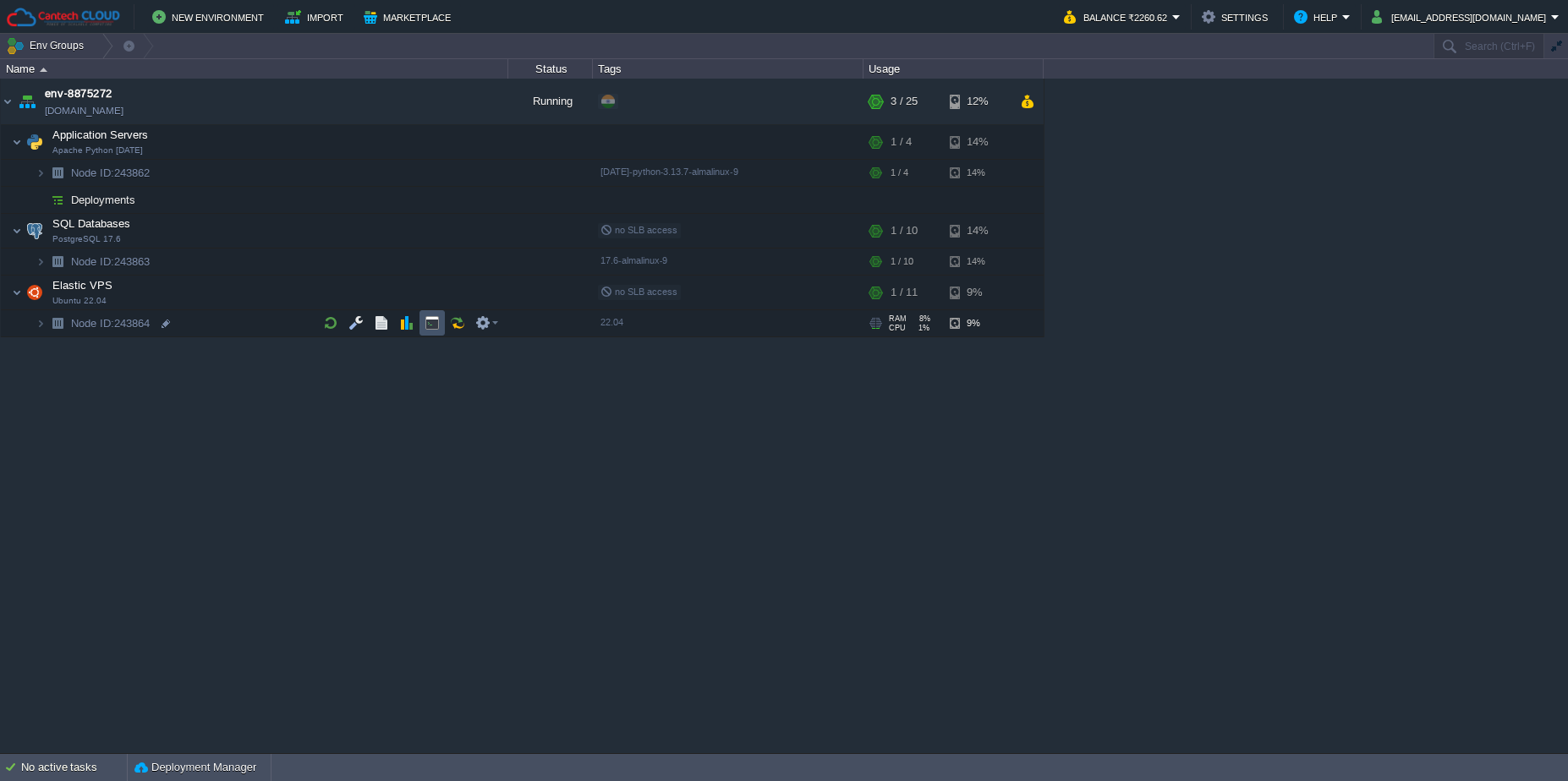
click at [425, 320] on button "button" at bounding box center [433, 324] width 15 height 15
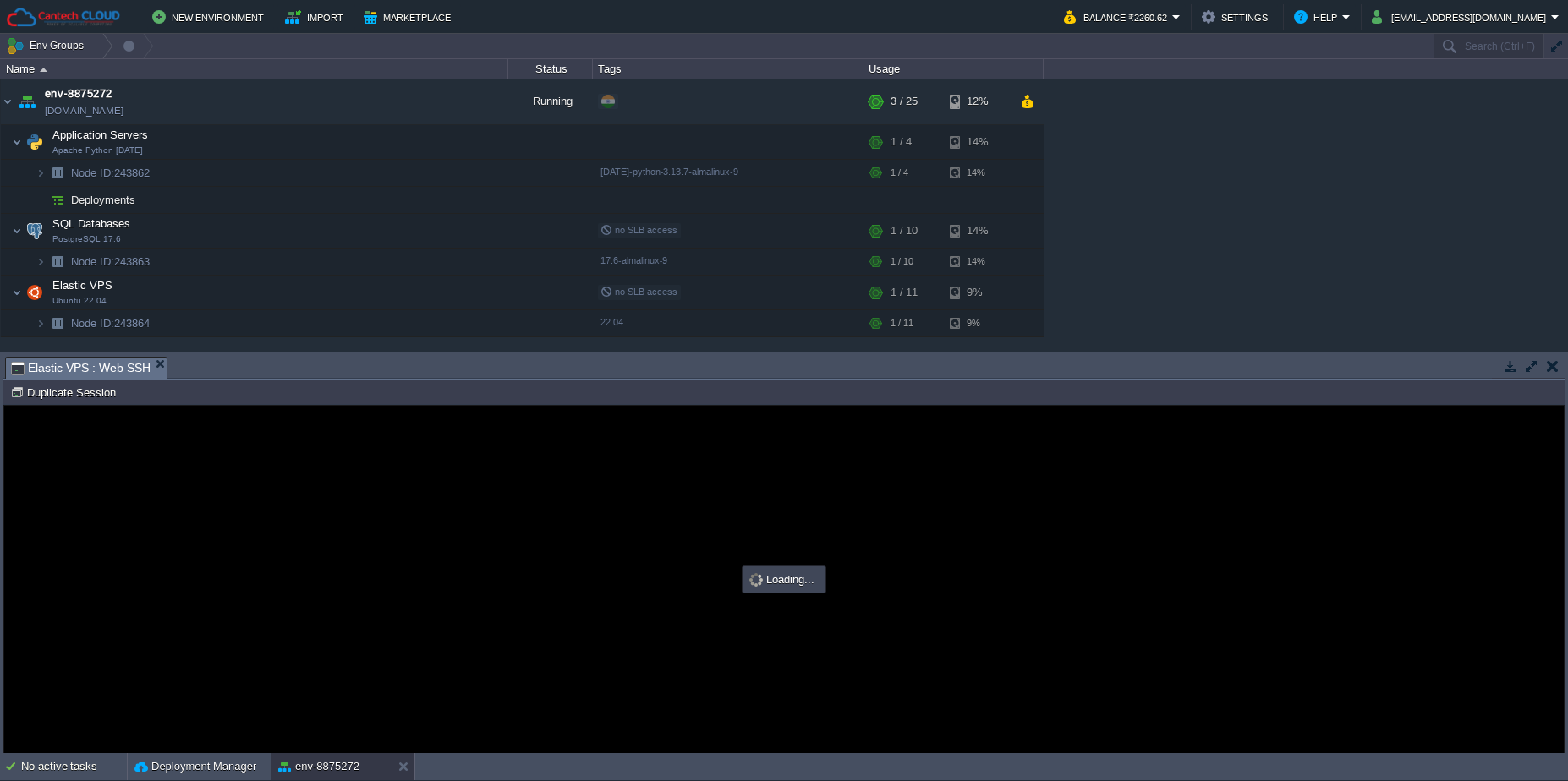
type input "#000000"
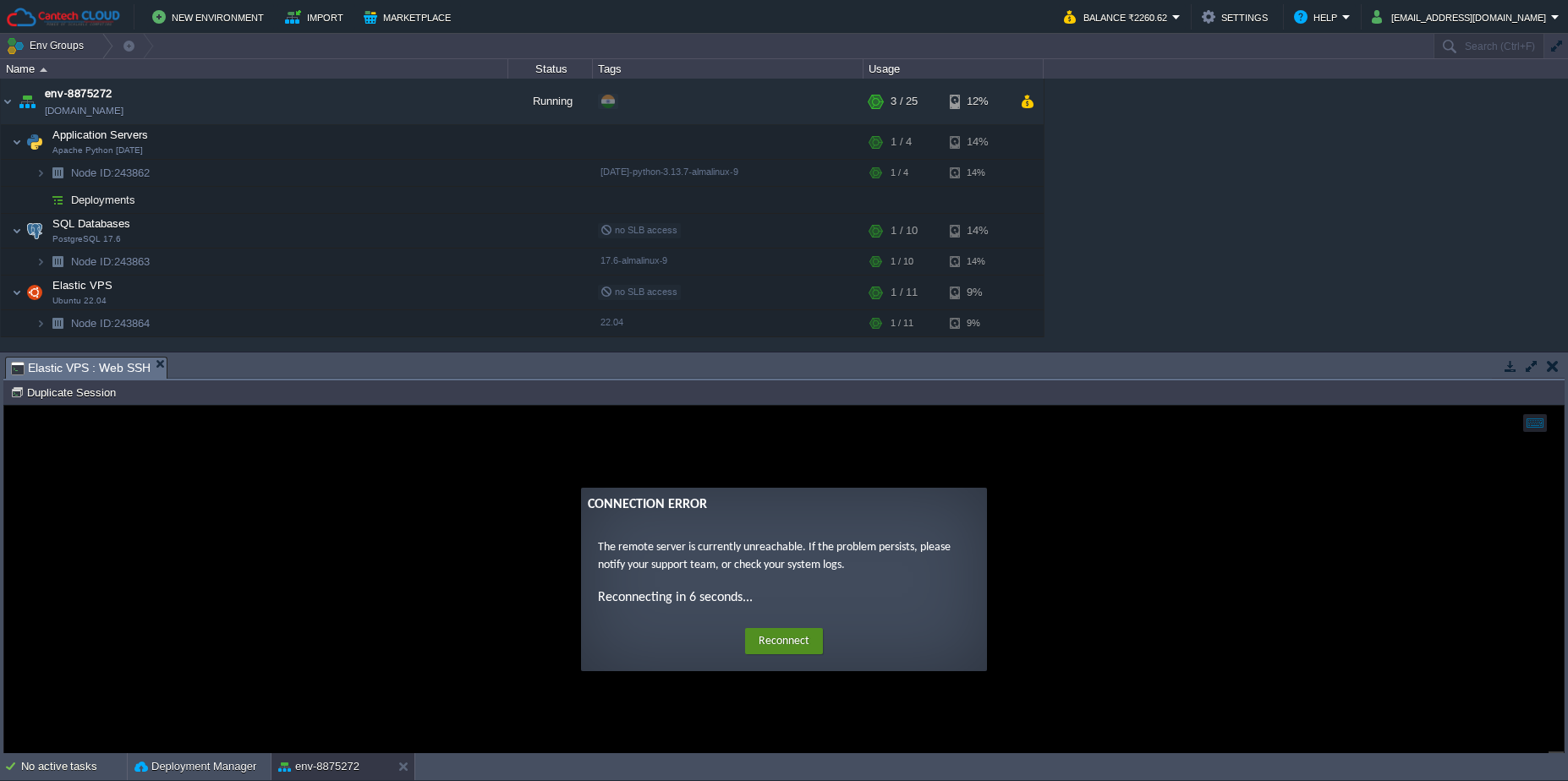
click at [798, 641] on button "Reconnect" at bounding box center [783, 642] width 78 height 27
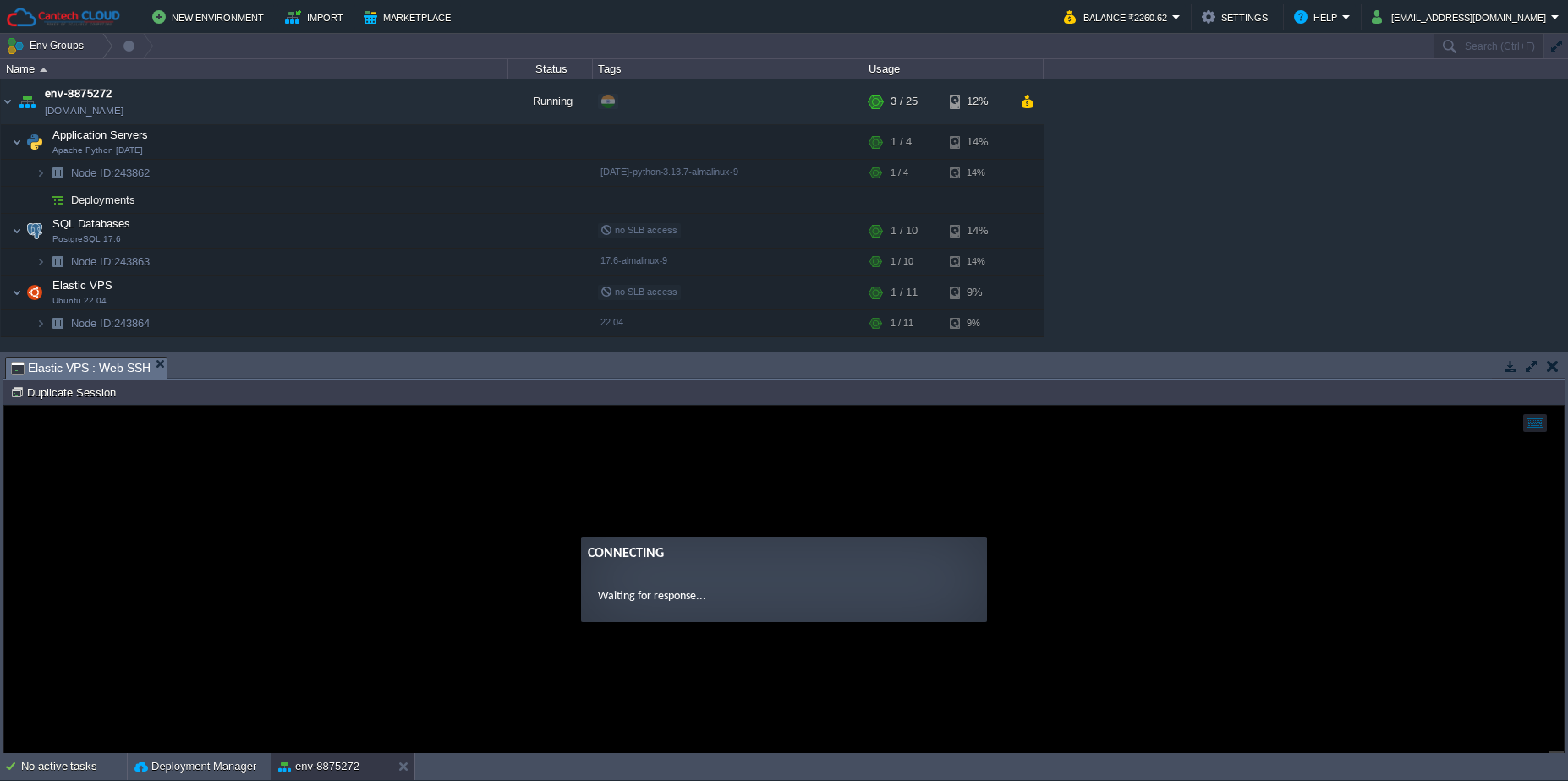
click at [1554, 360] on button "button" at bounding box center [1553, 367] width 11 height 15
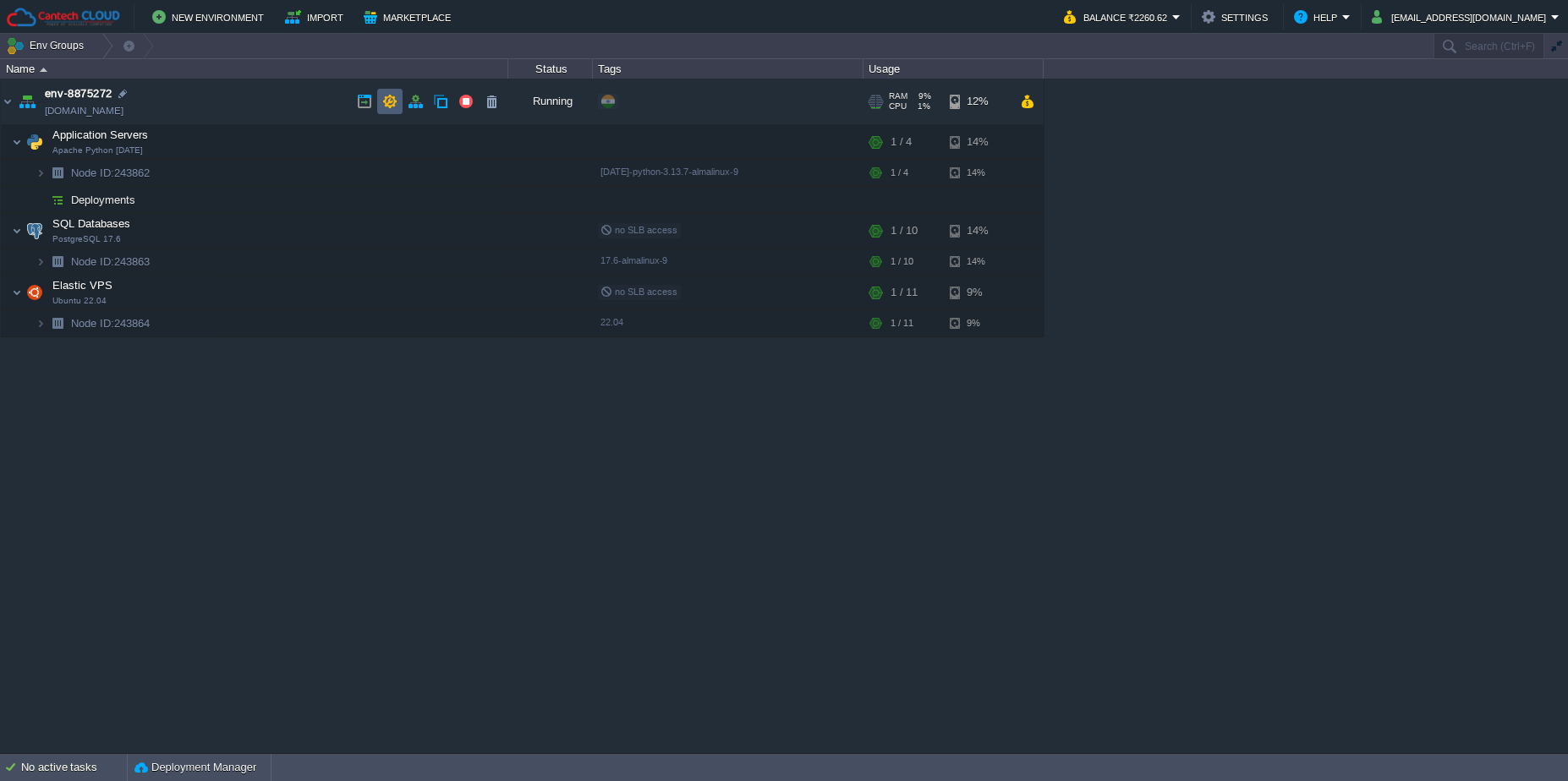
click at [393, 96] on button "button" at bounding box center [390, 101] width 15 height 15
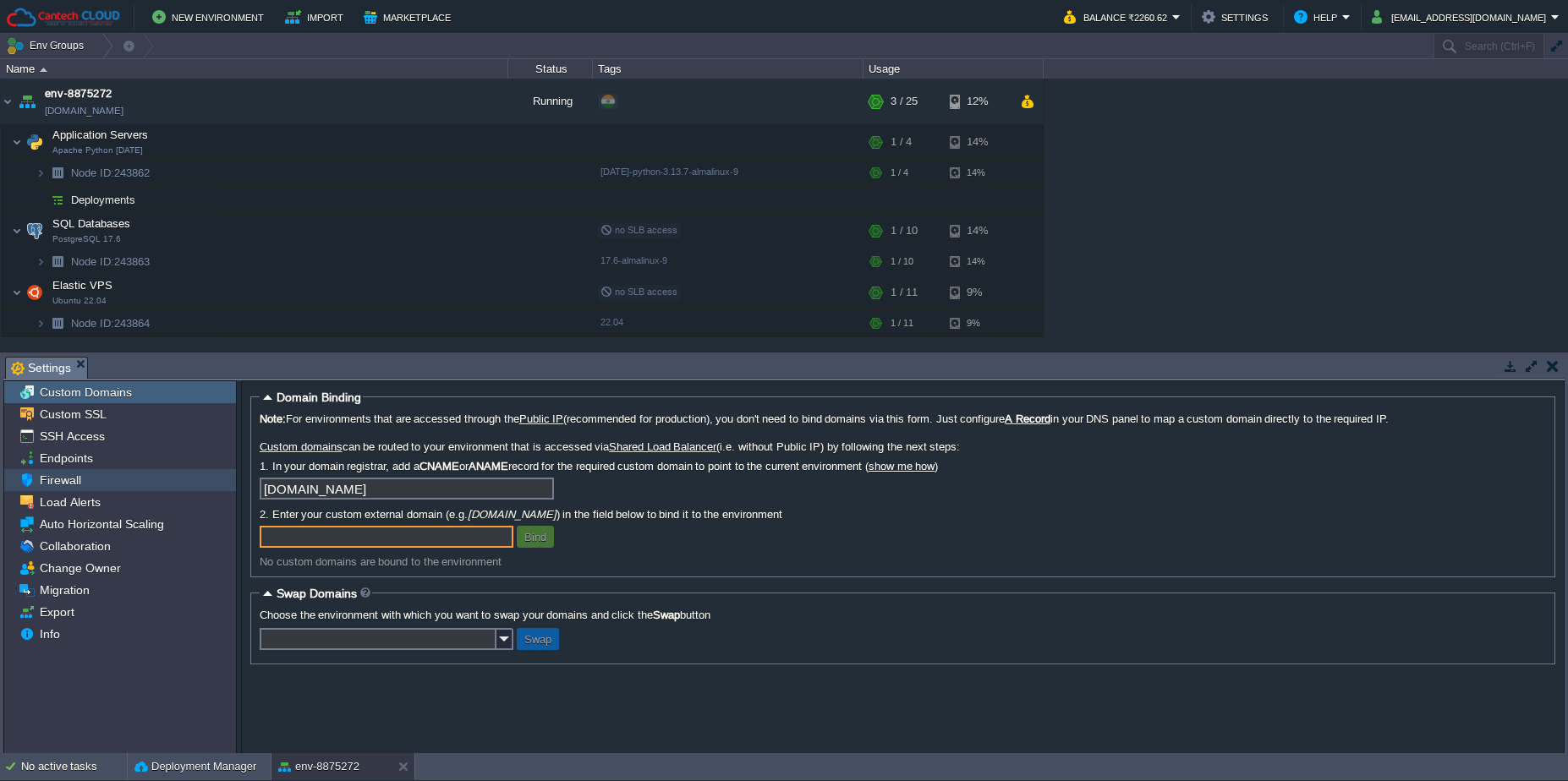
click at [92, 480] on div "Firewall" at bounding box center [120, 480] width 232 height 22
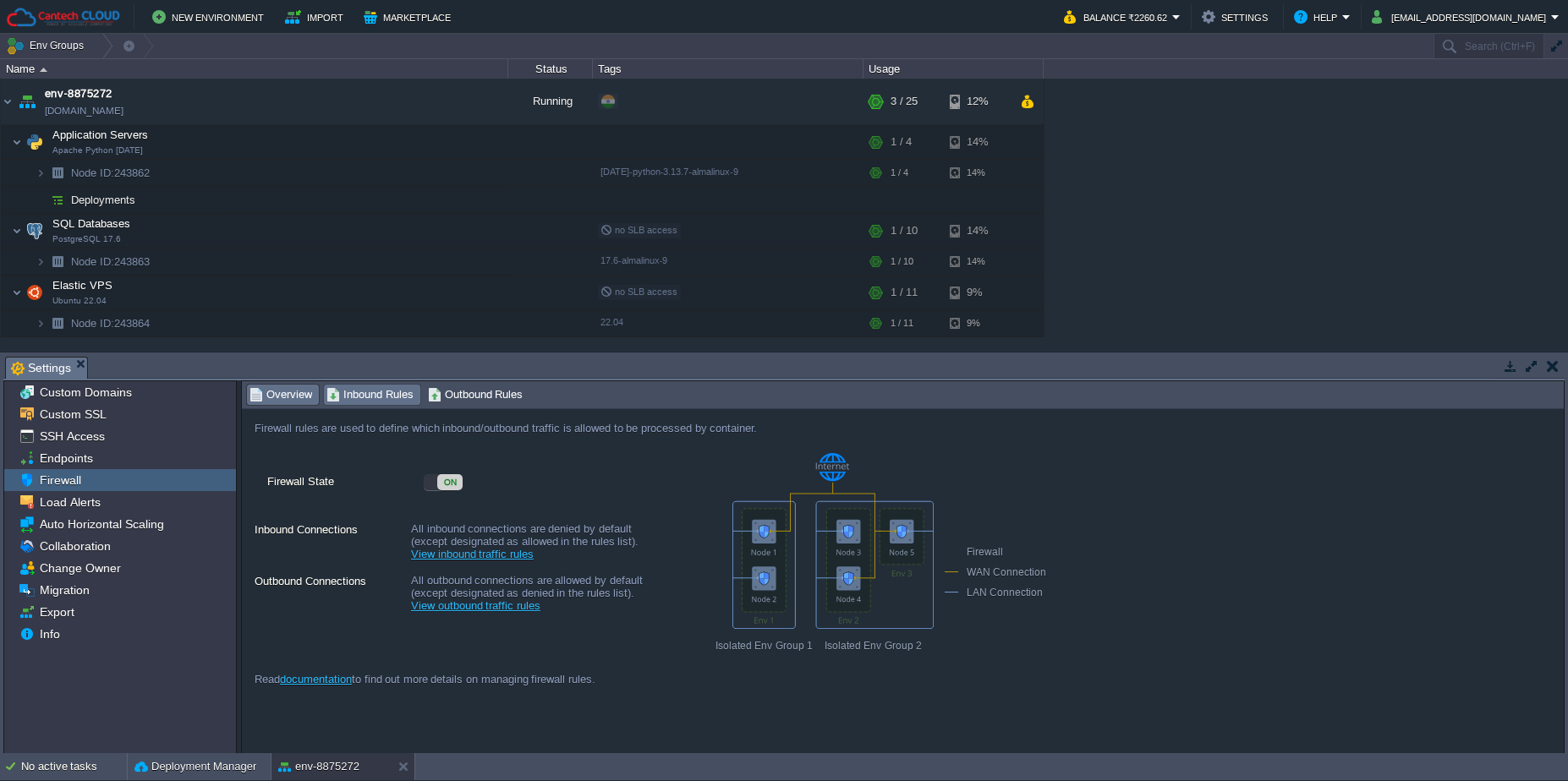
click at [349, 395] on span "Inbound Rules" at bounding box center [370, 394] width 87 height 18
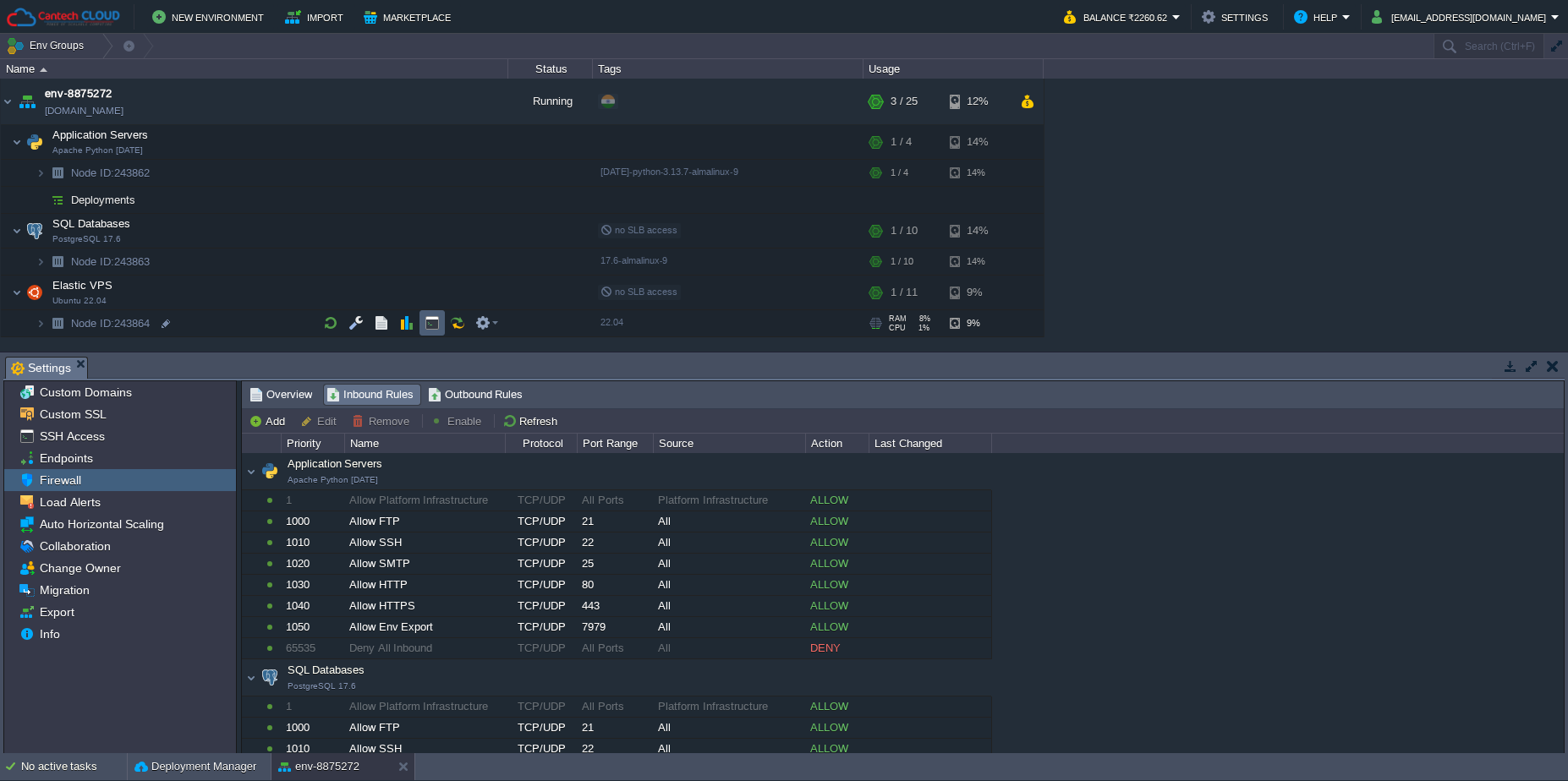
click at [427, 324] on button "button" at bounding box center [433, 324] width 15 height 15
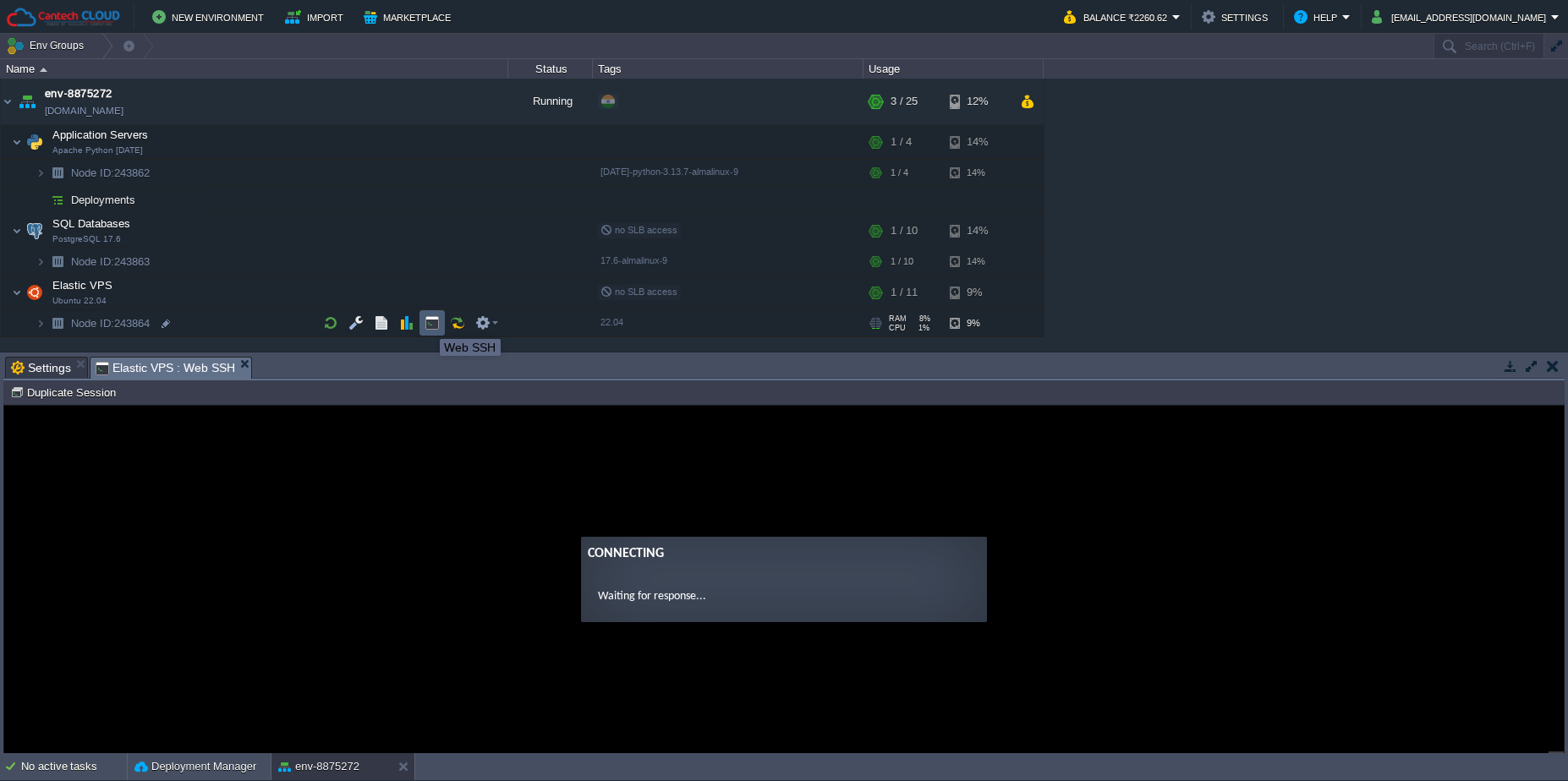
type input "#000000"
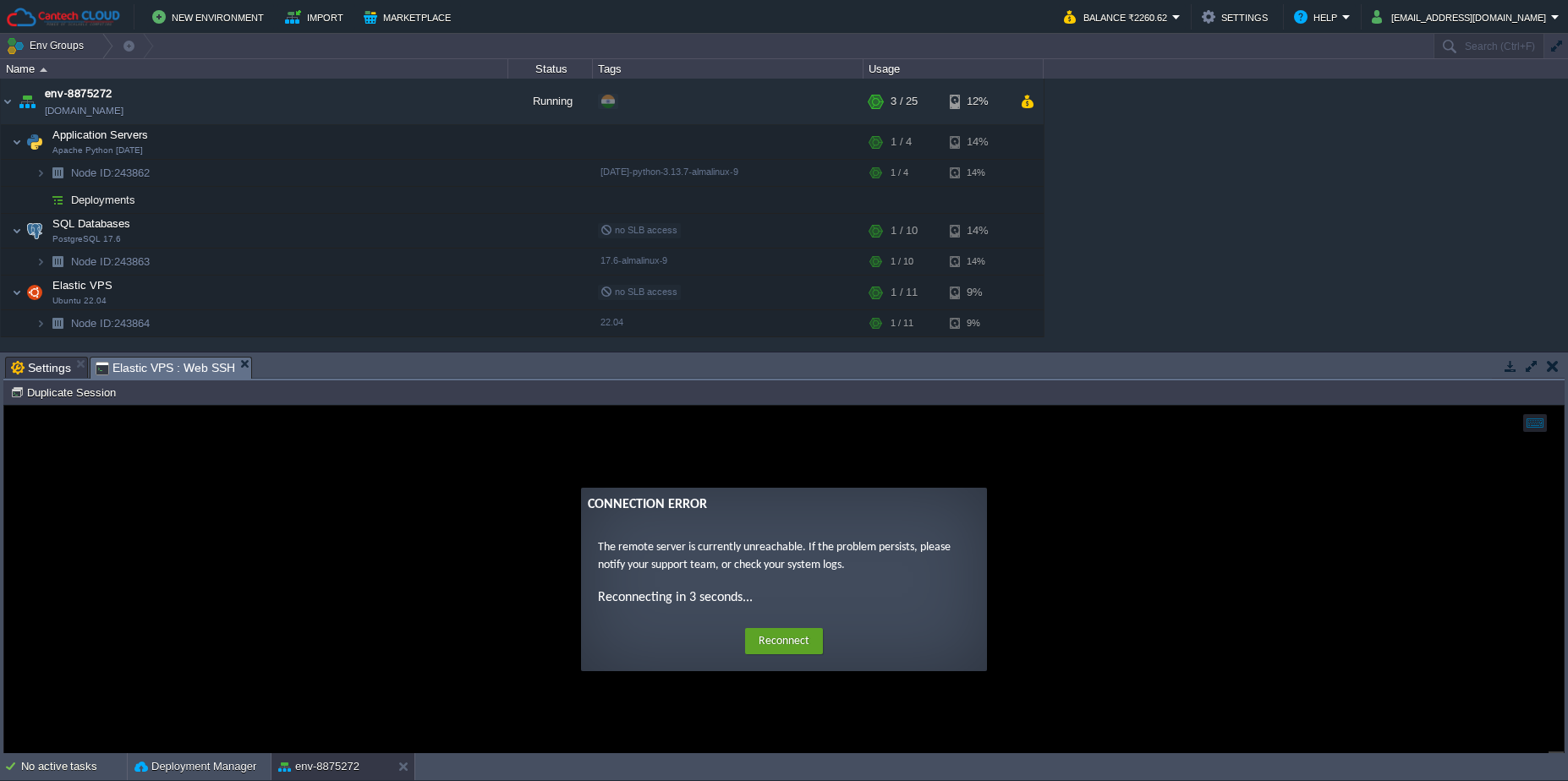
click at [1553, 363] on button "button" at bounding box center [1553, 367] width 11 height 15
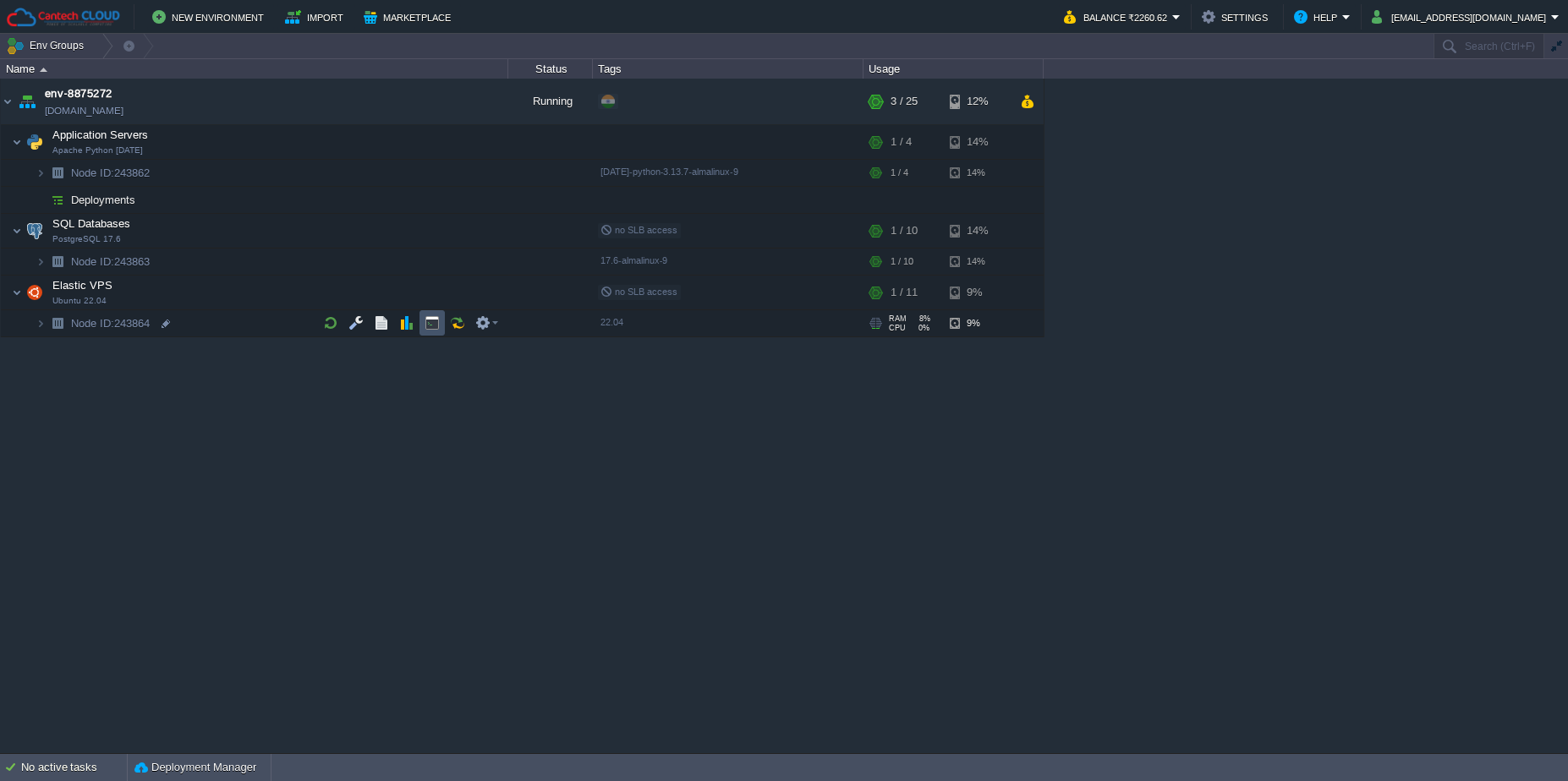
click at [427, 324] on button "button" at bounding box center [433, 324] width 15 height 15
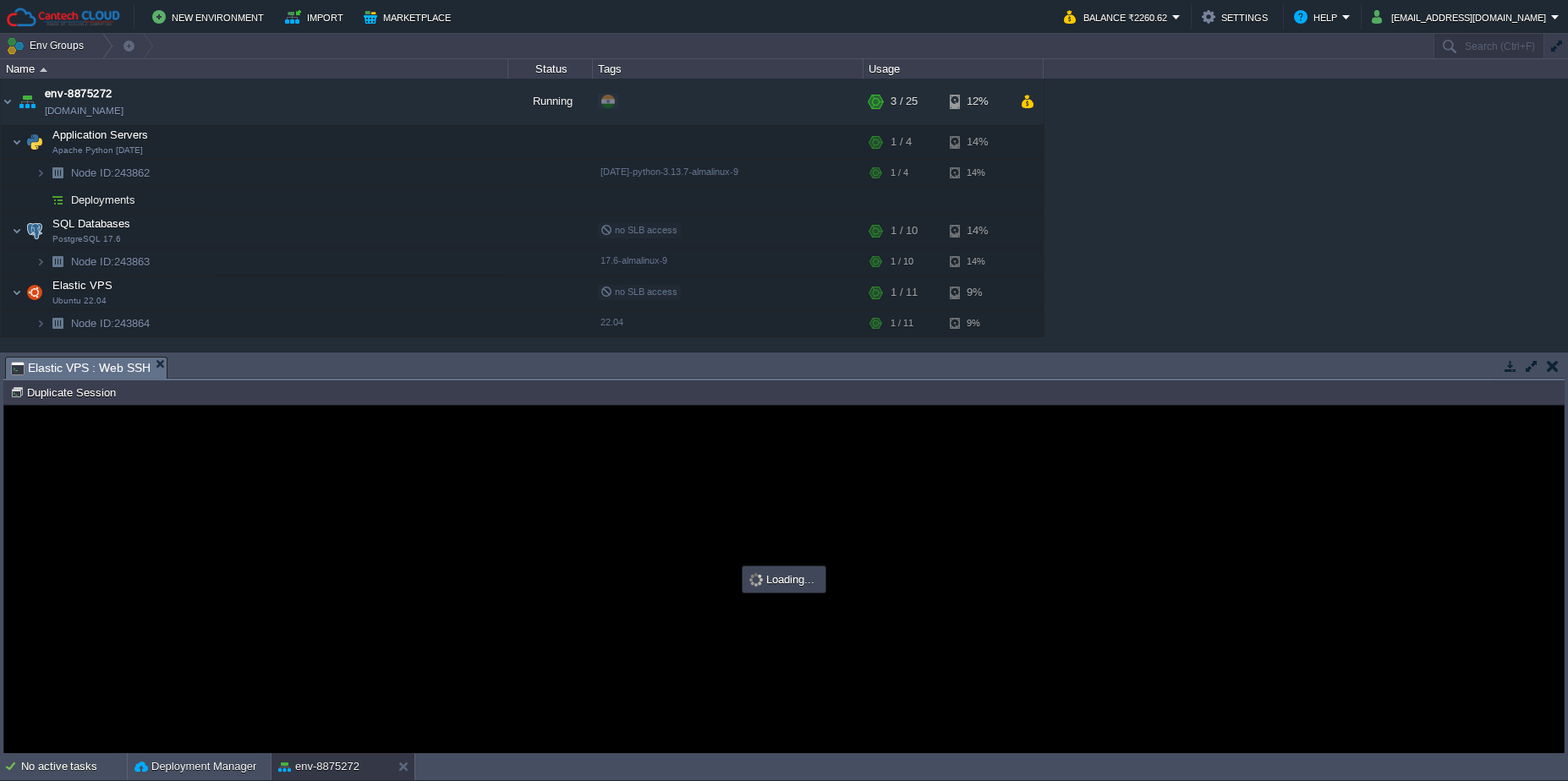
type input "#000000"
